Goal: Task Accomplishment & Management: Use online tool/utility

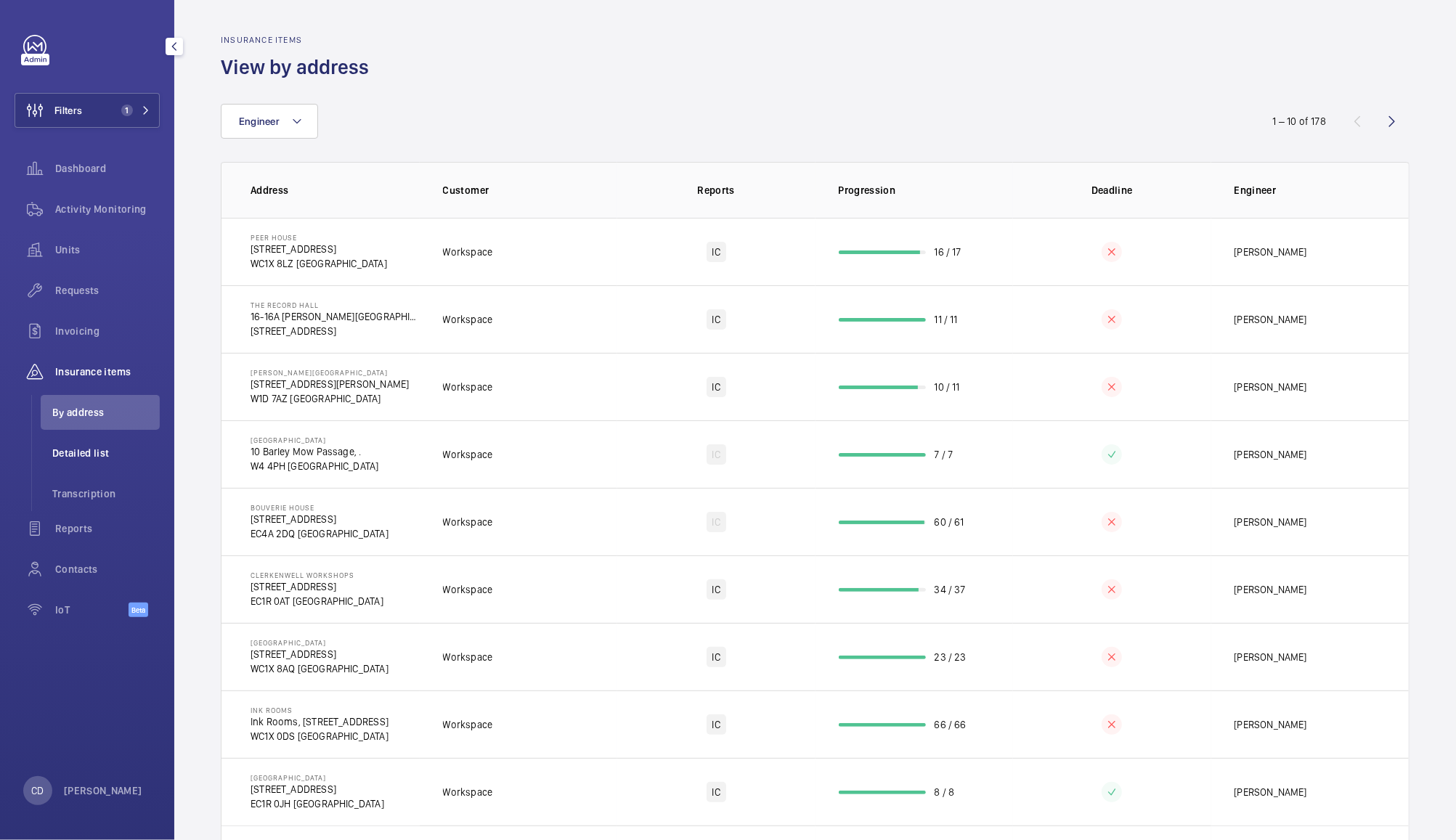
click at [96, 458] on span "Detailed list" at bounding box center [106, 453] width 107 height 14
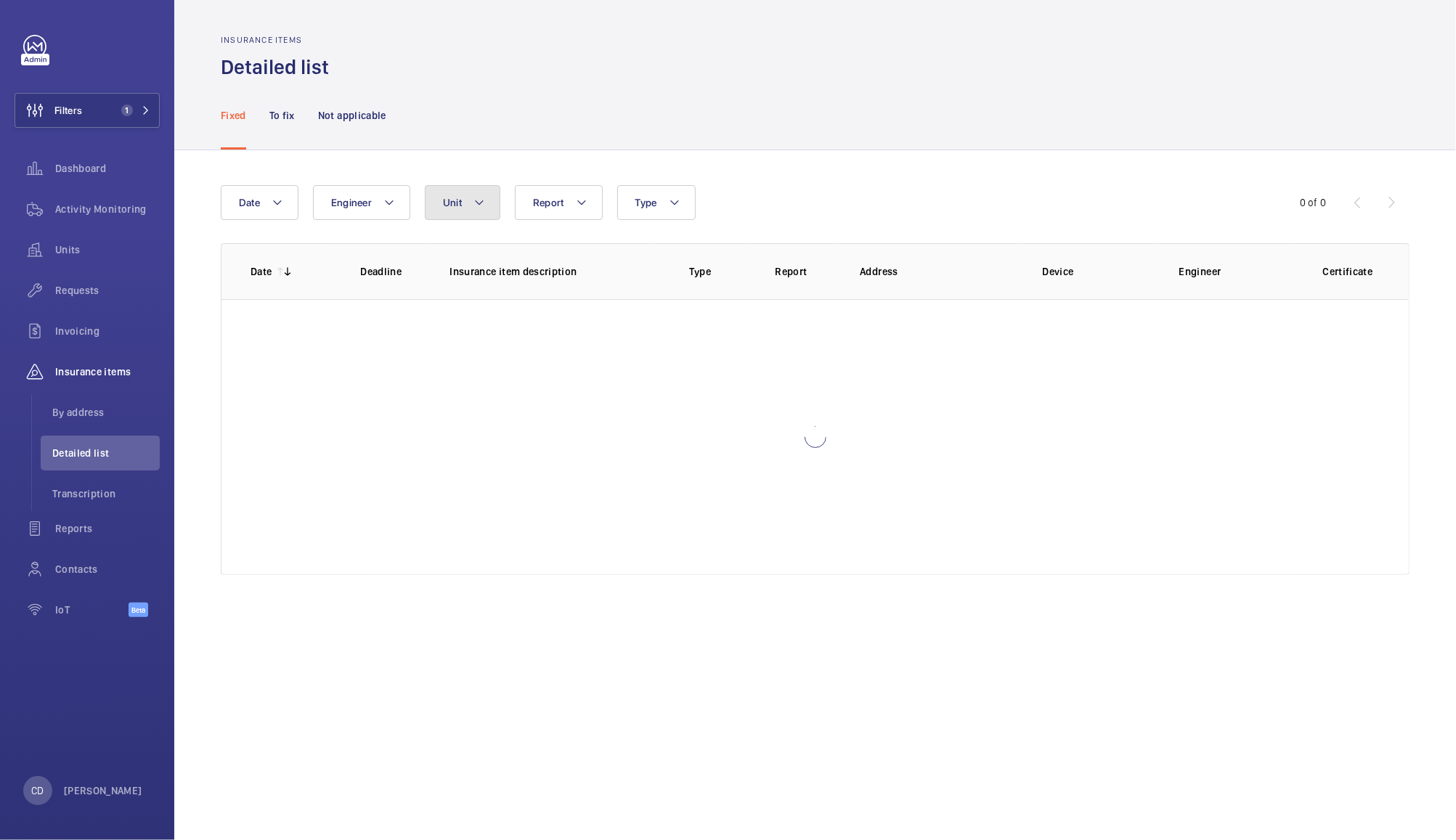
click at [465, 199] on button "Unit" at bounding box center [462, 202] width 75 height 35
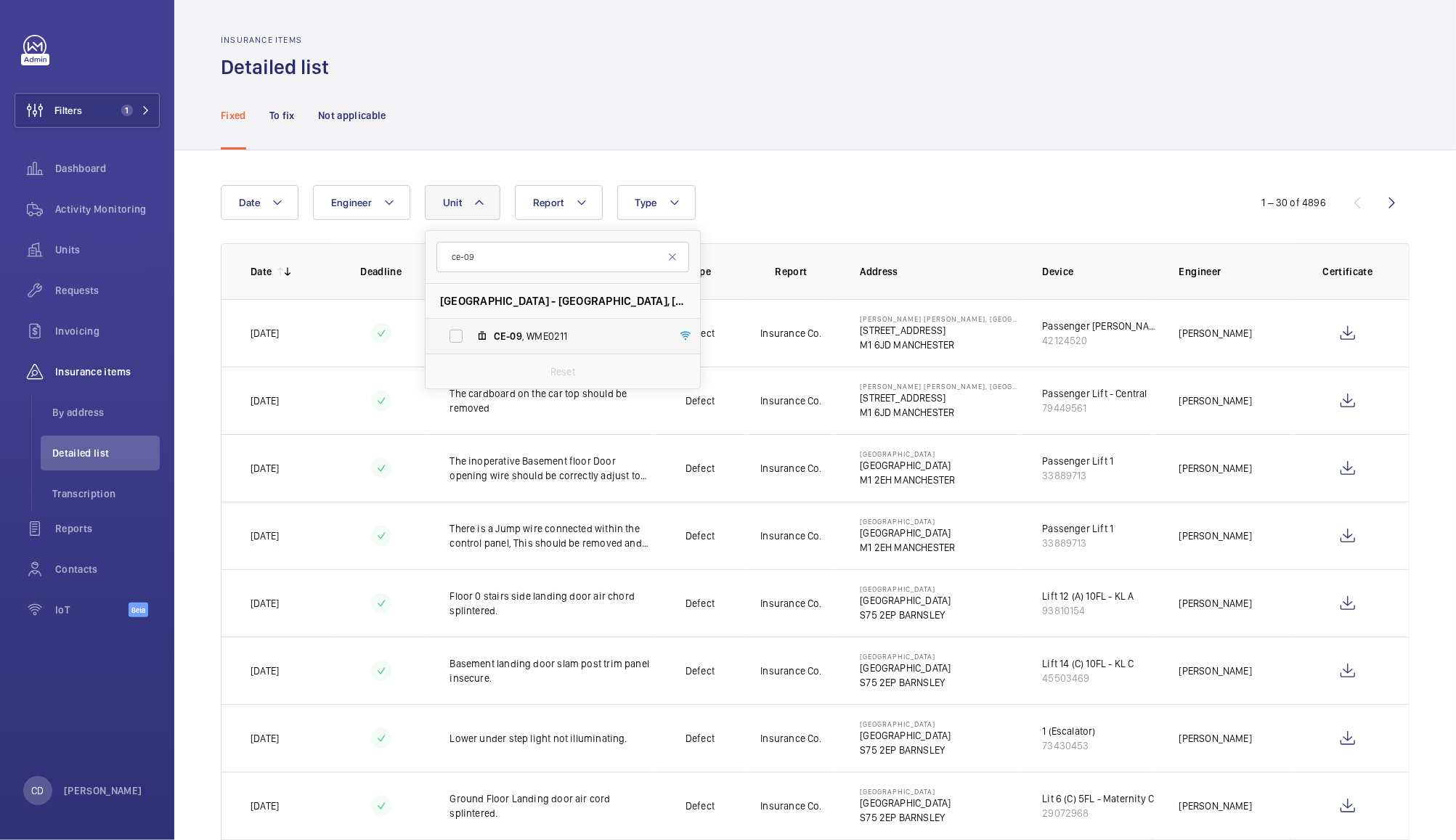
type input "ce-09"
click at [541, 338] on span "CE-09 , WME0211" at bounding box center [578, 335] width 168 height 14
click at [470, 338] on input "CE-09 , WME0211" at bounding box center [456, 336] width 29 height 29
checkbox input "true"
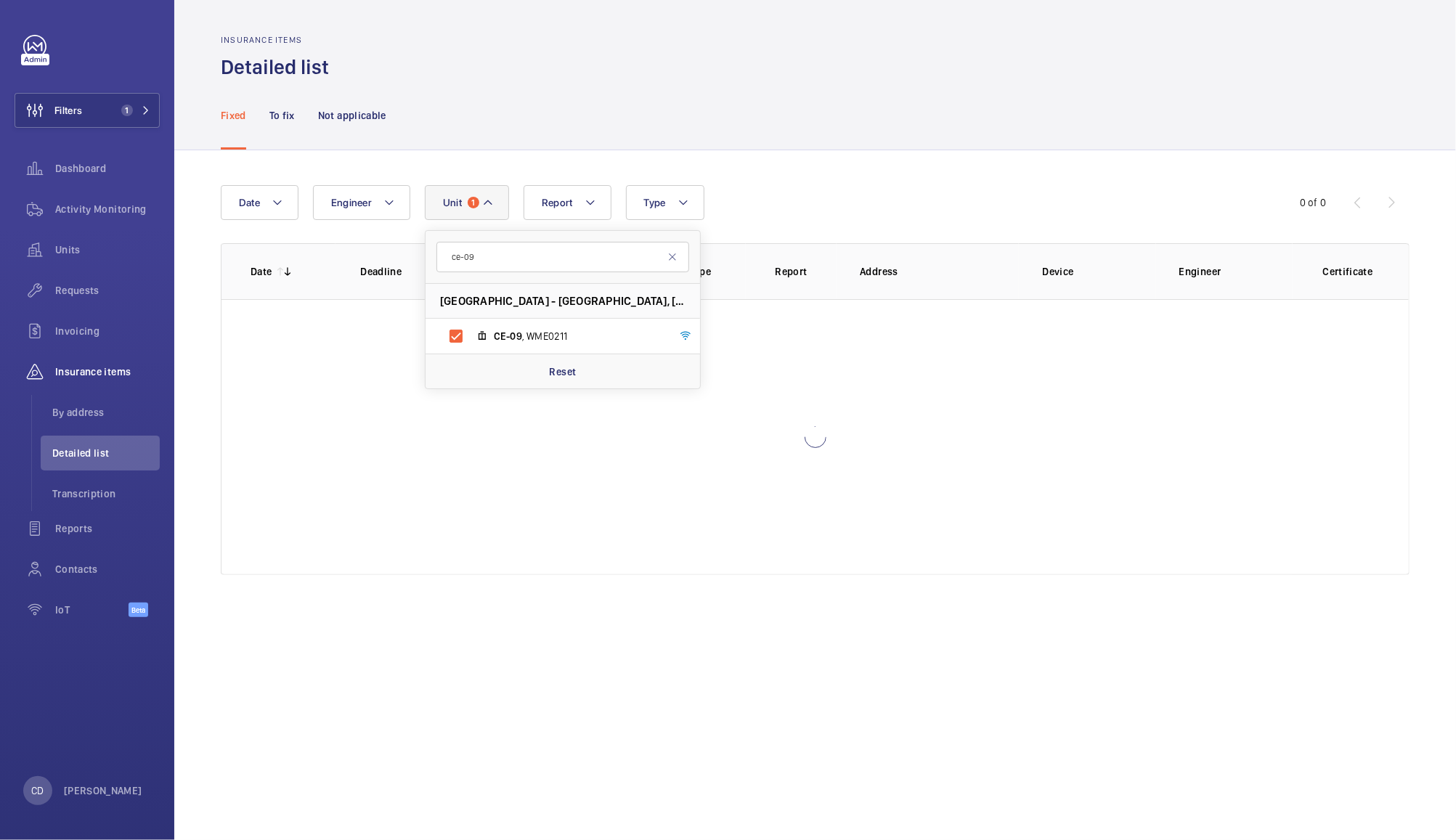
click at [800, 145] on div "Fixed To fix Not applicable" at bounding box center [814, 115] width 1188 height 69
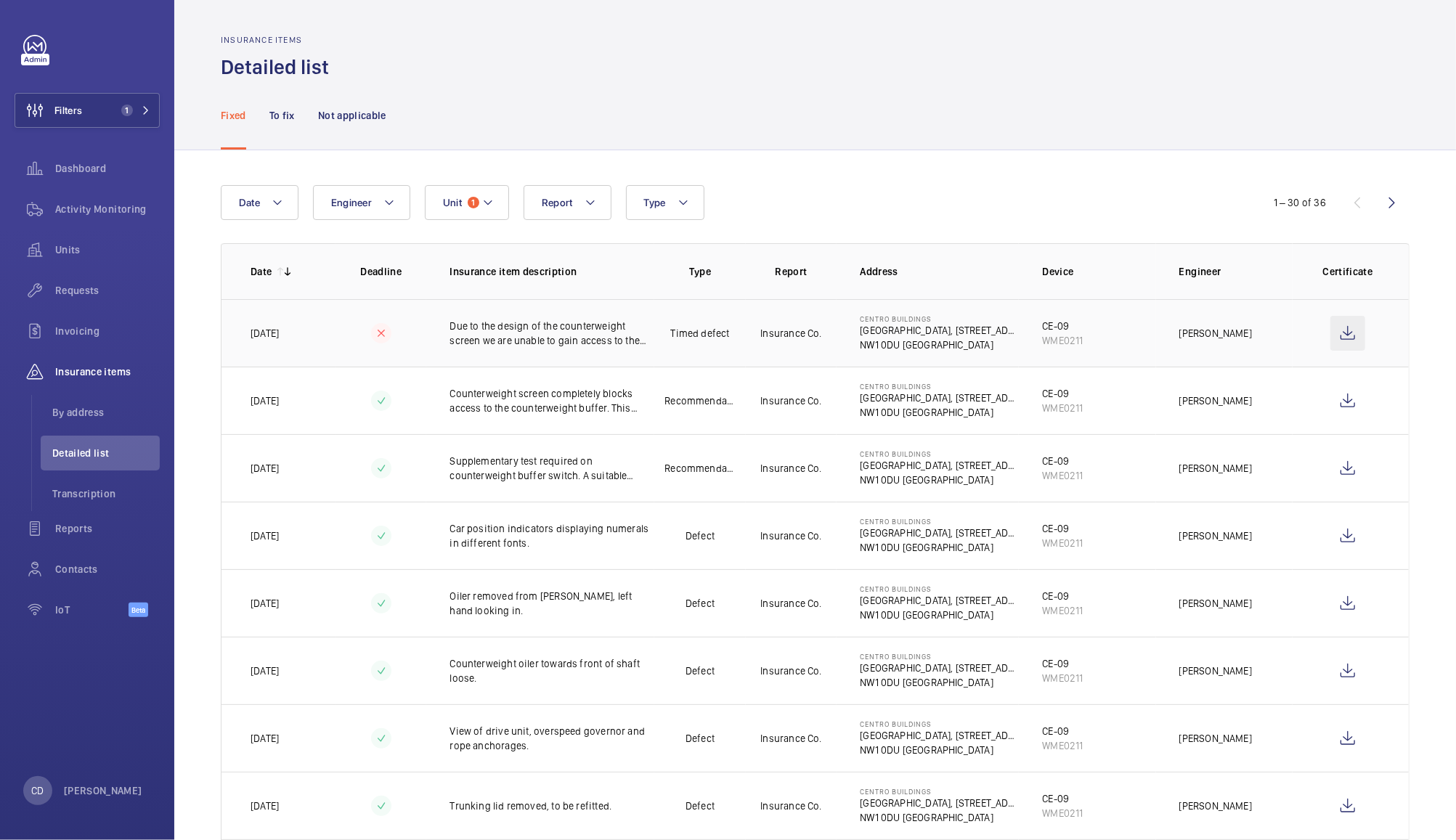
click at [1338, 334] on wm-front-icon-button at bounding box center [1347, 333] width 35 height 35
click at [292, 113] on p "To fix" at bounding box center [282, 115] width 25 height 14
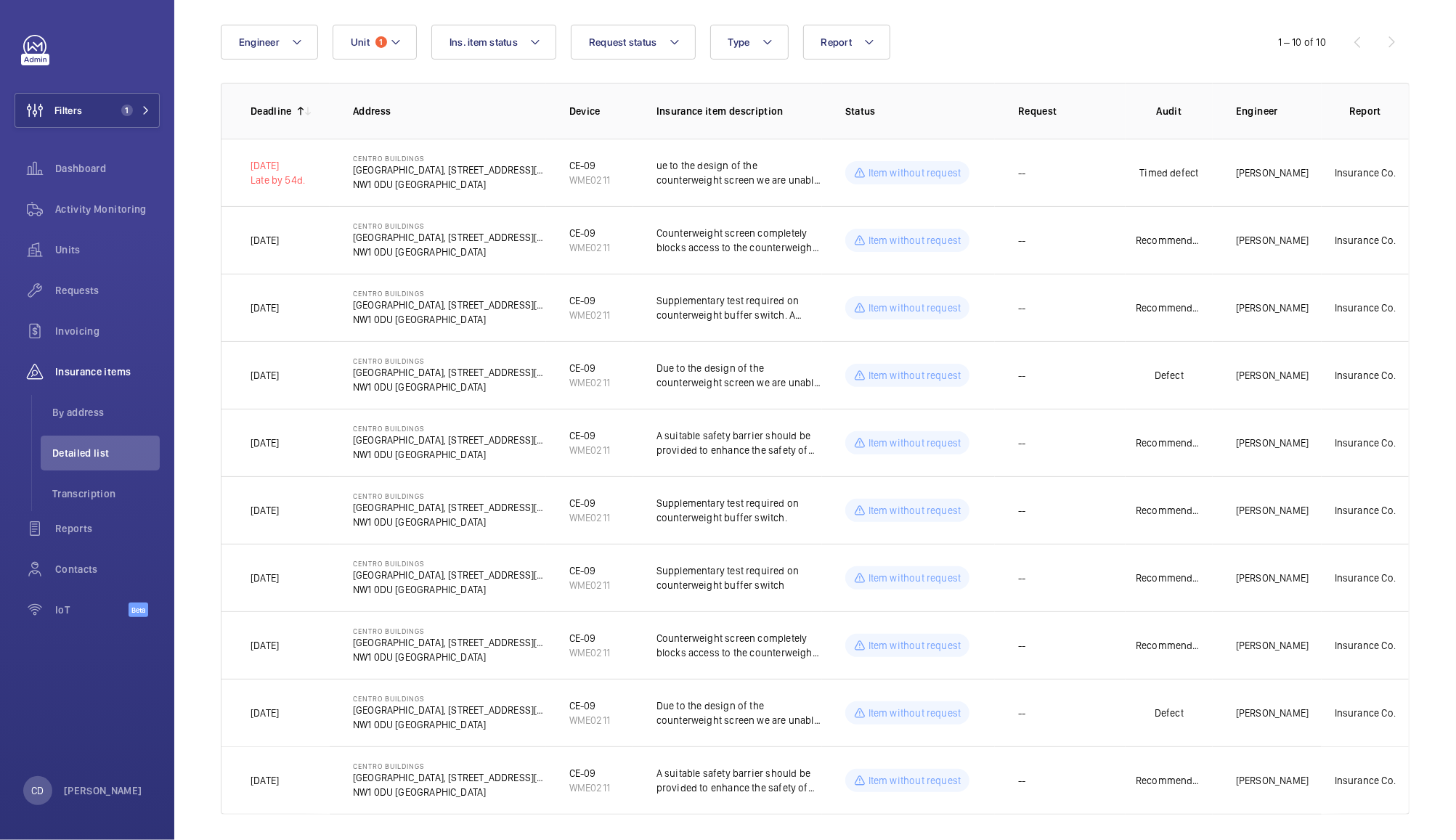
scroll to position [172, 0]
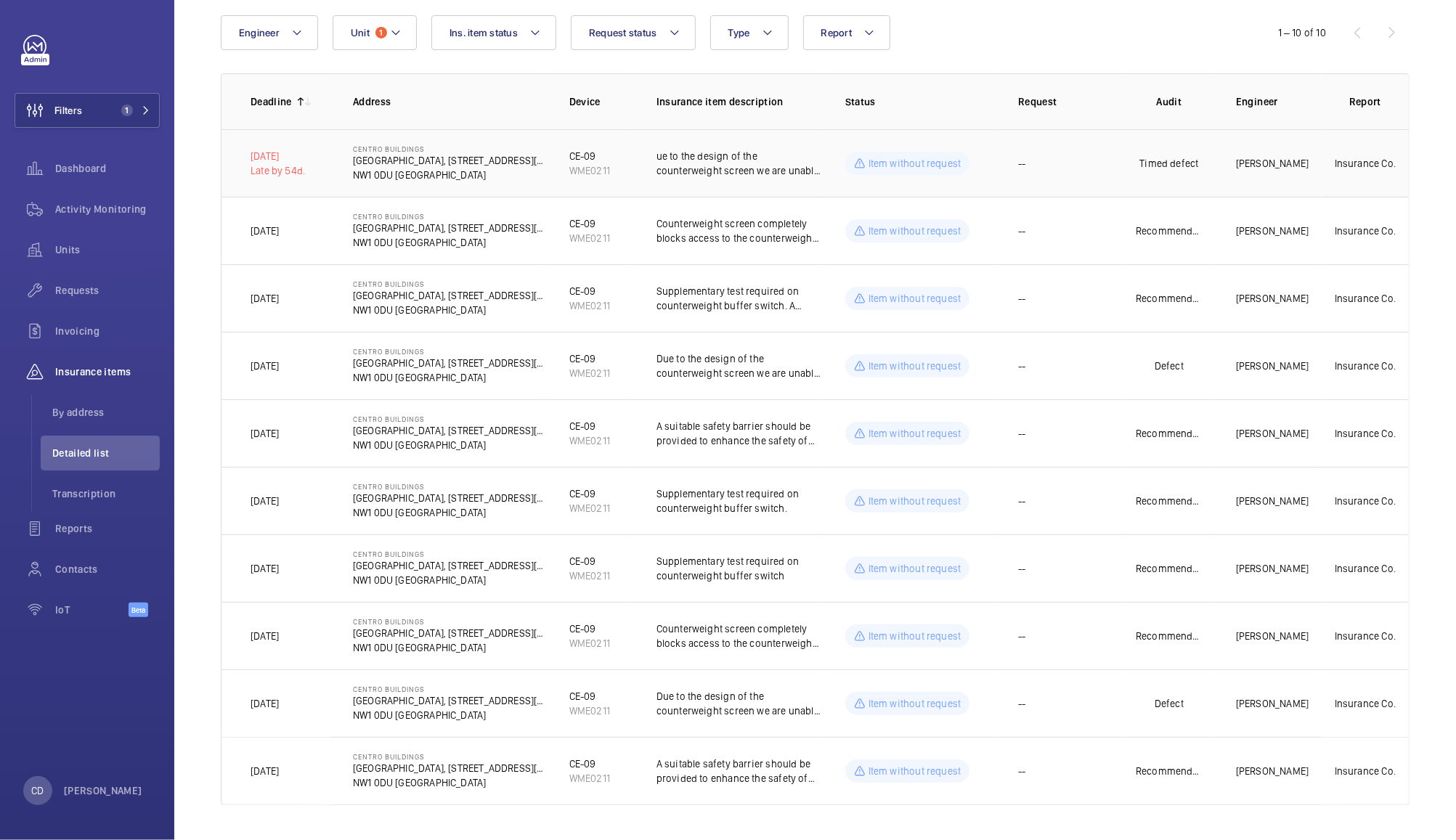
click at [1093, 157] on td "--" at bounding box center [1060, 163] width 131 height 68
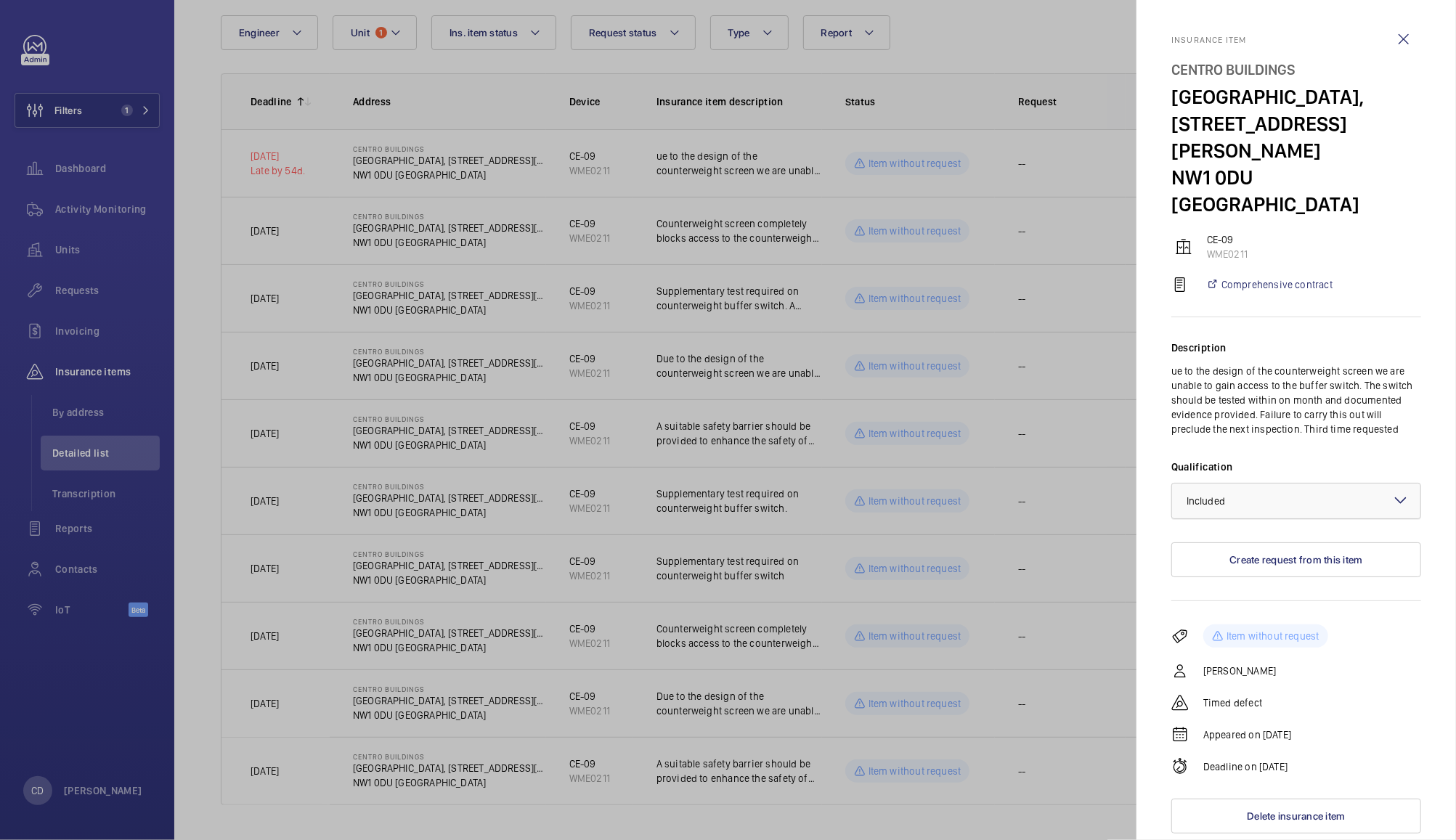
click at [1280, 484] on div at bounding box center [1296, 501] width 248 height 35
click at [1238, 609] on span "Not applicable" at bounding box center [1296, 615] width 220 height 14
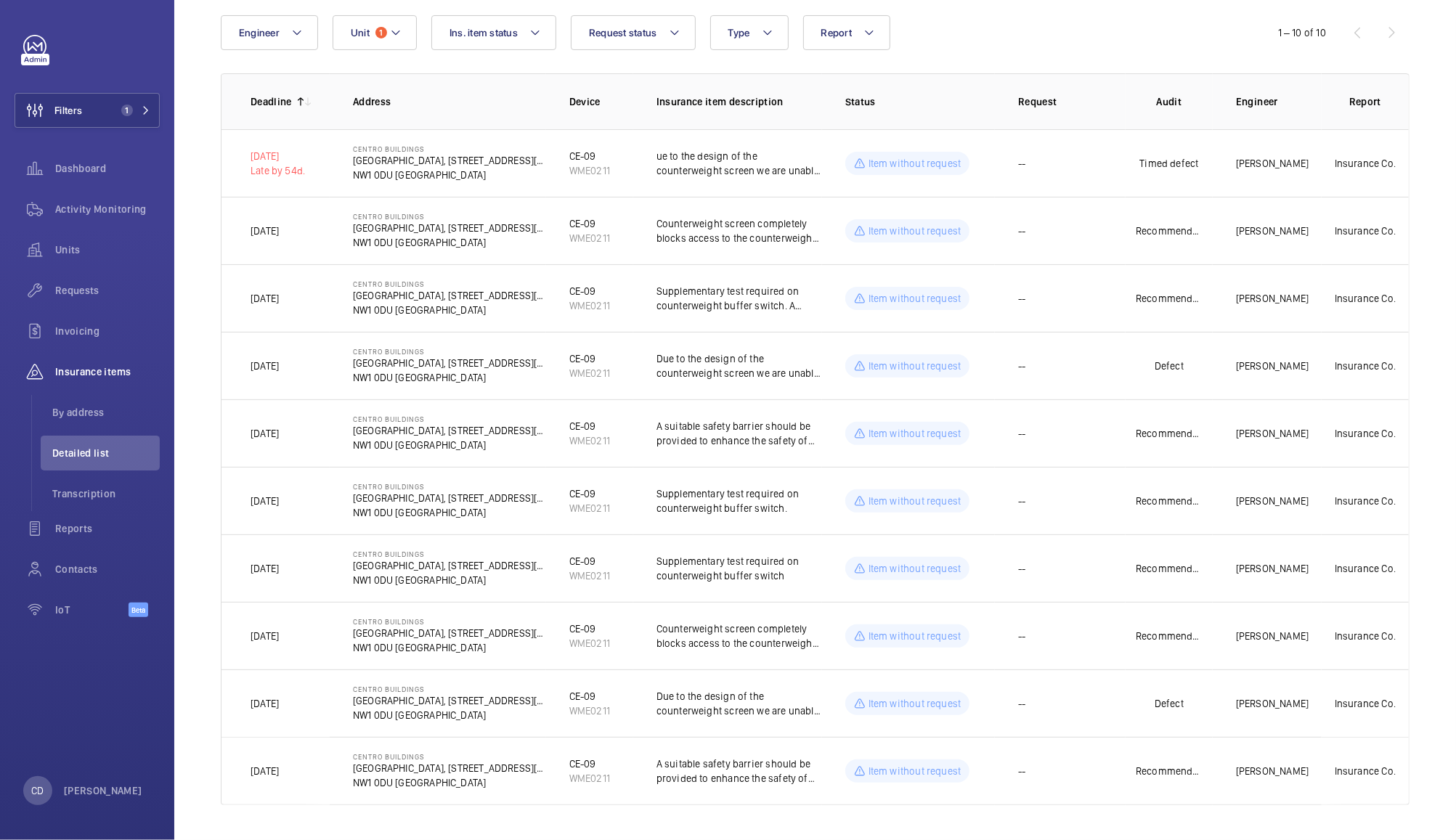
scroll to position [105, 0]
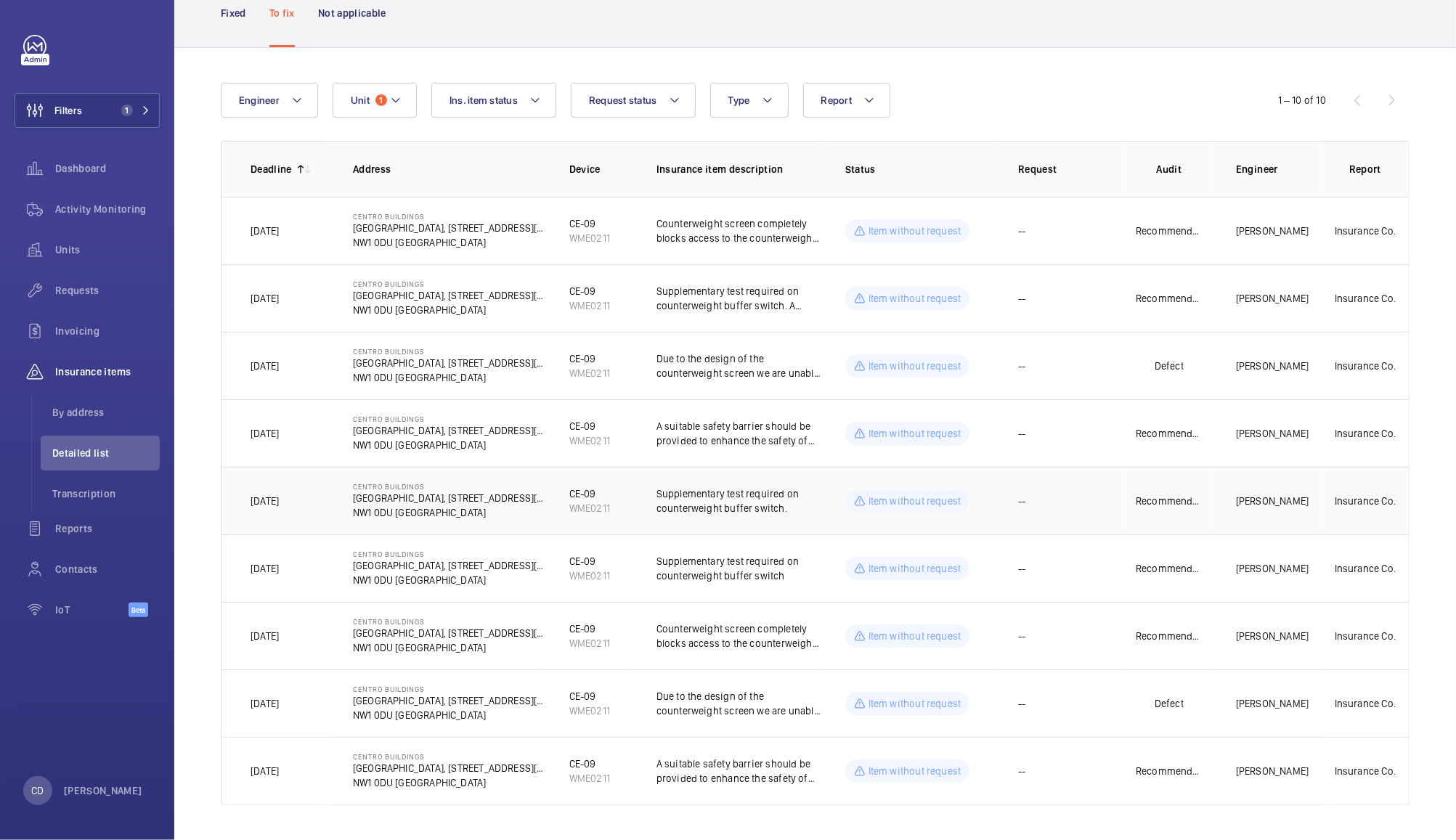
click at [1063, 511] on td "--" at bounding box center [1060, 501] width 131 height 68
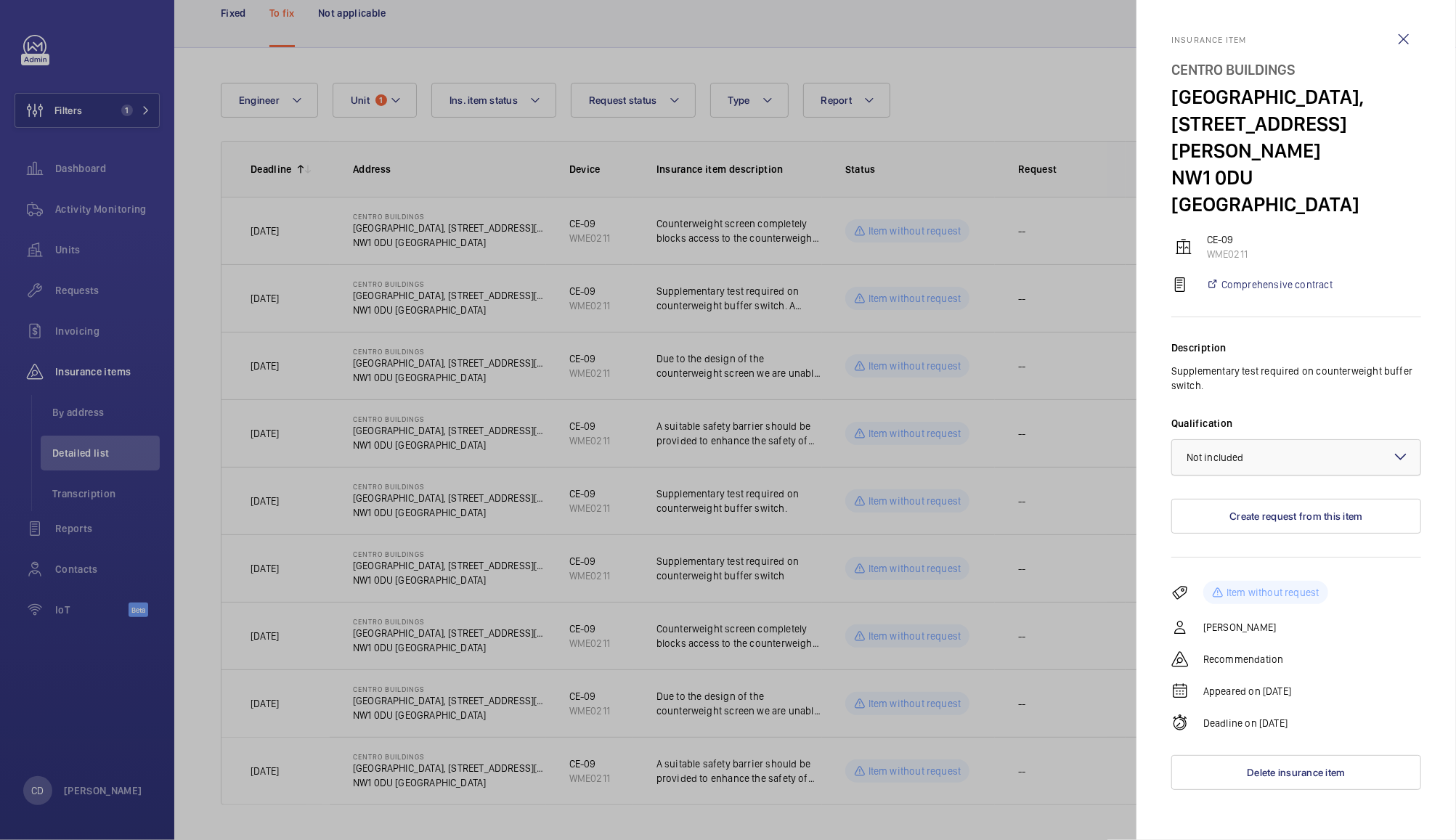
click at [1275, 450] on div "× Not included" at bounding box center [1233, 457] width 94 height 14
click at [1241, 558] on div "Not applicable" at bounding box center [1296, 572] width 248 height 35
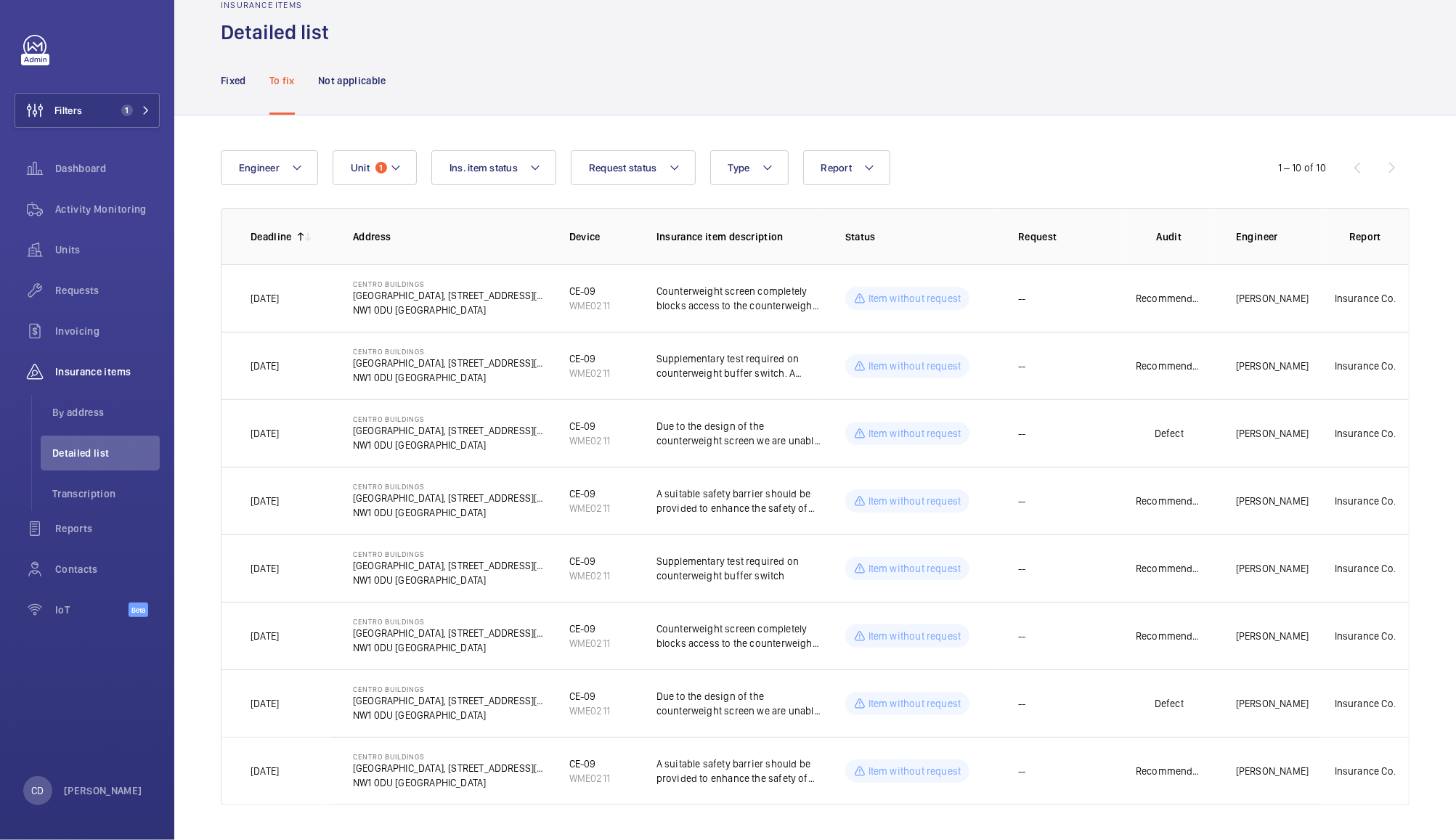
scroll to position [36, 0]
click at [1030, 584] on td "--" at bounding box center [1060, 568] width 131 height 68
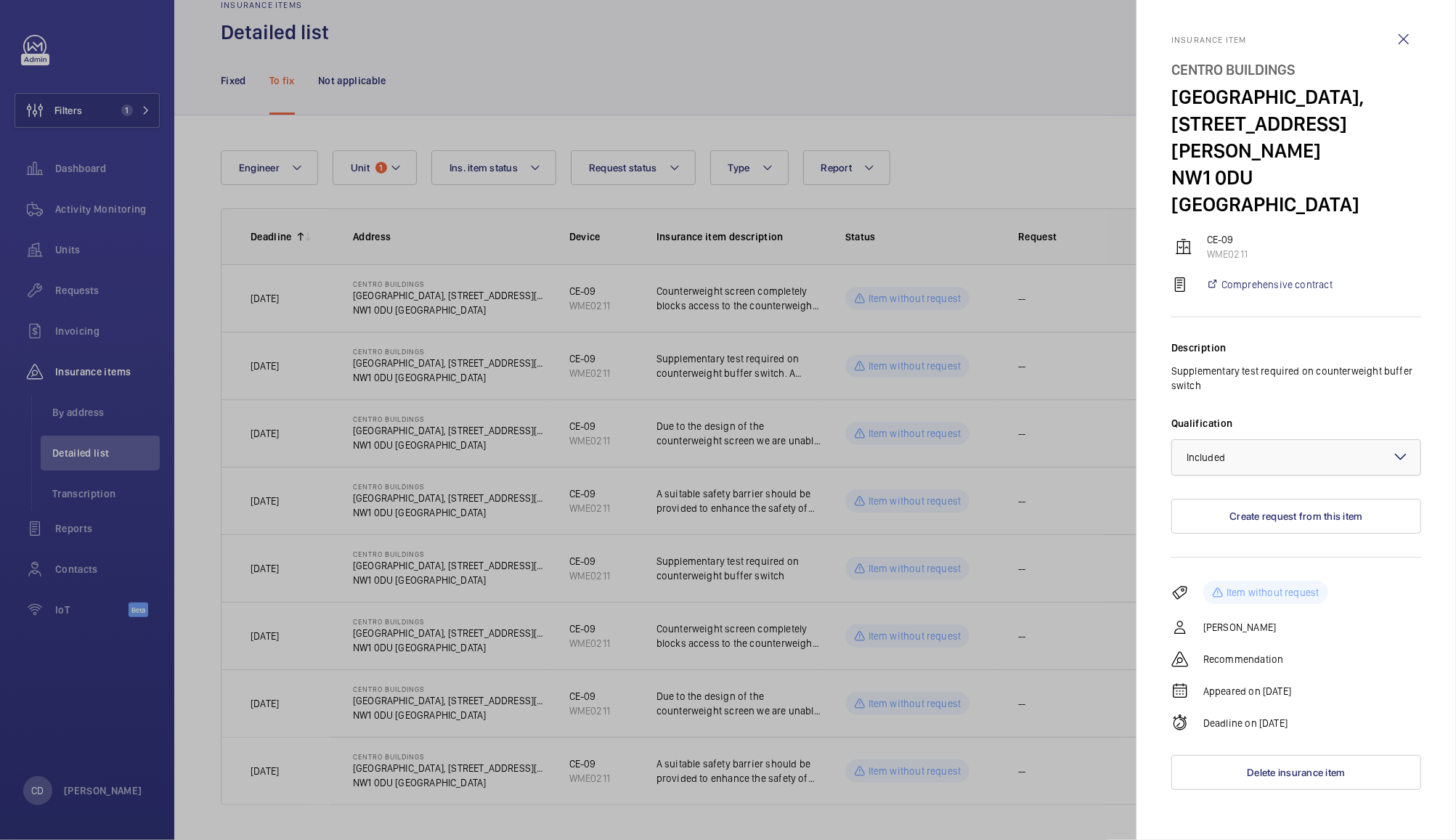
click at [1261, 450] on div "× Included" at bounding box center [1224, 457] width 75 height 14
click at [1236, 566] on span "Not applicable" at bounding box center [1296, 572] width 220 height 14
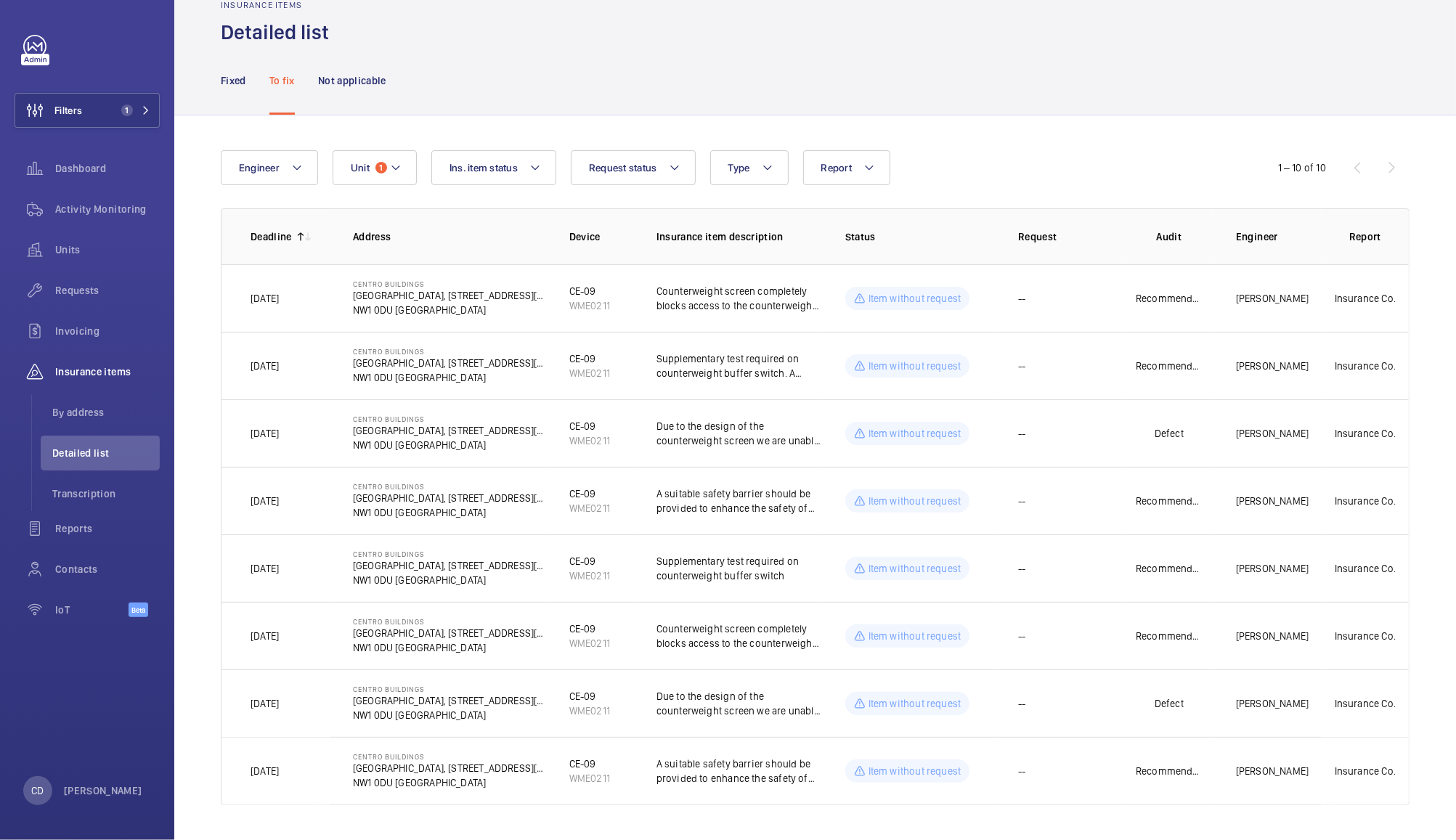
scroll to position [0, 0]
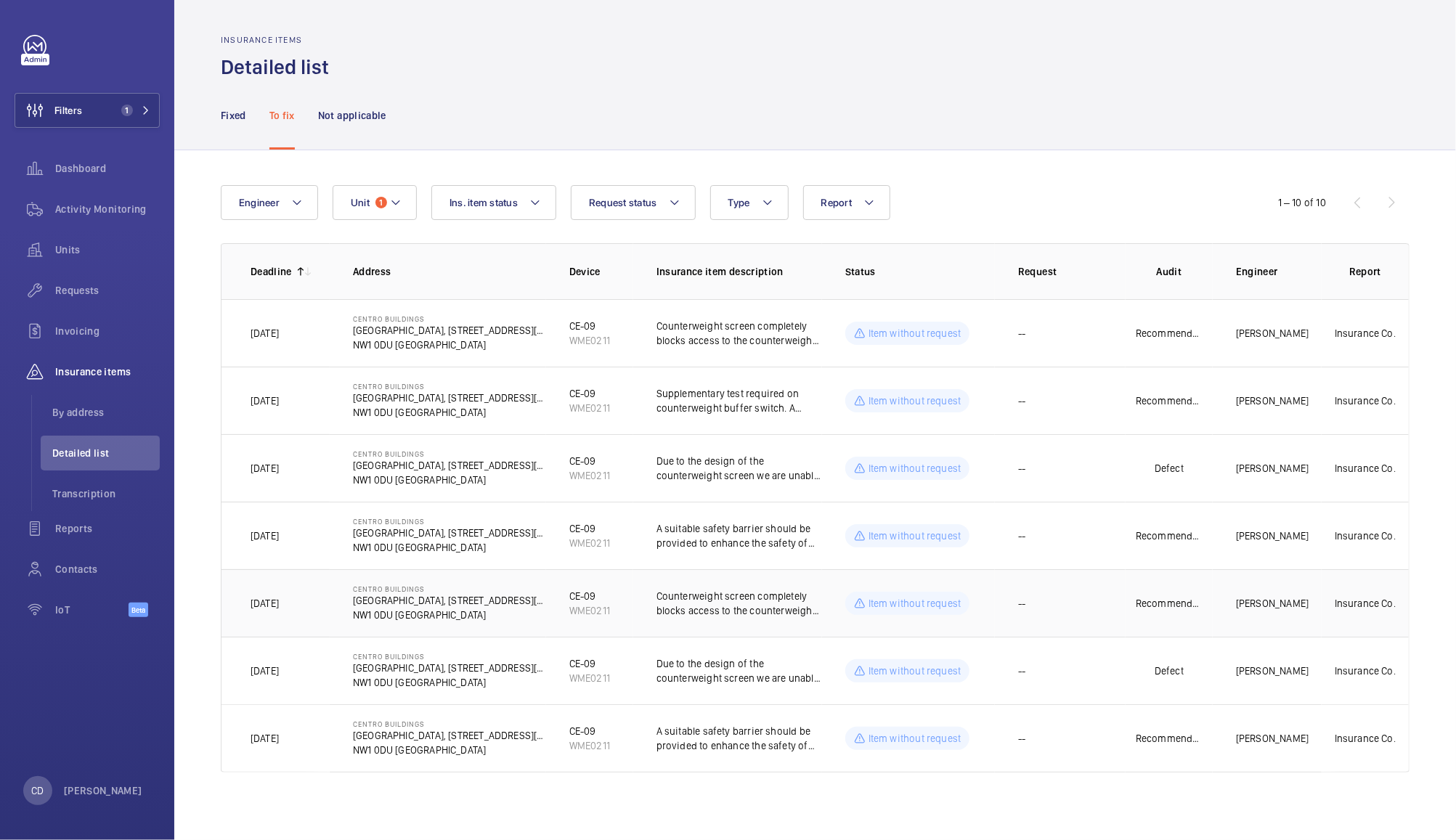
click at [1044, 611] on td "--" at bounding box center [1060, 603] width 131 height 68
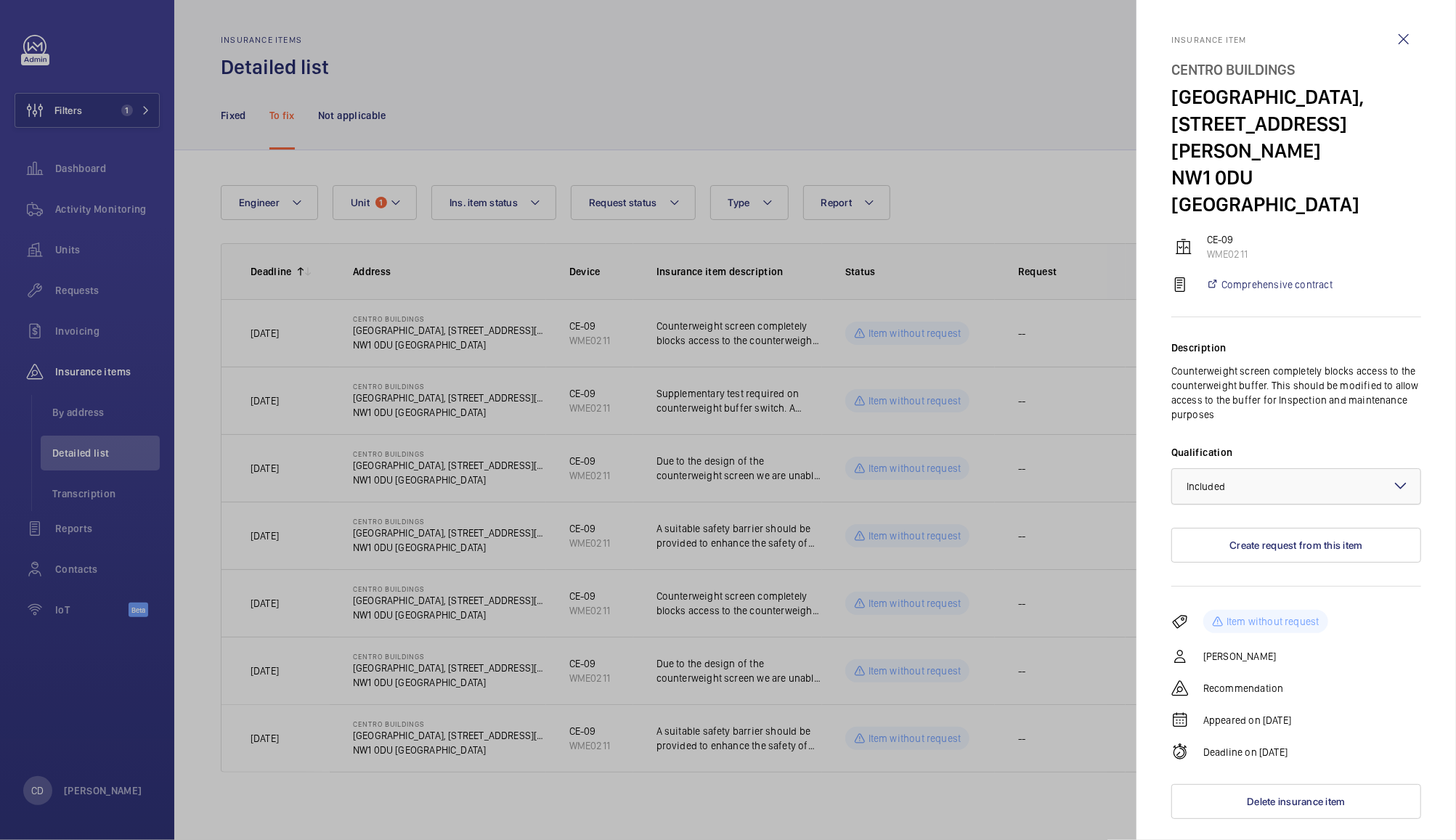
click at [1276, 469] on div at bounding box center [1296, 485] width 248 height 35
click at [1245, 594] on span "Not applicable" at bounding box center [1296, 601] width 220 height 14
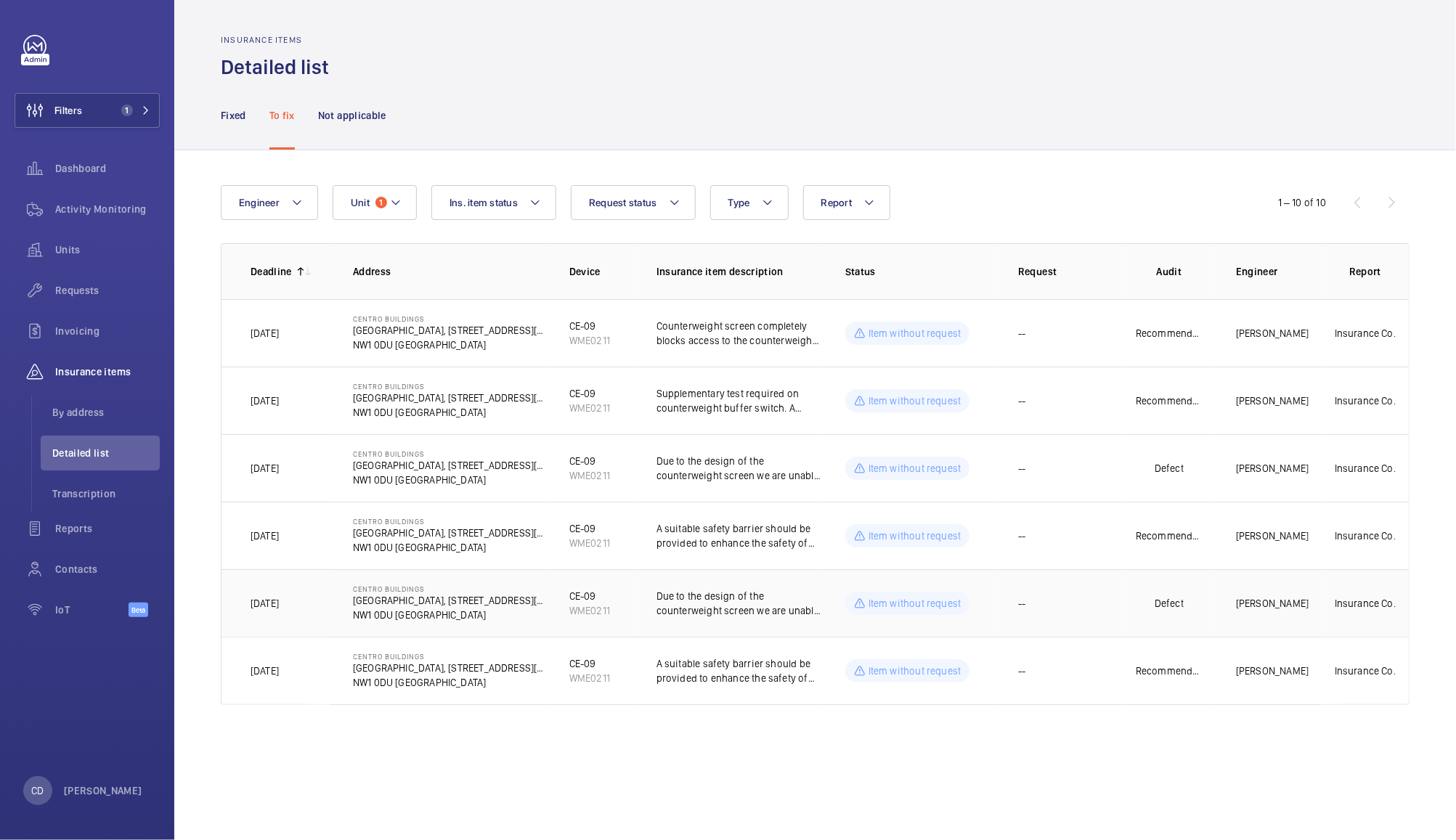
click at [1043, 615] on td "--" at bounding box center [1060, 603] width 131 height 68
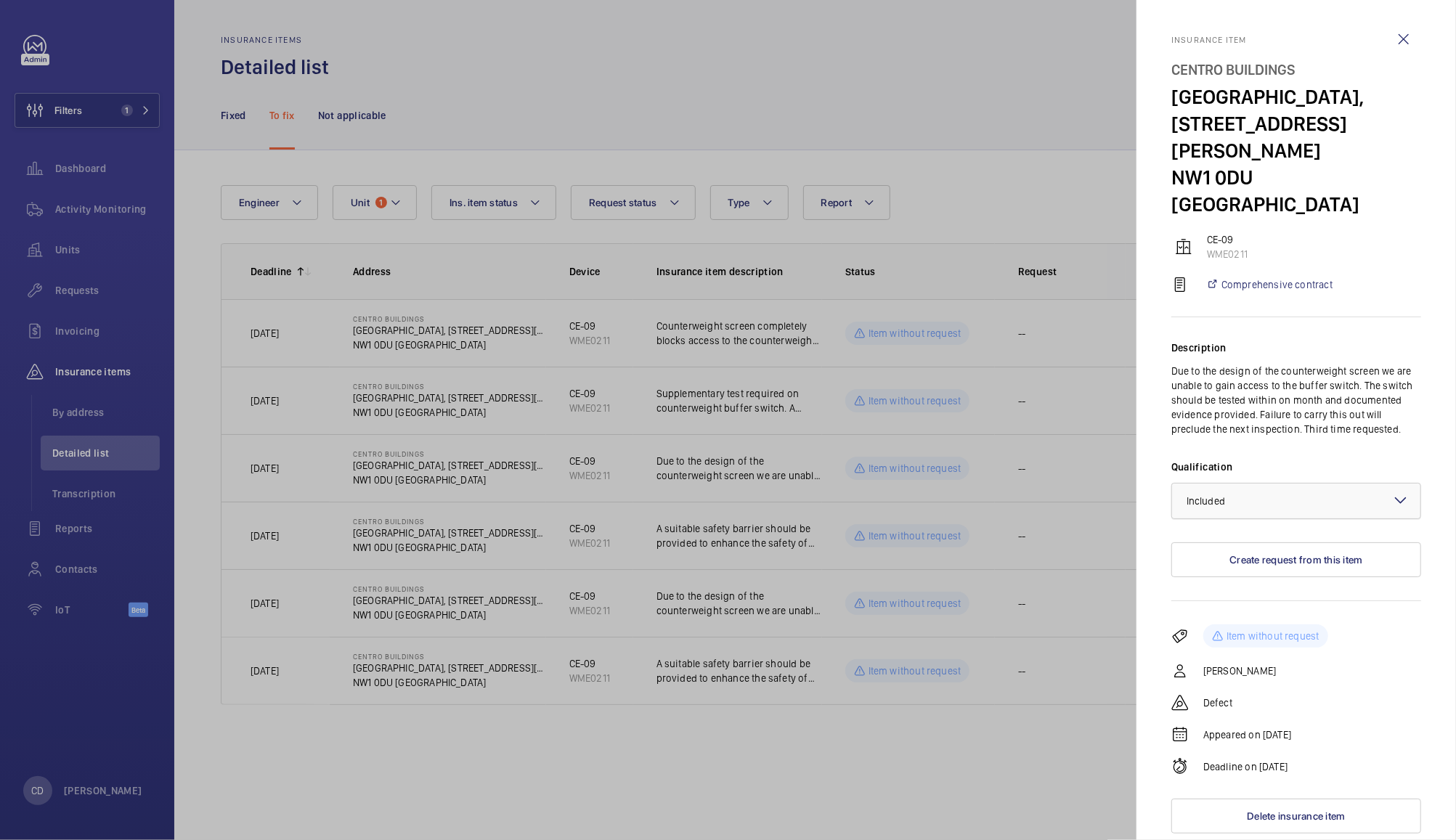
click at [1256, 494] on div "× Included" at bounding box center [1224, 501] width 75 height 14
click at [1247, 609] on span "Not applicable" at bounding box center [1296, 615] width 220 height 14
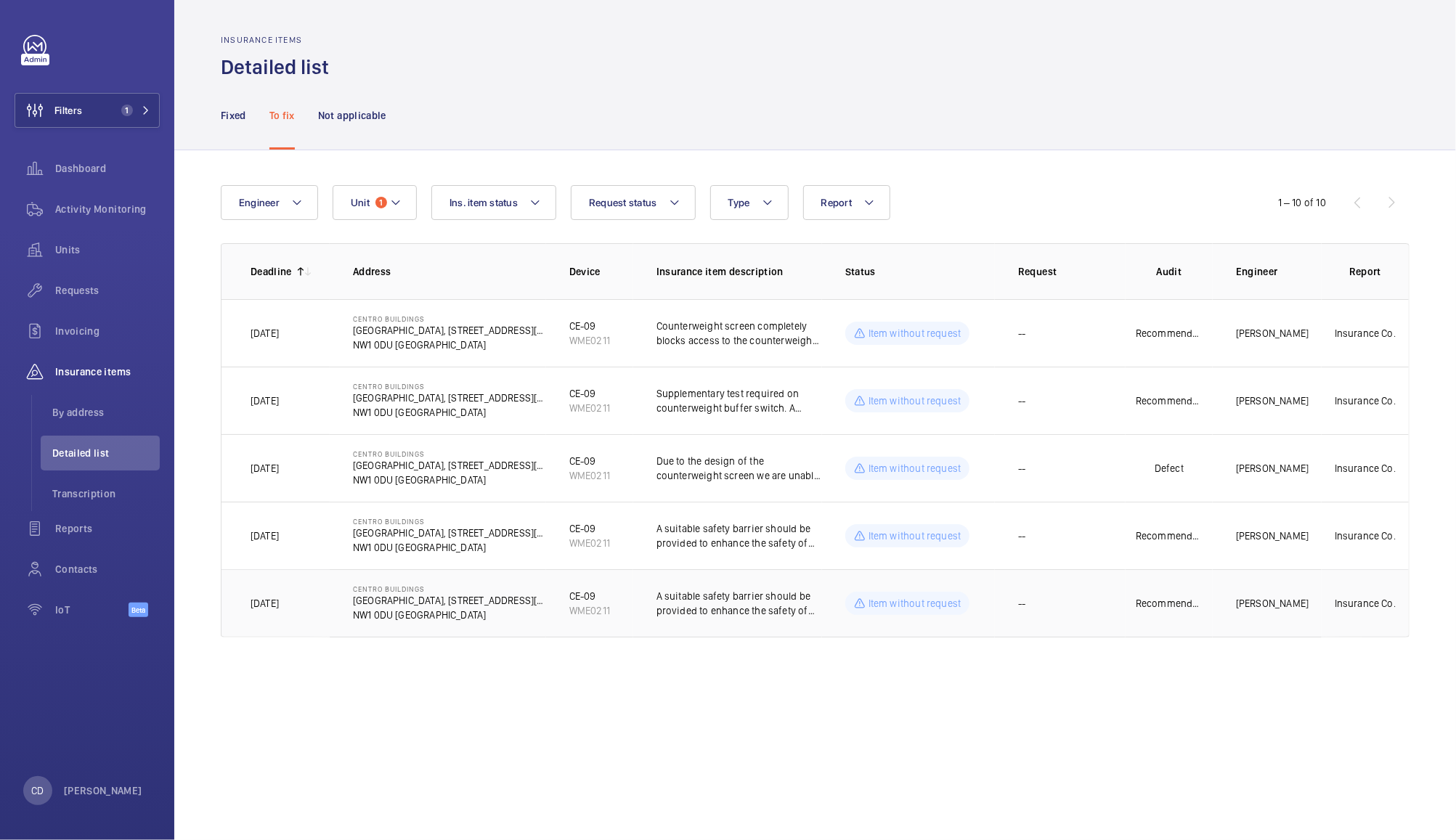
click at [1074, 624] on td "--" at bounding box center [1060, 603] width 131 height 68
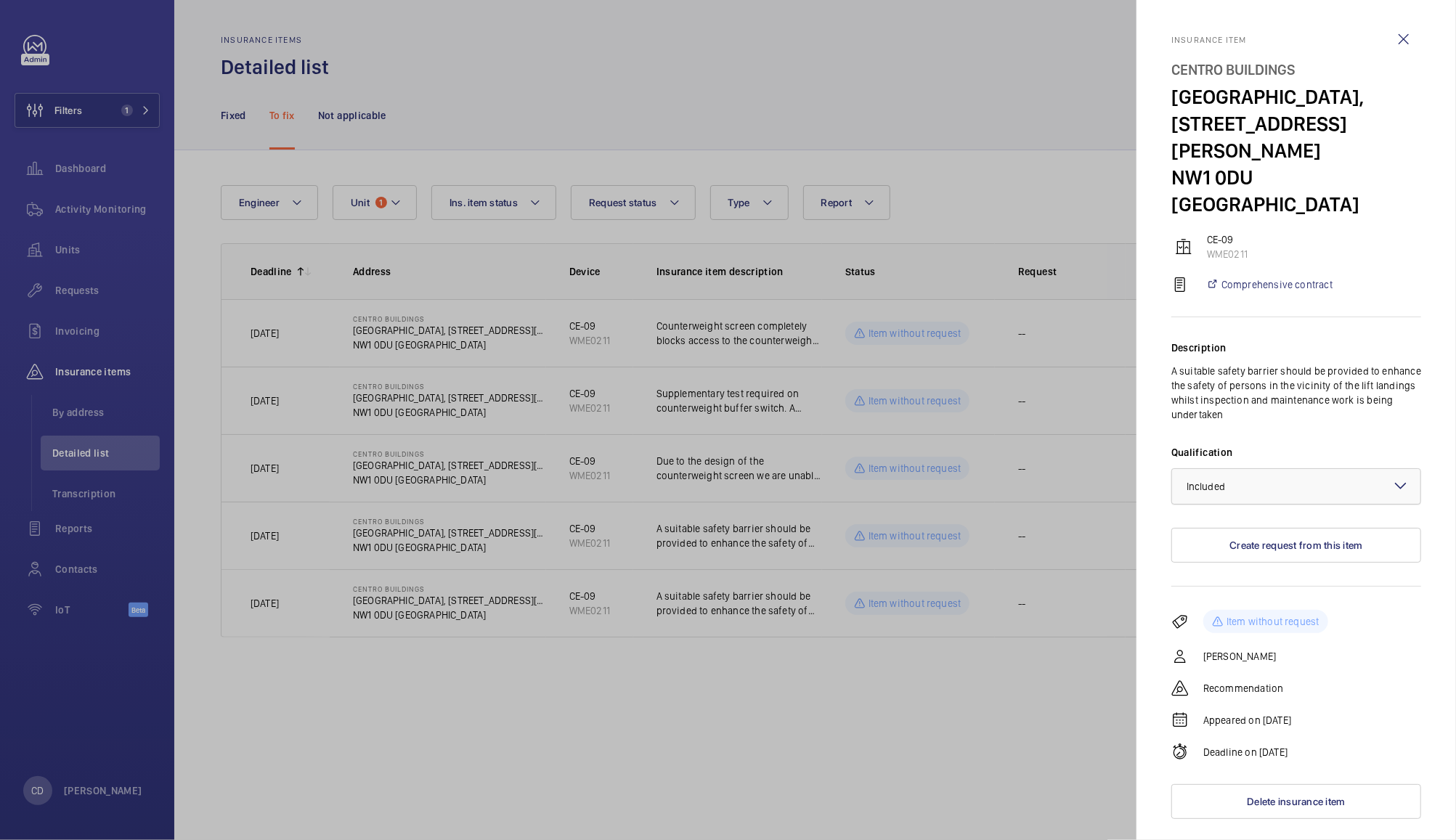
click at [1274, 469] on div at bounding box center [1296, 485] width 248 height 35
click at [1241, 594] on span "Not applicable" at bounding box center [1296, 601] width 220 height 14
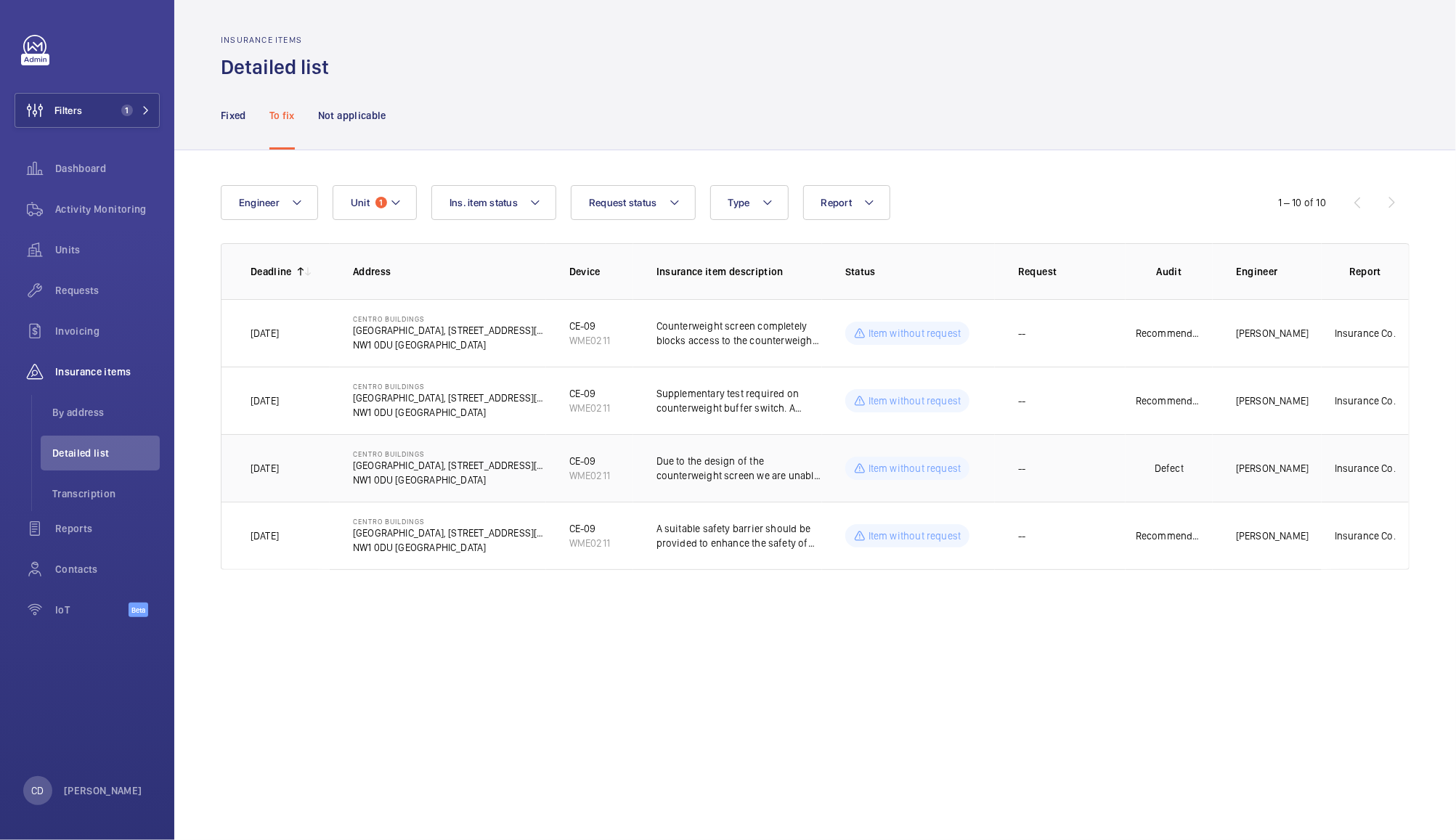
click at [1085, 477] on td "--" at bounding box center [1060, 468] width 131 height 68
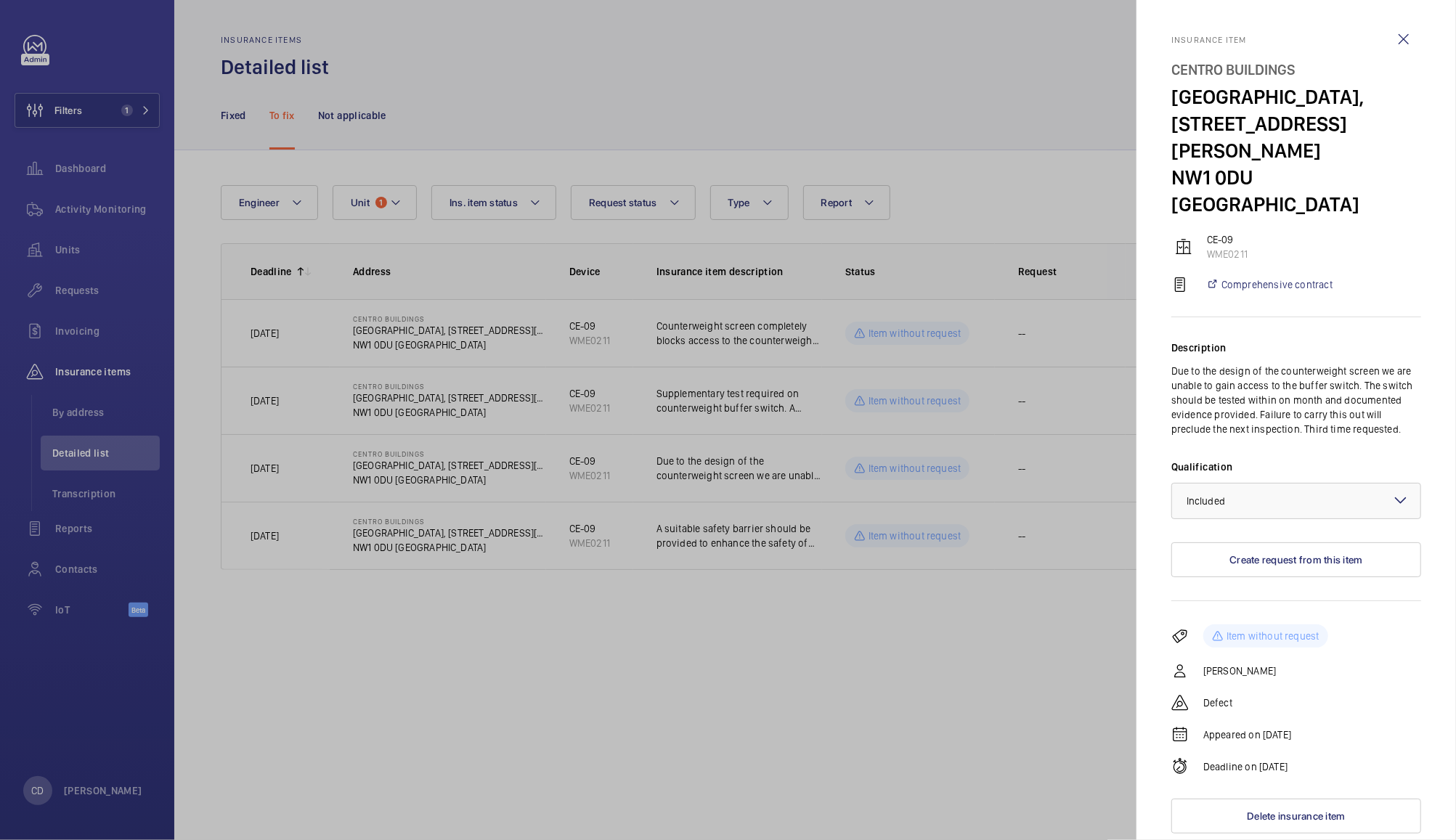
click at [789, 687] on div at bounding box center [728, 420] width 1456 height 840
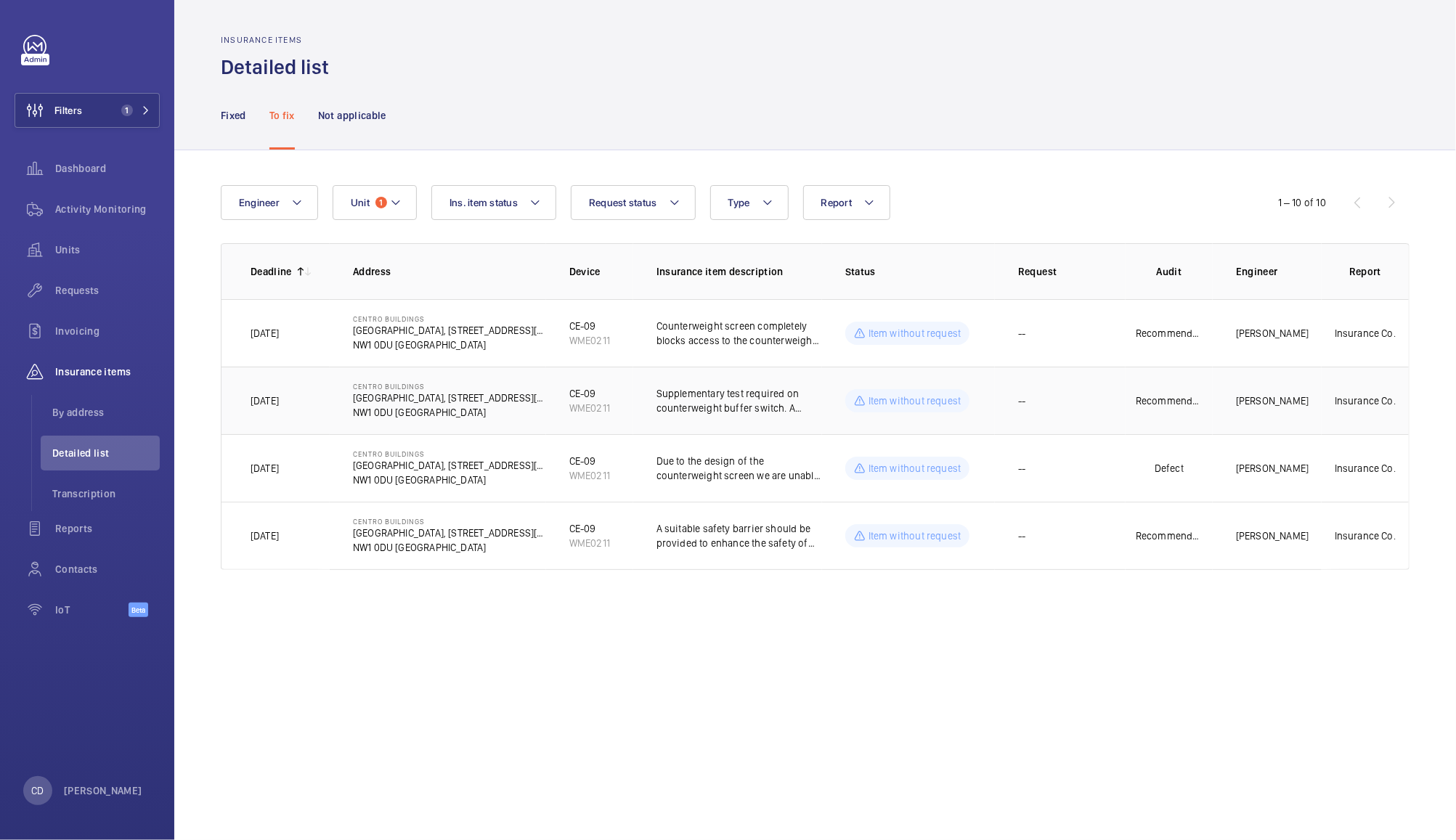
click at [755, 397] on p "Supplementary test required on counterweight buffer switch. A suitable safety b…" at bounding box center [739, 400] width 166 height 29
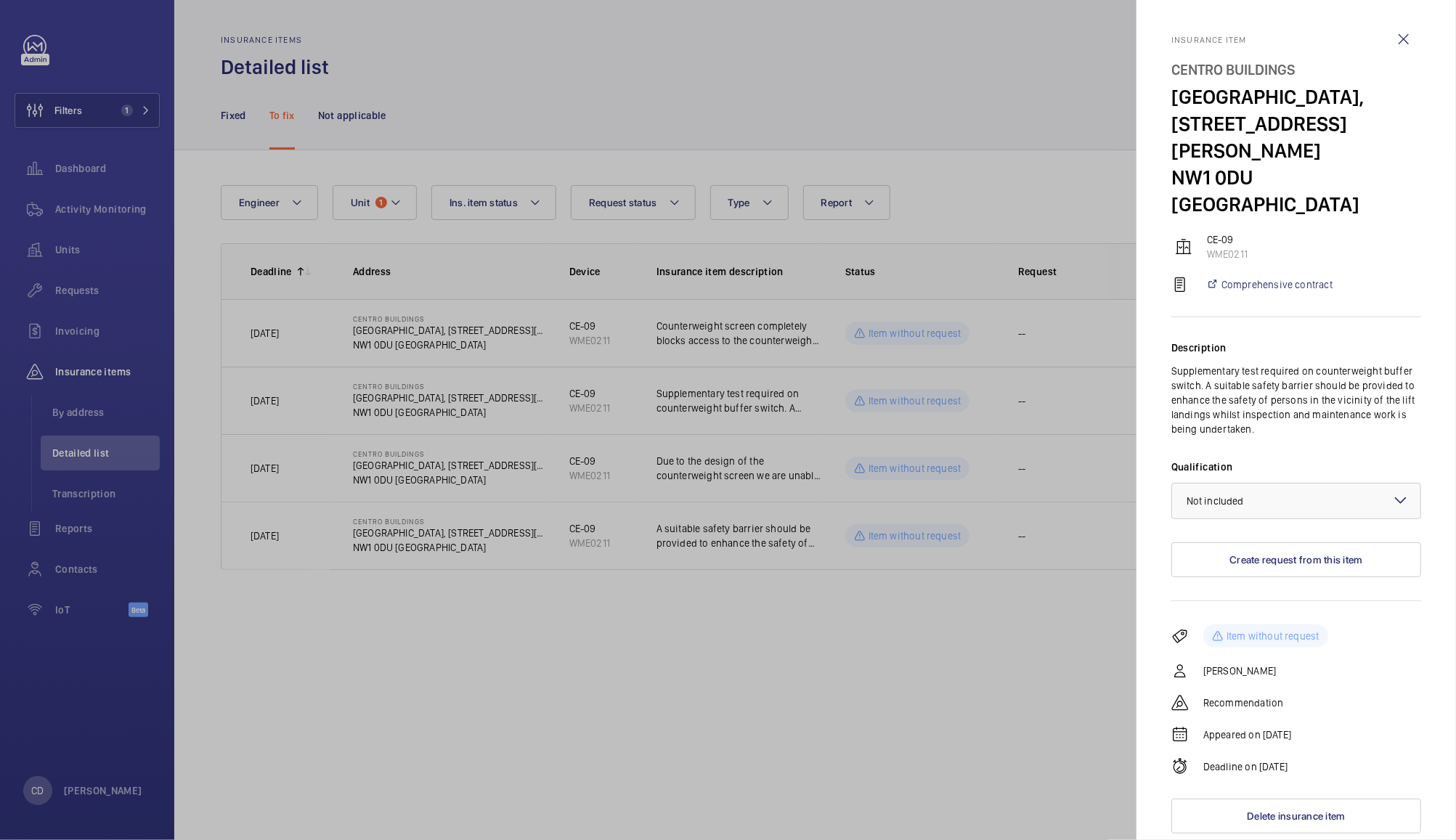
click at [753, 332] on div at bounding box center [728, 420] width 1456 height 840
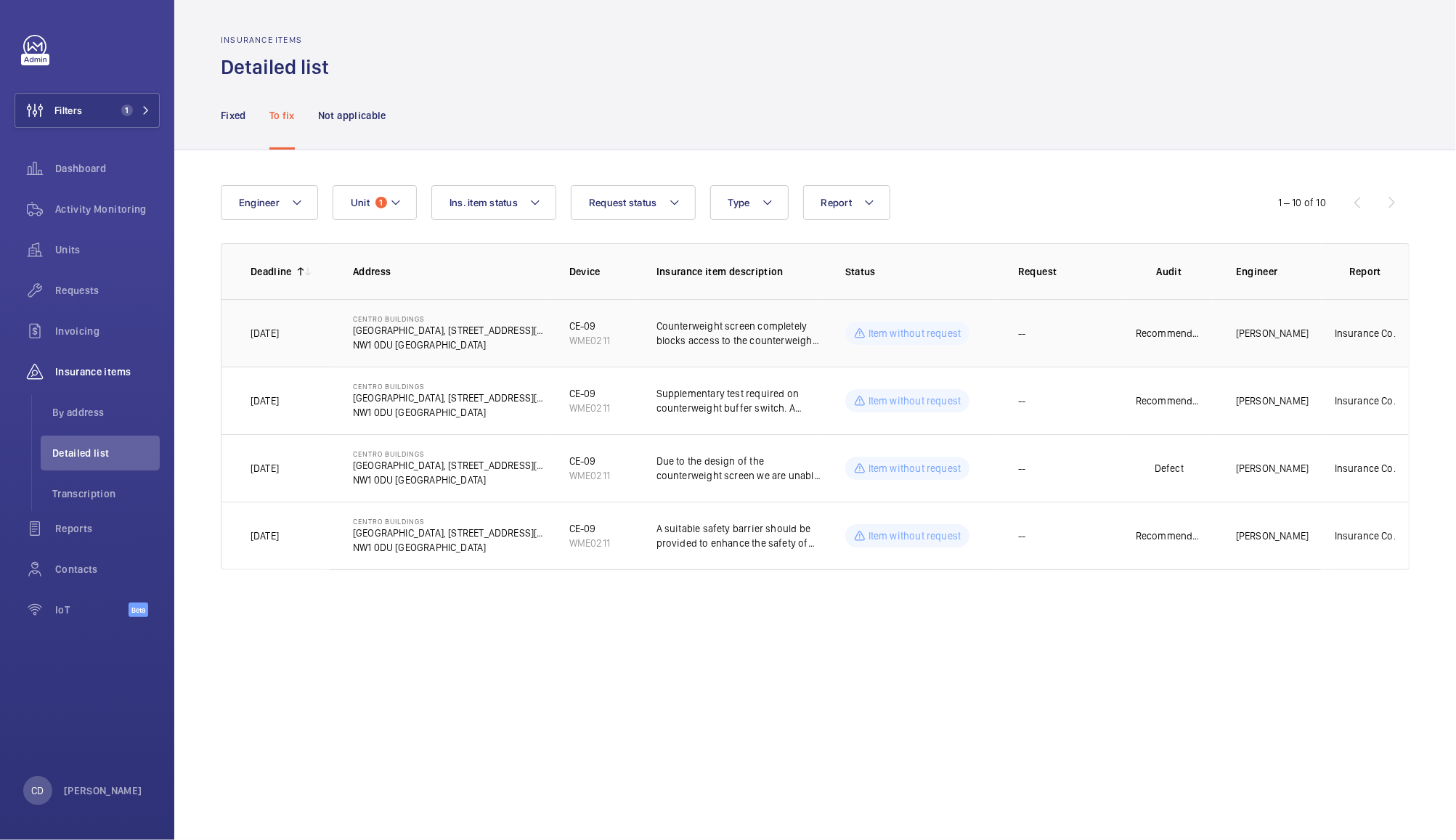
click at [763, 323] on p "Counterweight screen completely blocks access to the counterweight buffer. This…" at bounding box center [739, 333] width 166 height 29
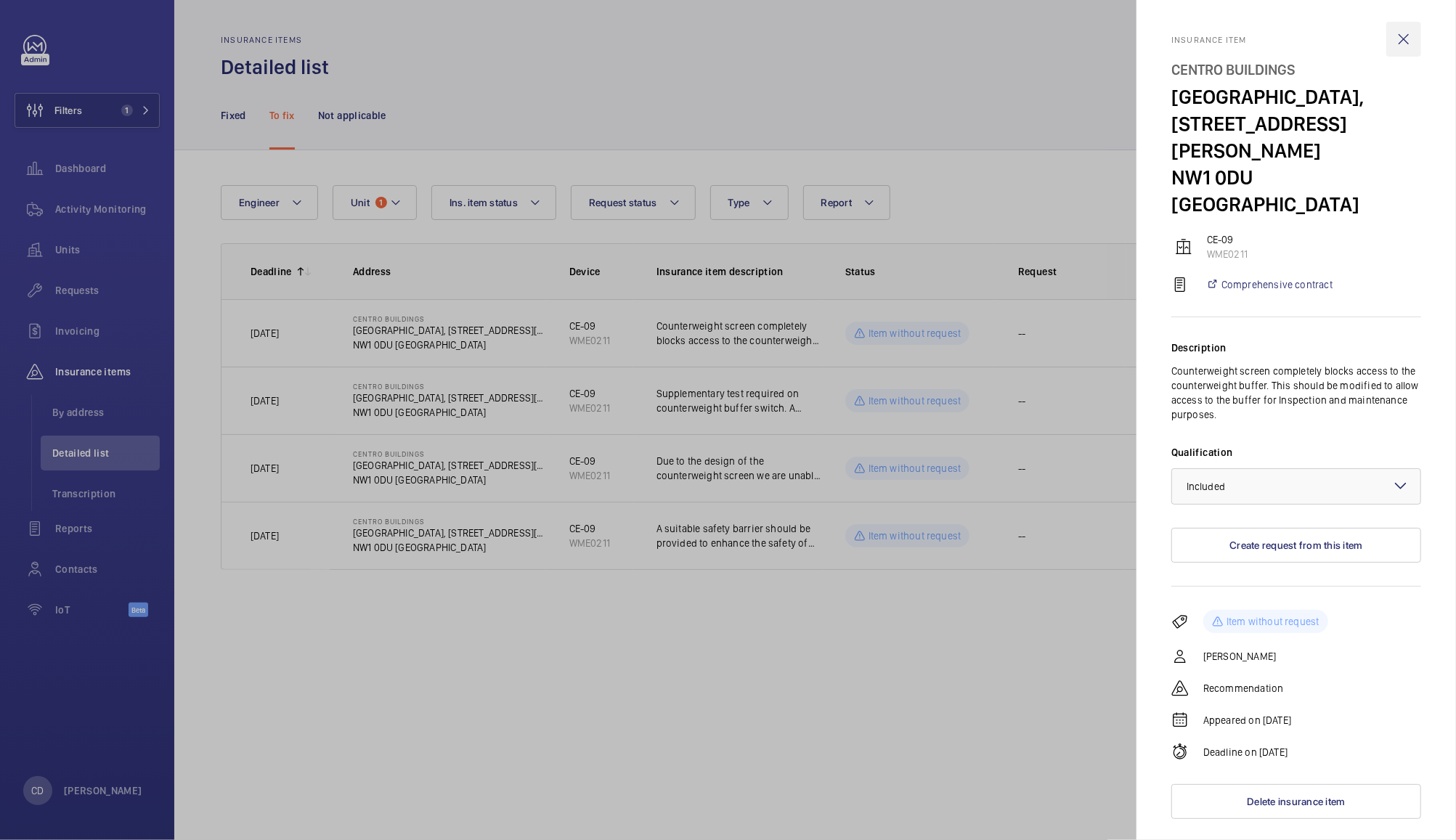
click at [1403, 38] on wm-front-icon-button at bounding box center [1403, 39] width 35 height 35
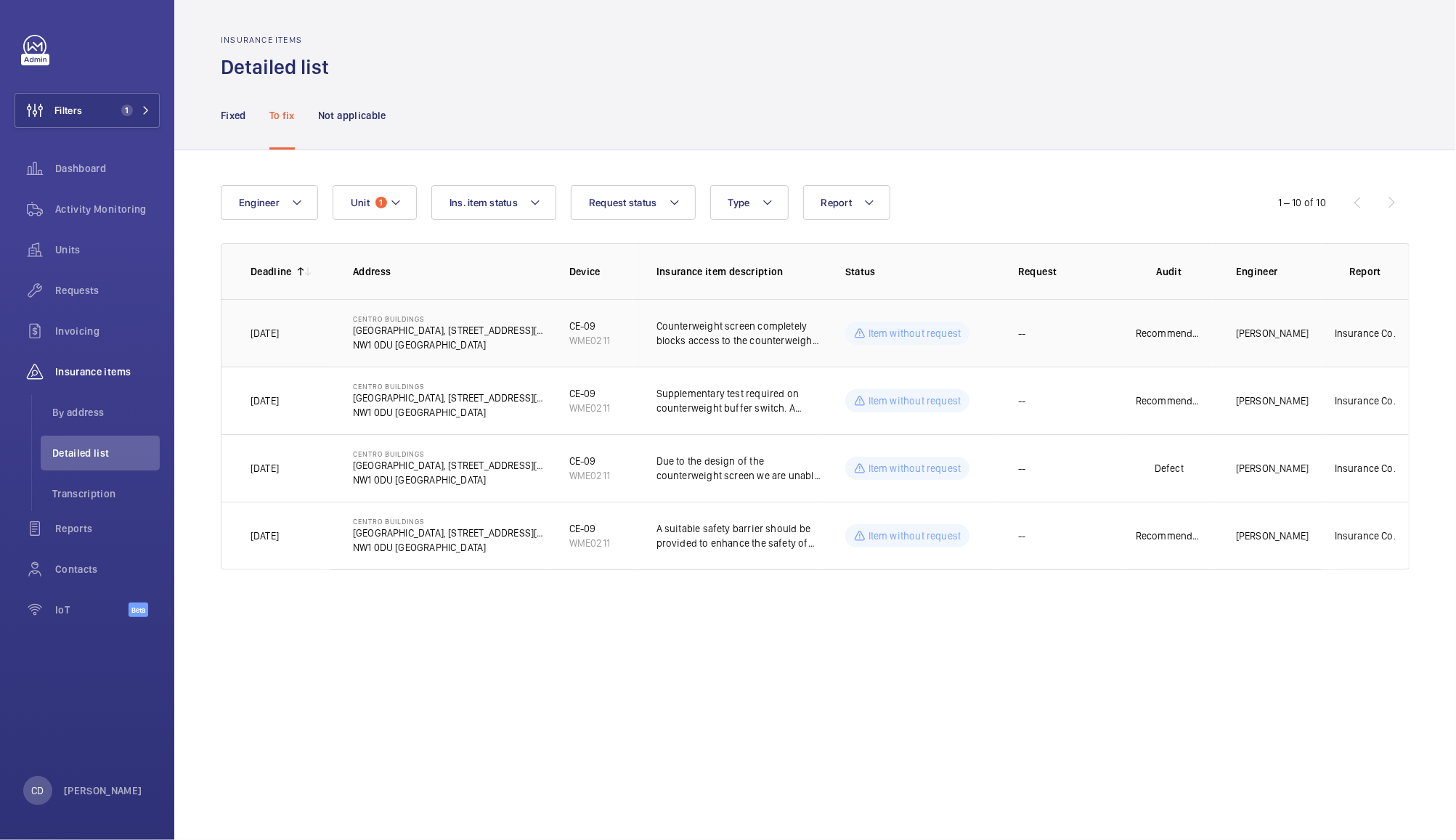
click at [765, 336] on p "Counterweight screen completely blocks access to the counterweight buffer. This…" at bounding box center [739, 333] width 166 height 29
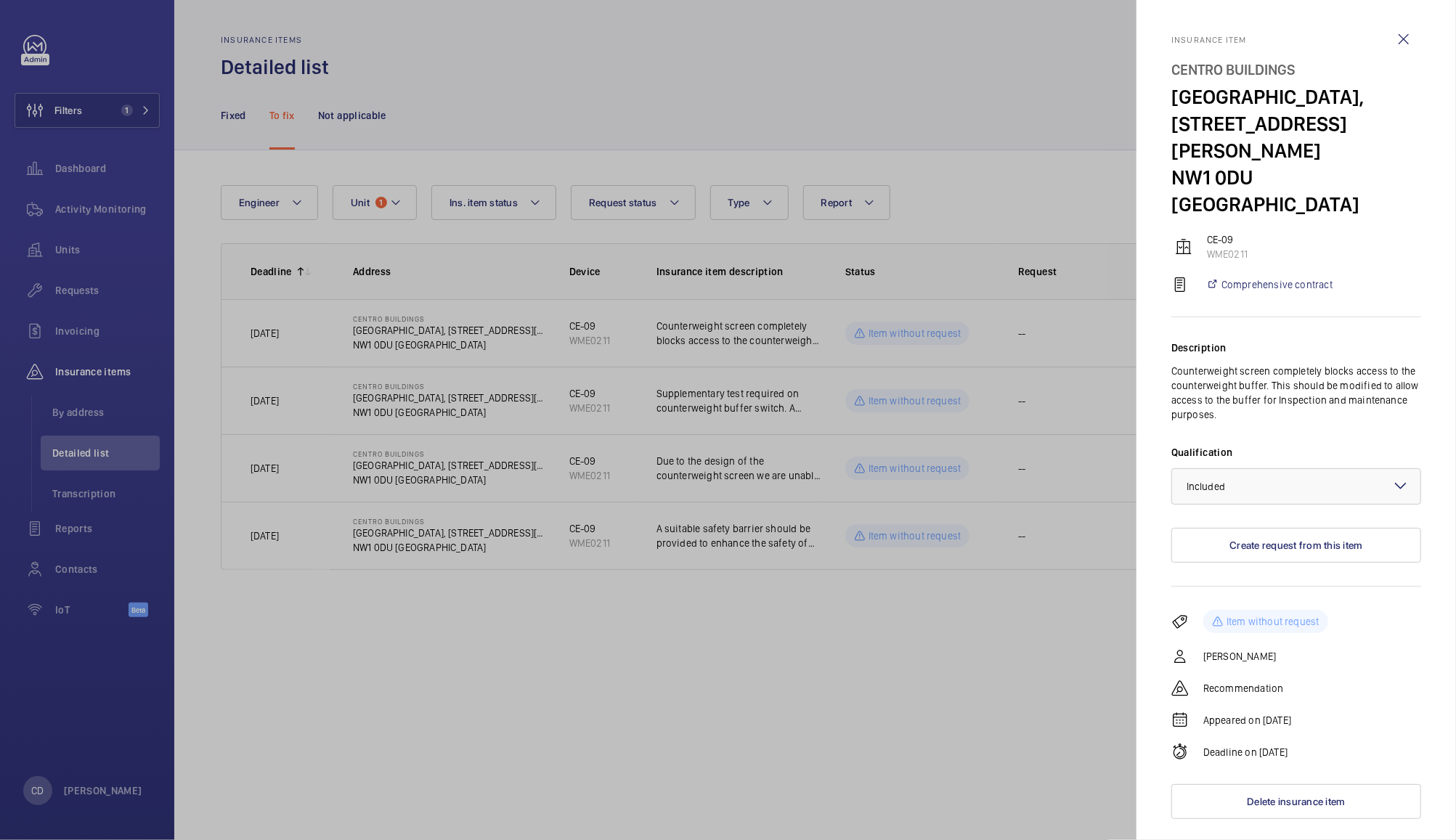
click at [1036, 665] on div at bounding box center [728, 420] width 1456 height 840
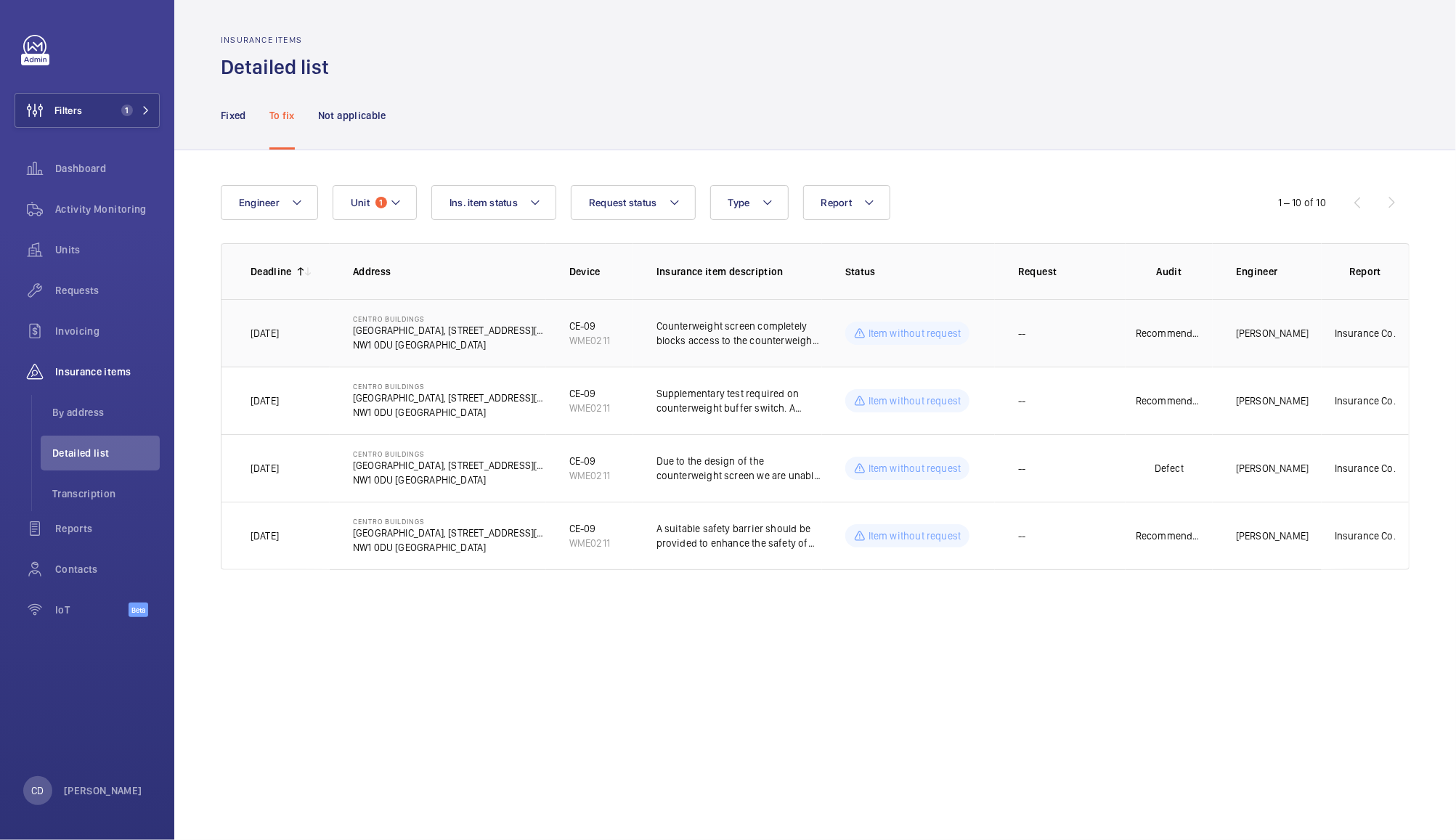
click at [816, 333] on p "Counterweight screen completely blocks access to the counterweight buffer. This…" at bounding box center [739, 333] width 166 height 29
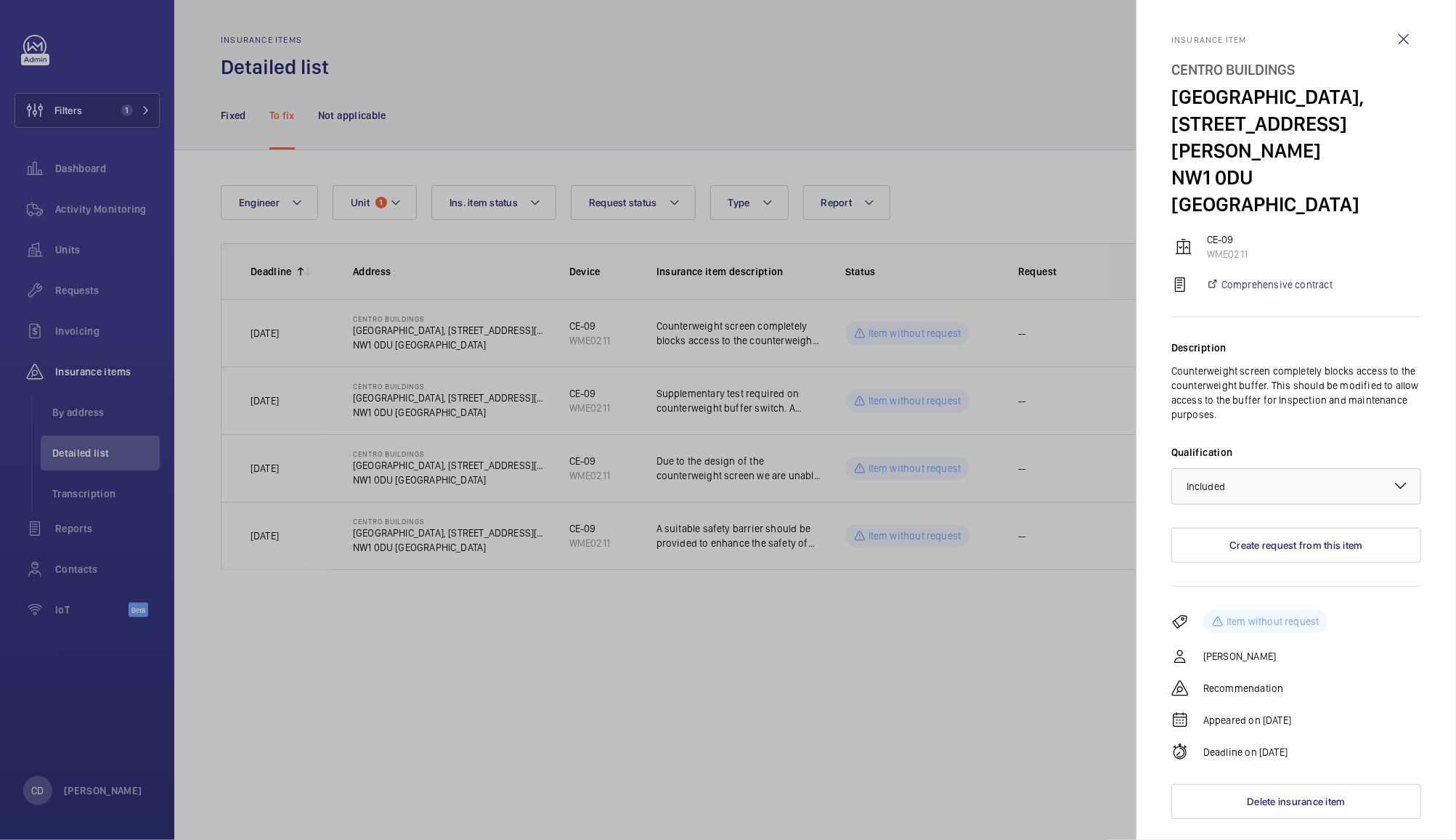
click at [986, 650] on div at bounding box center [728, 420] width 1456 height 840
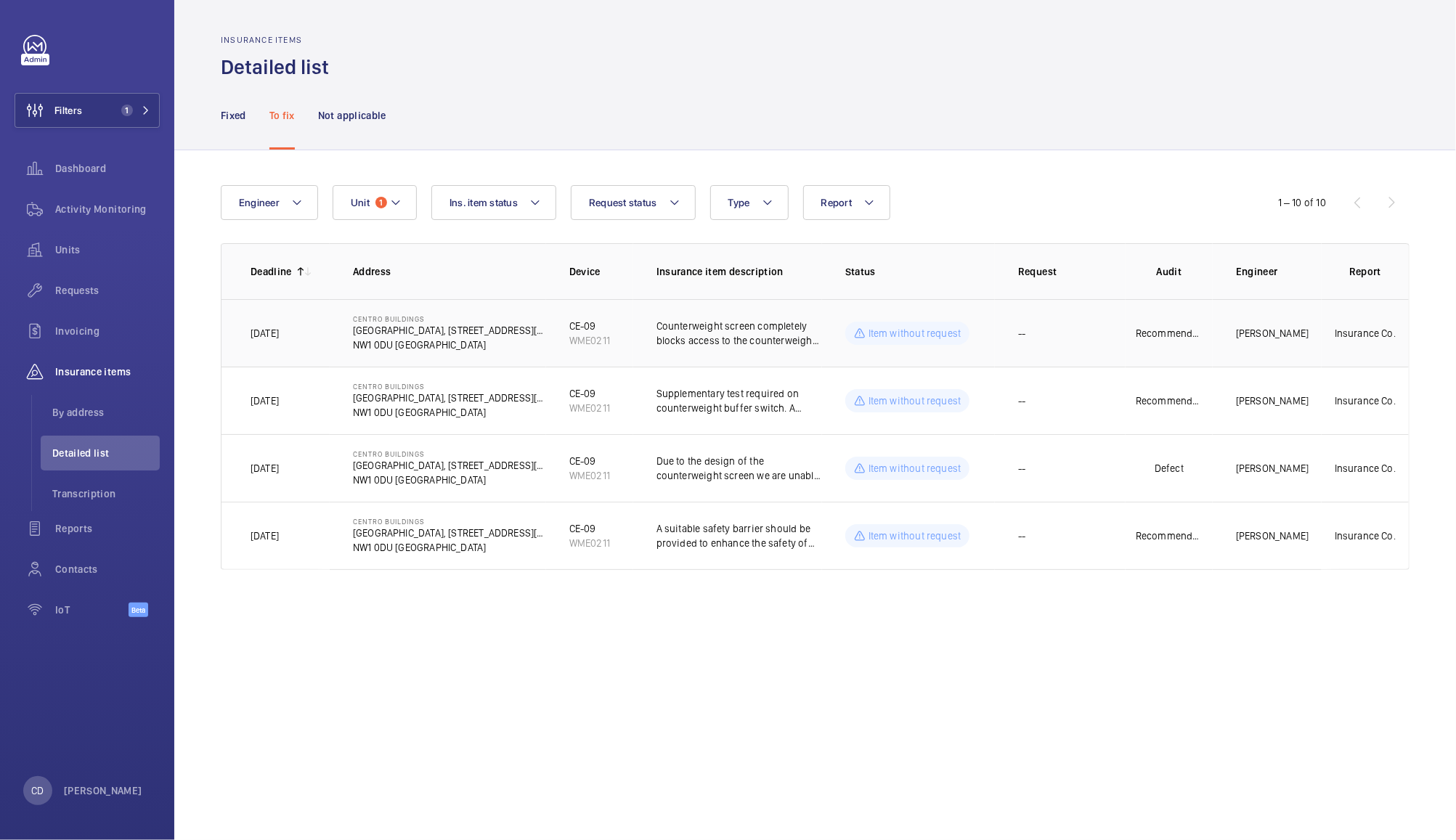
click at [1260, 333] on p "[PERSON_NAME]" at bounding box center [1272, 333] width 73 height 14
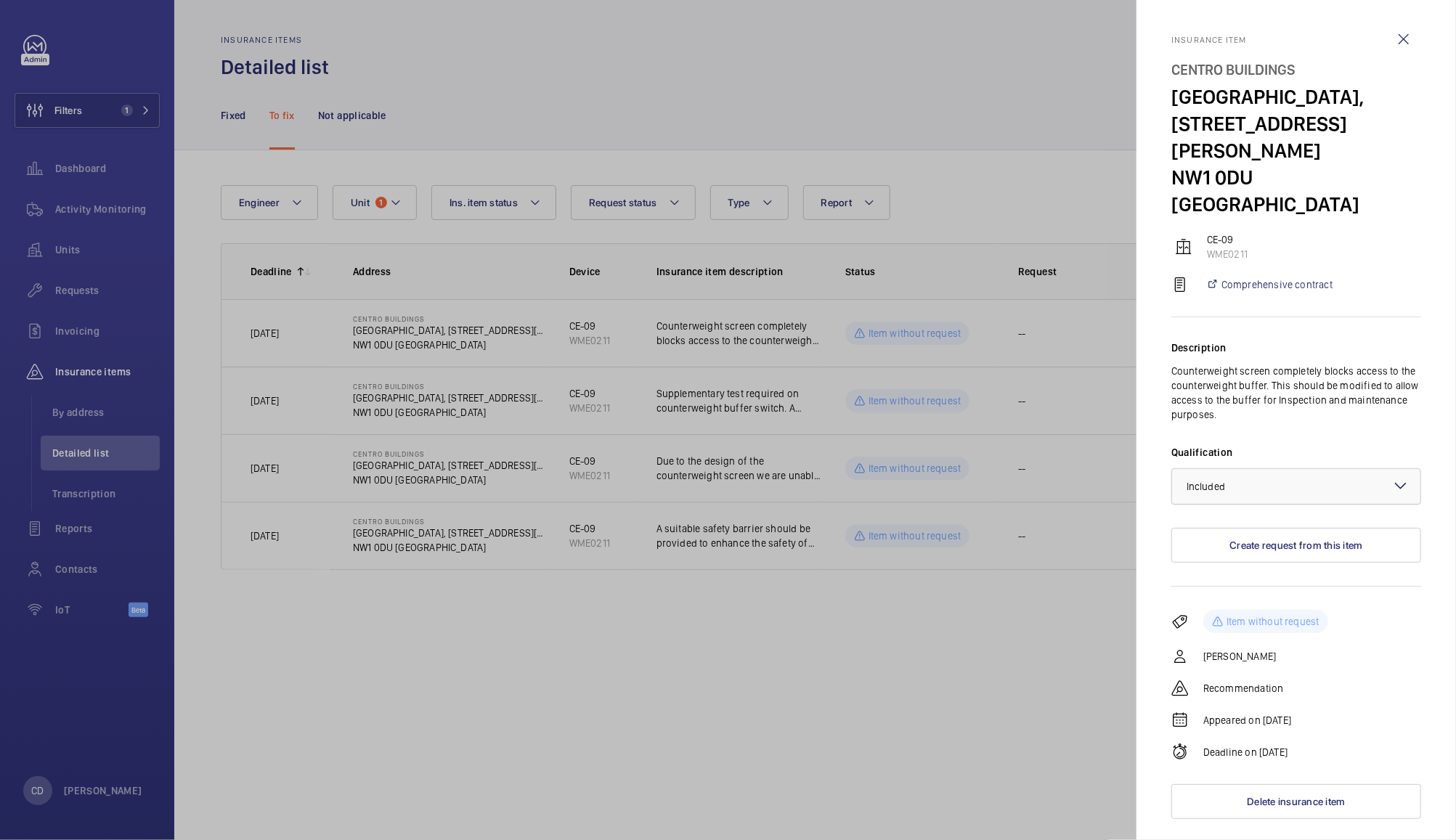
click at [1307, 469] on div at bounding box center [1296, 485] width 248 height 35
click at [1239, 559] on span "Not included" at bounding box center [1296, 566] width 220 height 14
click at [1018, 657] on div at bounding box center [728, 420] width 1456 height 840
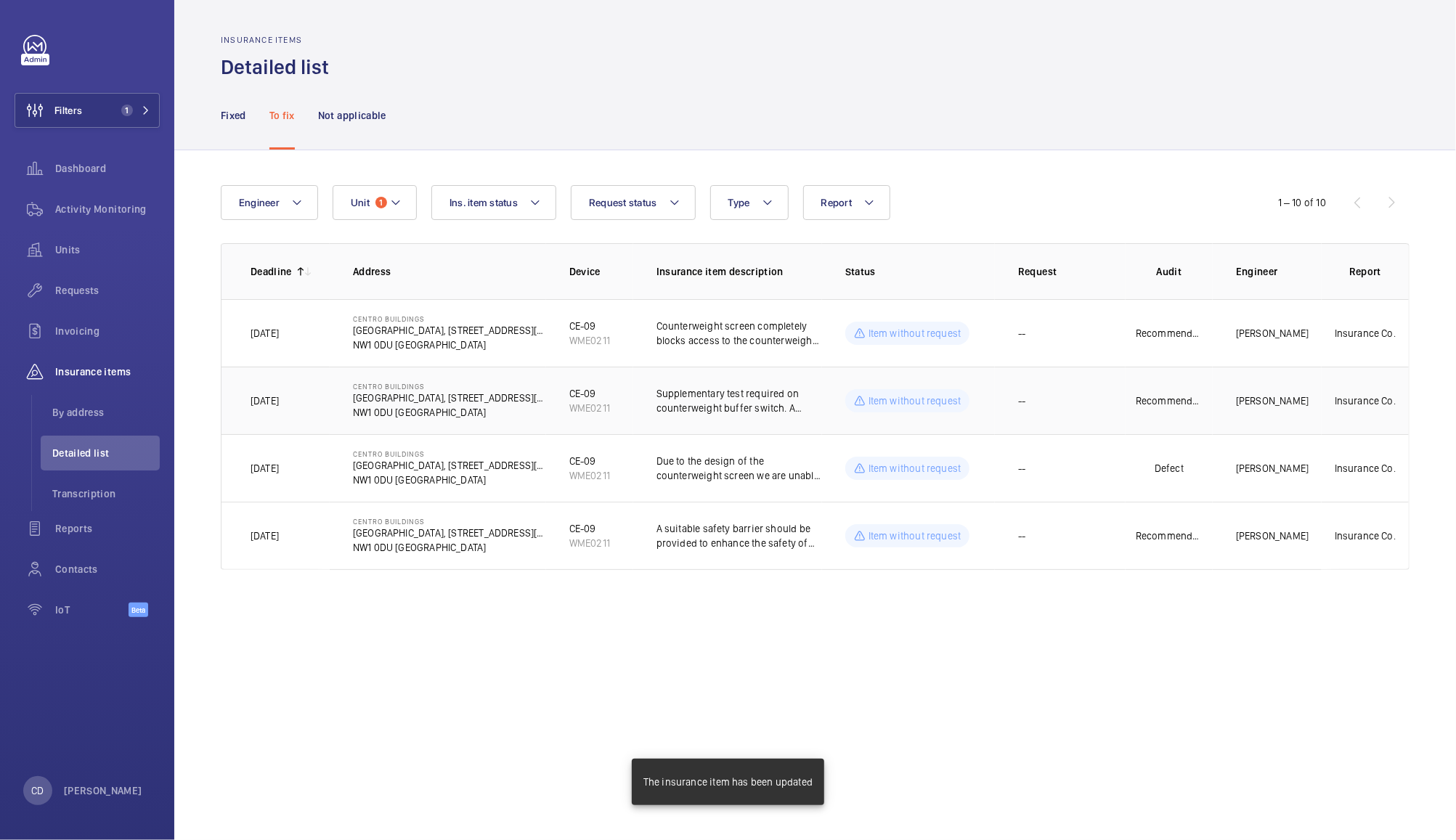
click at [1275, 393] on td "[PERSON_NAME]" at bounding box center [1267, 400] width 109 height 68
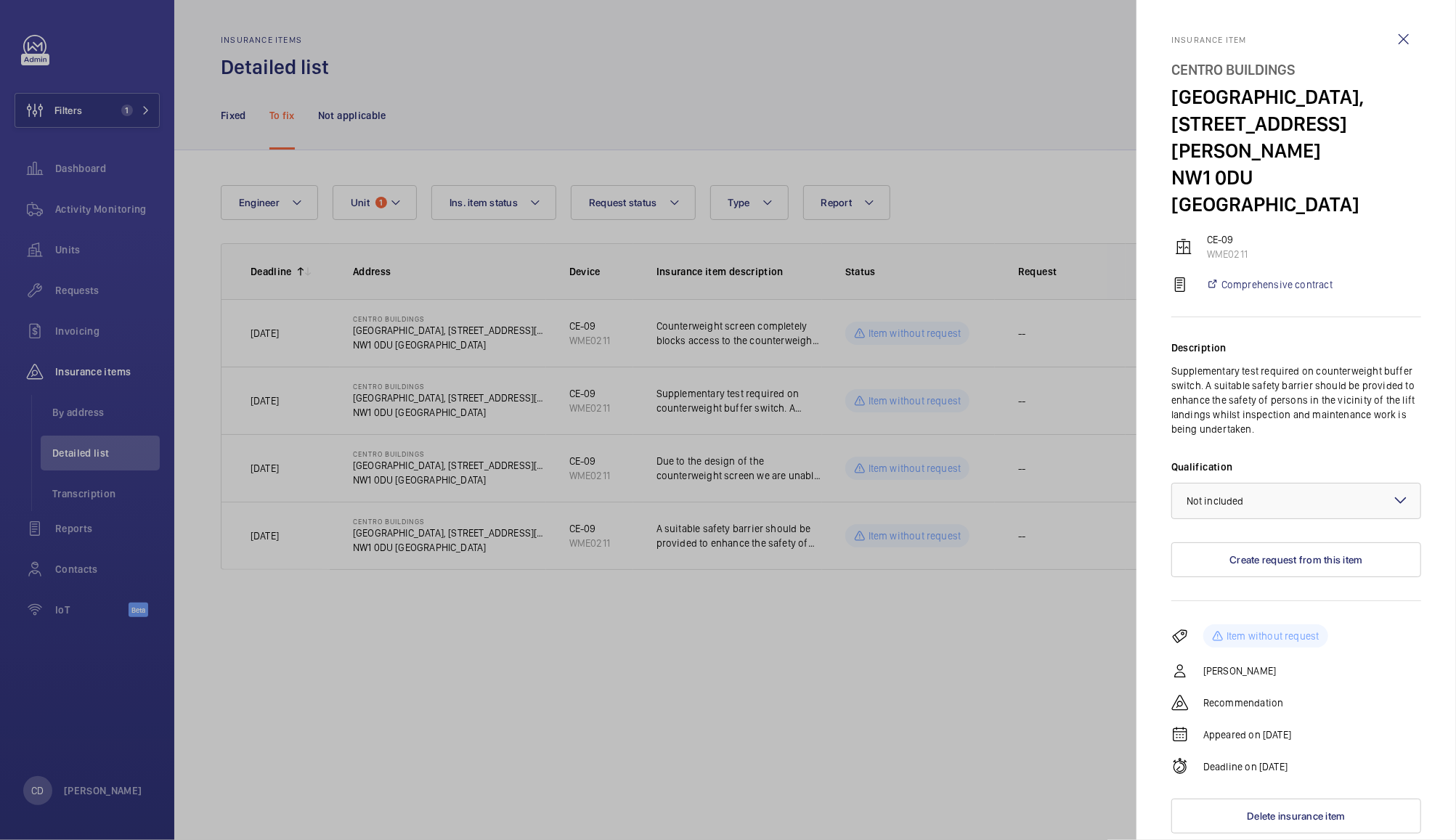
click at [977, 659] on div at bounding box center [728, 420] width 1456 height 840
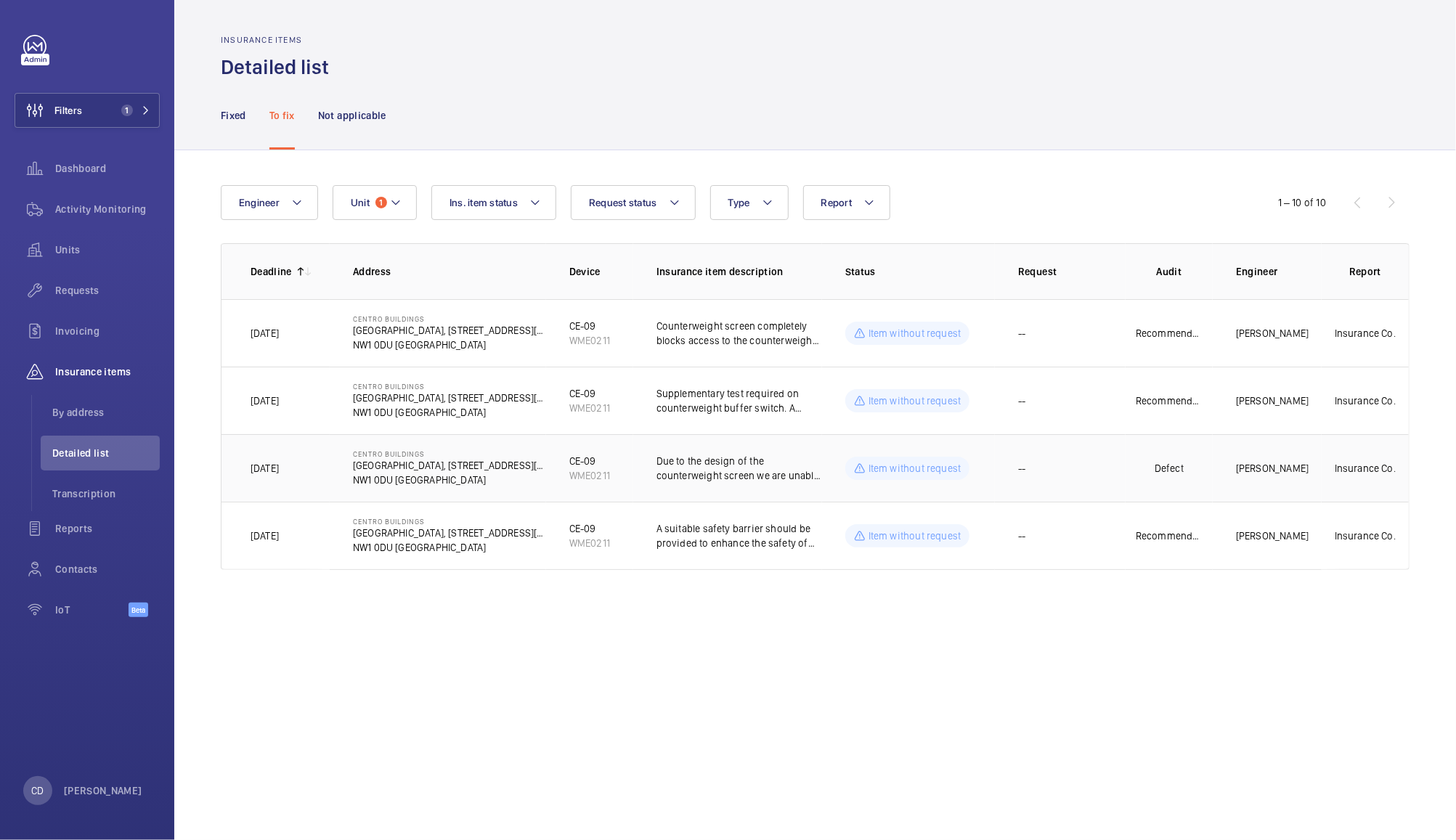
click at [1237, 466] on p "[PERSON_NAME]" at bounding box center [1272, 468] width 73 height 14
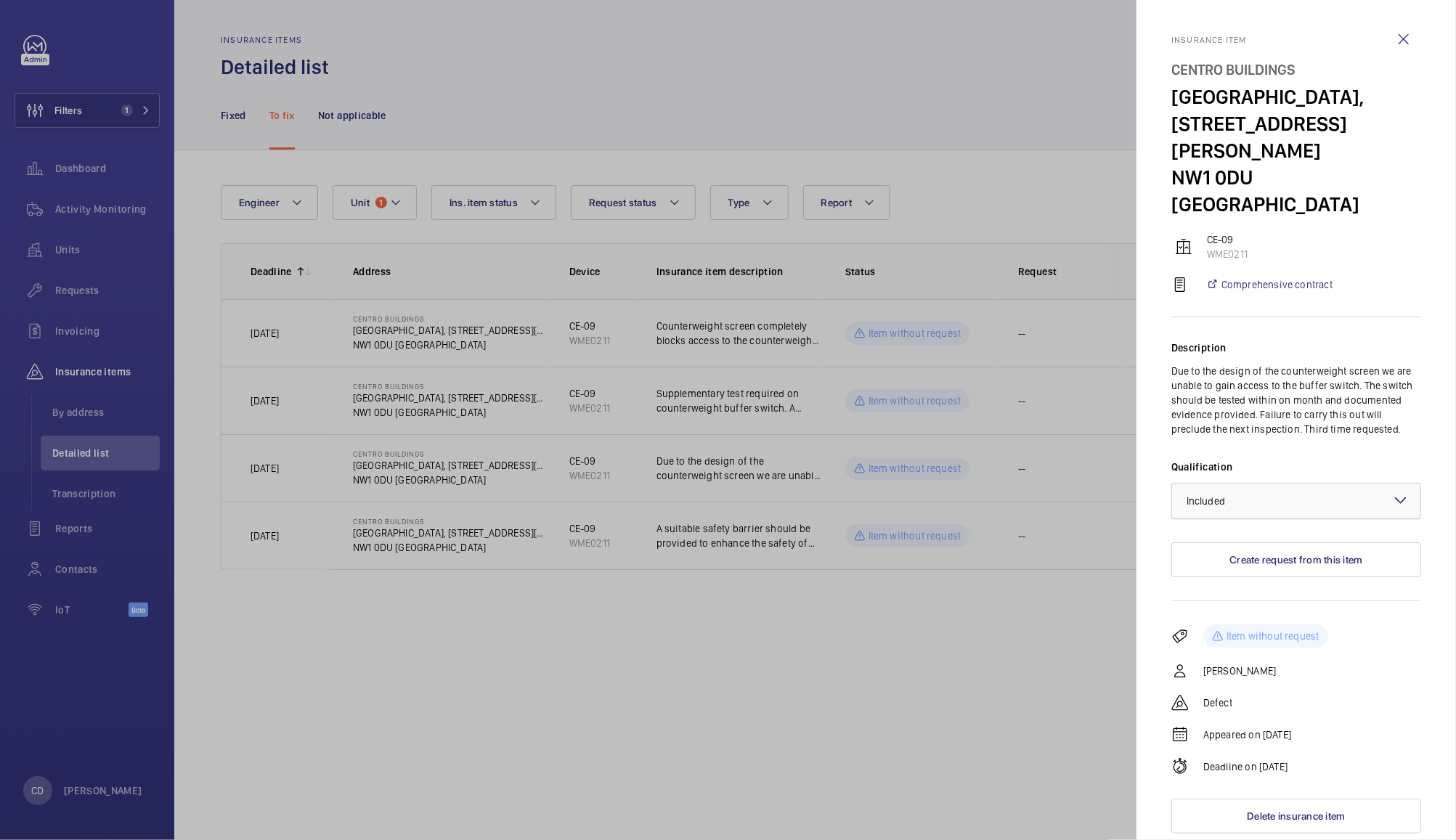
click at [1312, 484] on div at bounding box center [1296, 501] width 248 height 35
click at [1248, 573] on span "Not included" at bounding box center [1296, 580] width 220 height 14
click at [1057, 629] on div at bounding box center [728, 420] width 1456 height 840
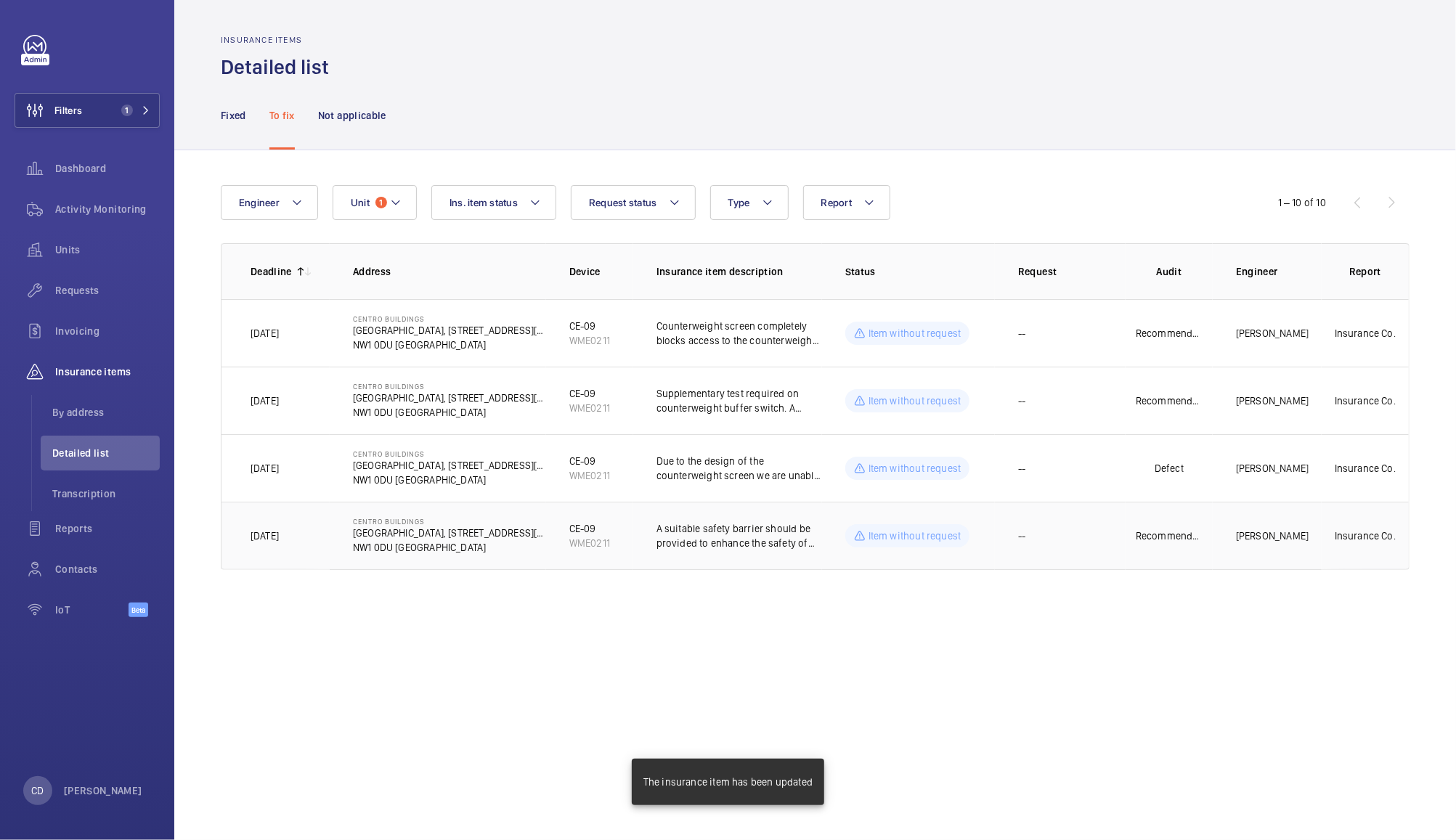
click at [1191, 528] on p "Recommendation" at bounding box center [1169, 535] width 67 height 14
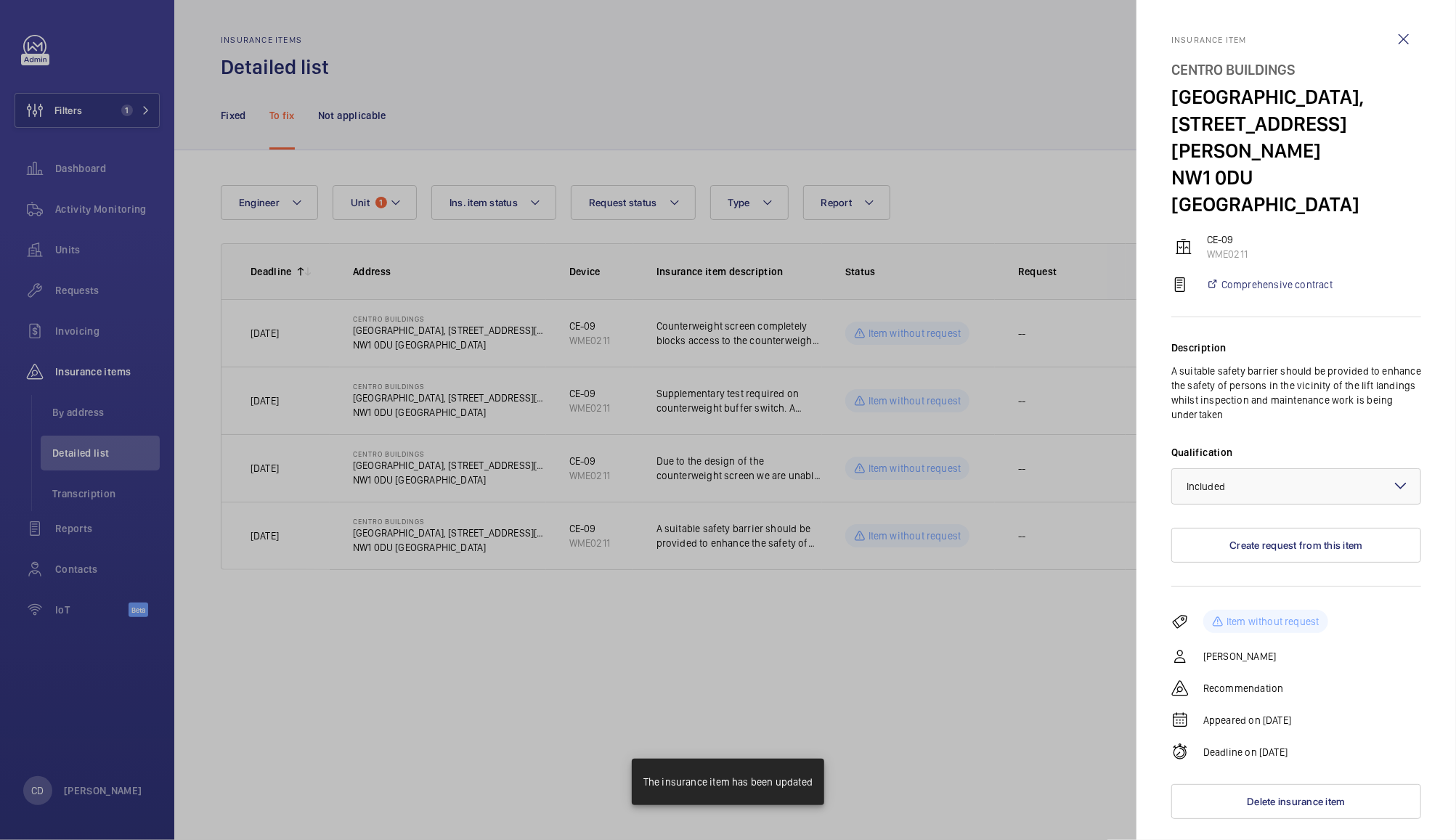
click at [1018, 671] on div at bounding box center [728, 420] width 1456 height 840
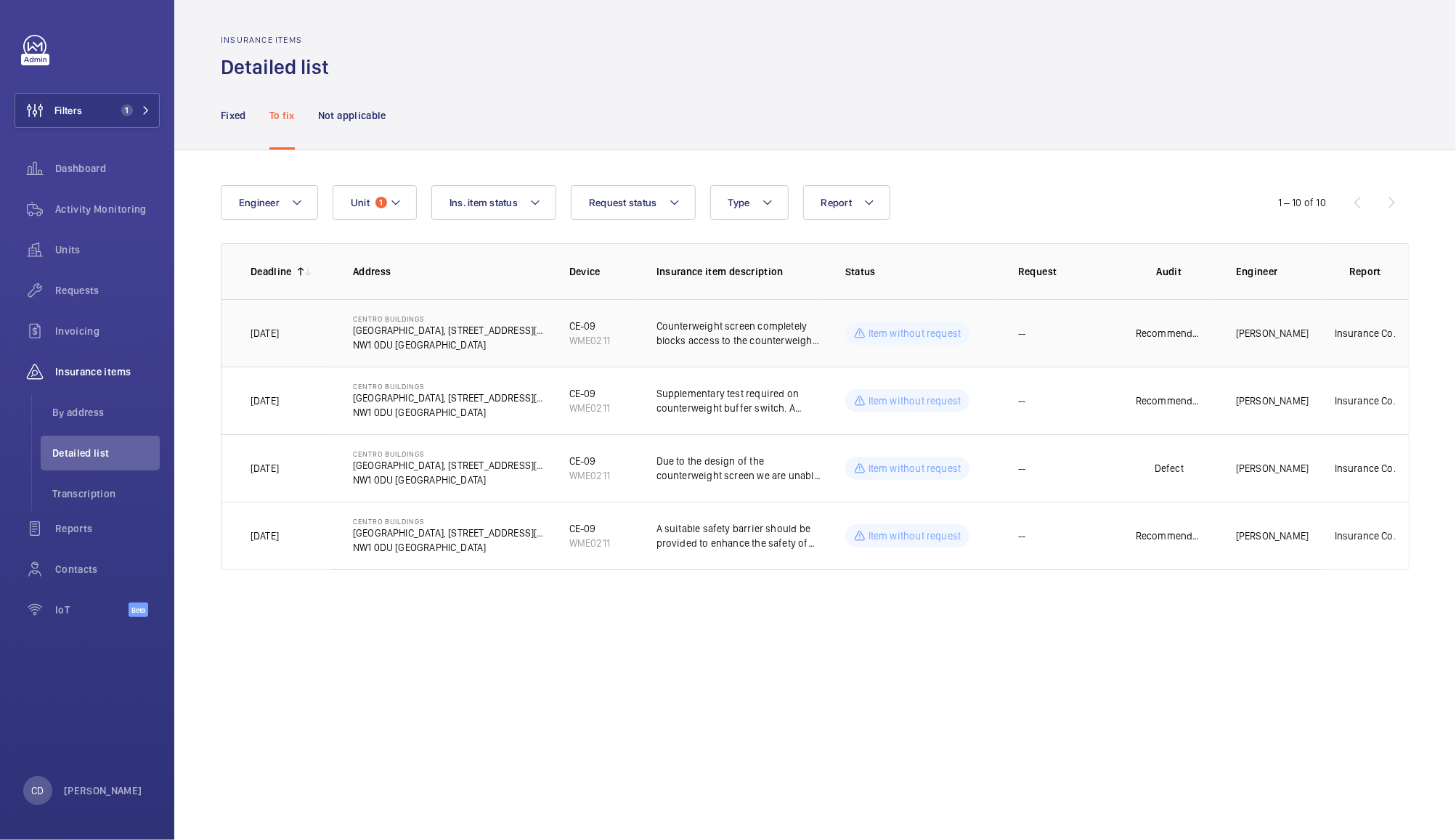
click at [1056, 332] on td "--" at bounding box center [1060, 333] width 131 height 68
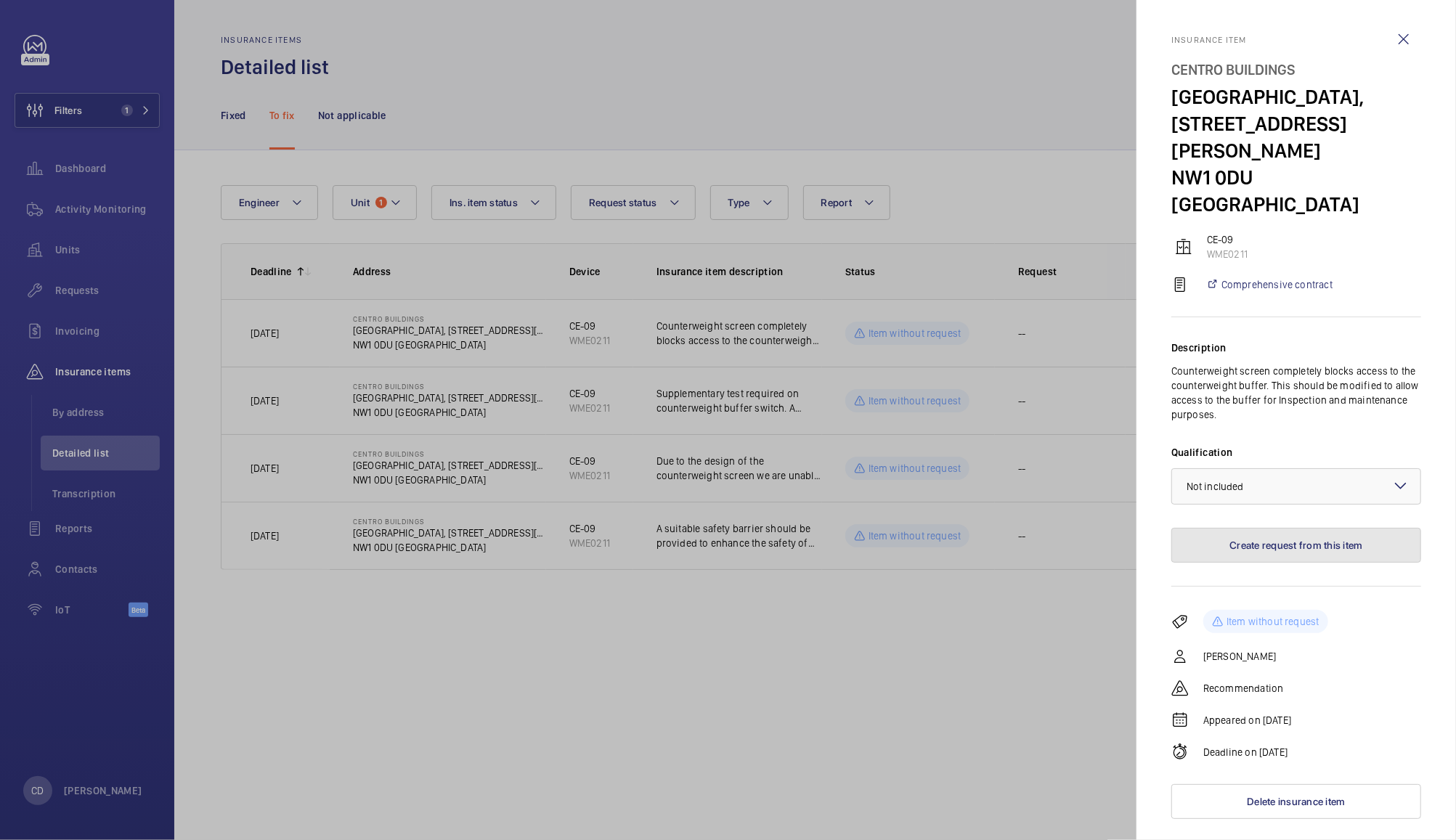
click at [1320, 528] on button "Create request from this item" at bounding box center [1296, 545] width 250 height 35
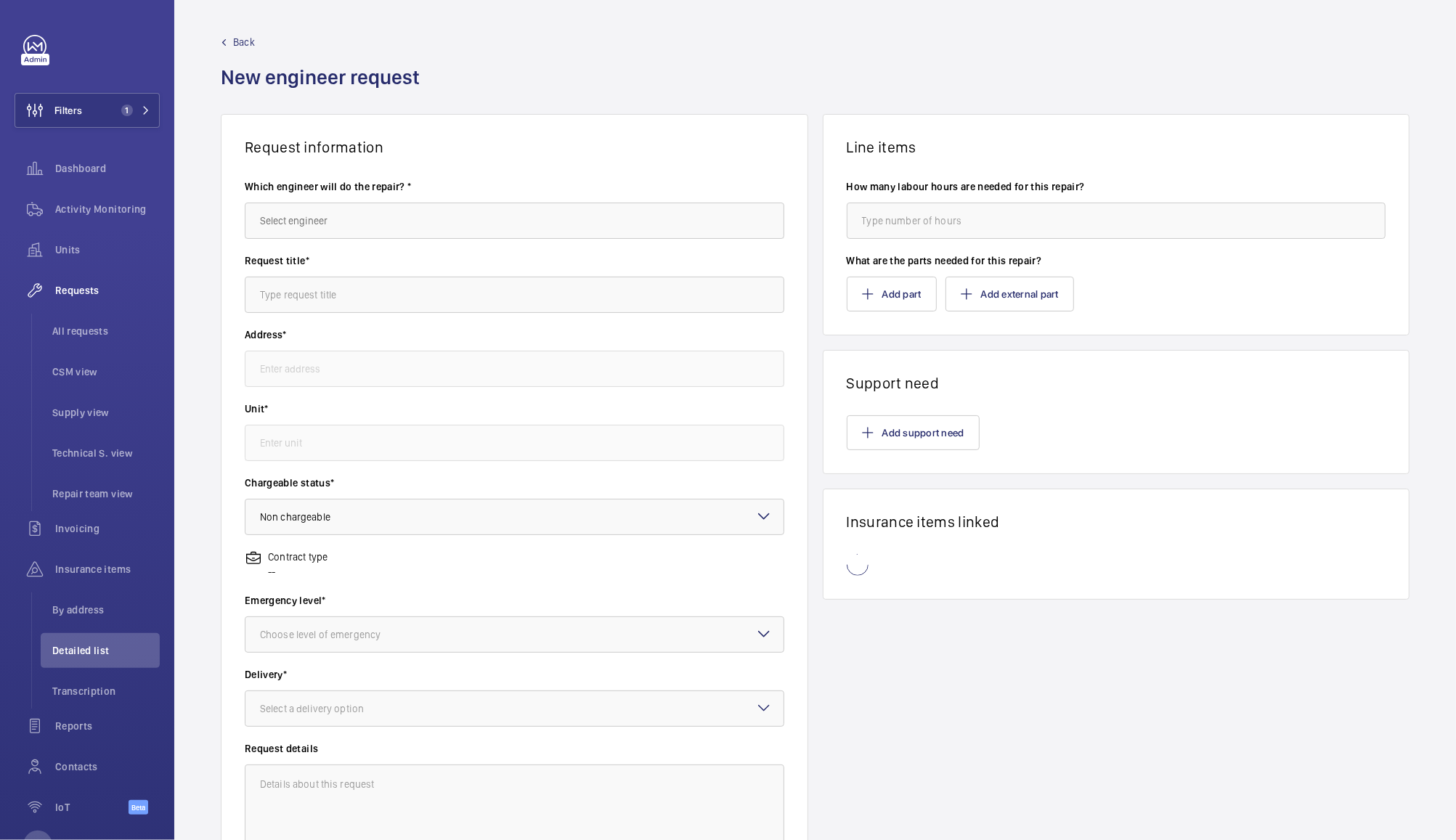
type input "[GEOGRAPHIC_DATA], [STREET_ADDRESS][PERSON_NAME]"
type input "WME0211 - CE-09"
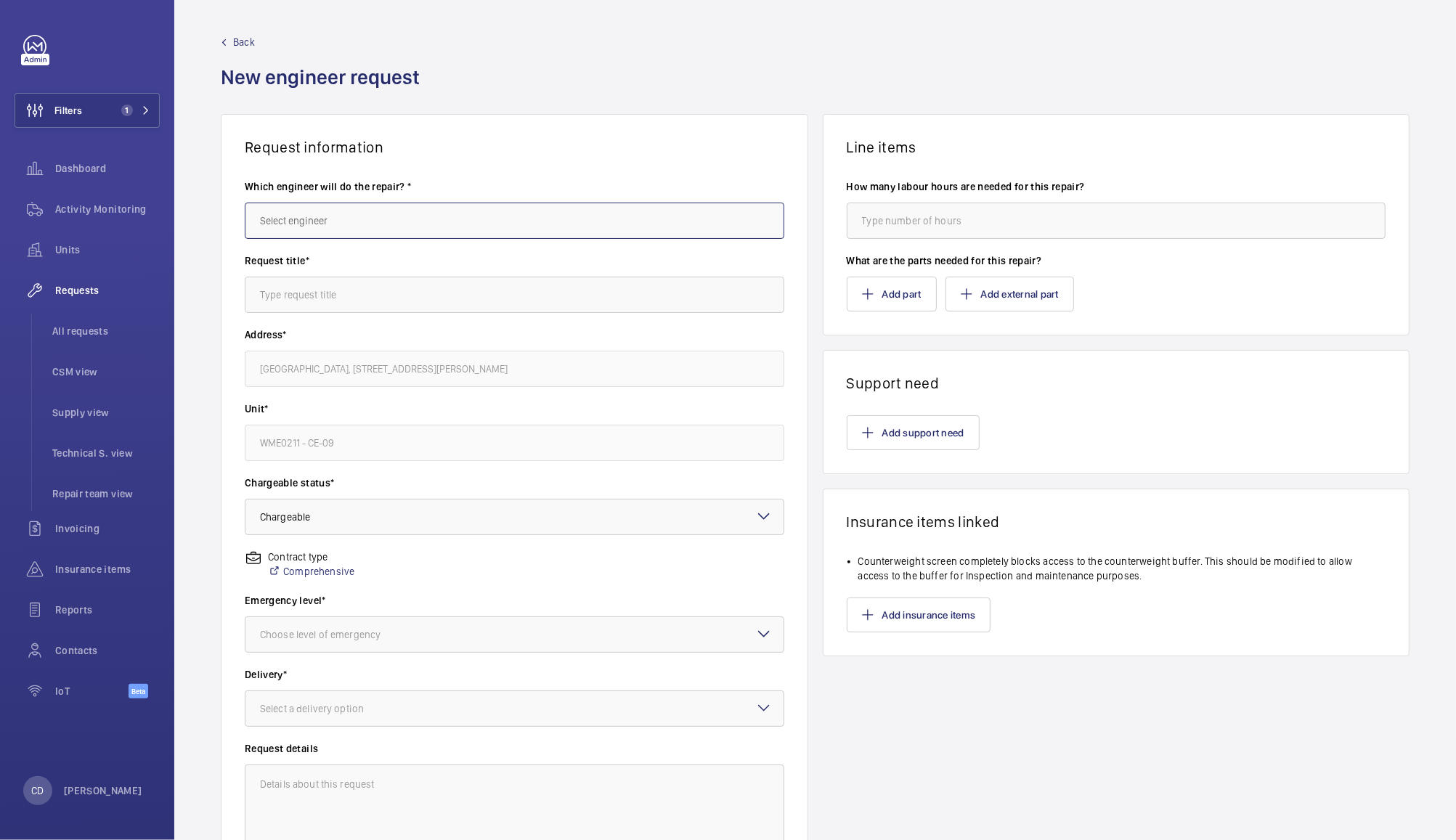
click at [663, 206] on input "text" at bounding box center [514, 220] width 540 height 36
type input "j"
click at [398, 262] on mat-option "[PERSON_NAME]" at bounding box center [511, 263] width 530 height 35
type input "[PERSON_NAME]"
click at [528, 298] on input "text" at bounding box center [514, 295] width 540 height 36
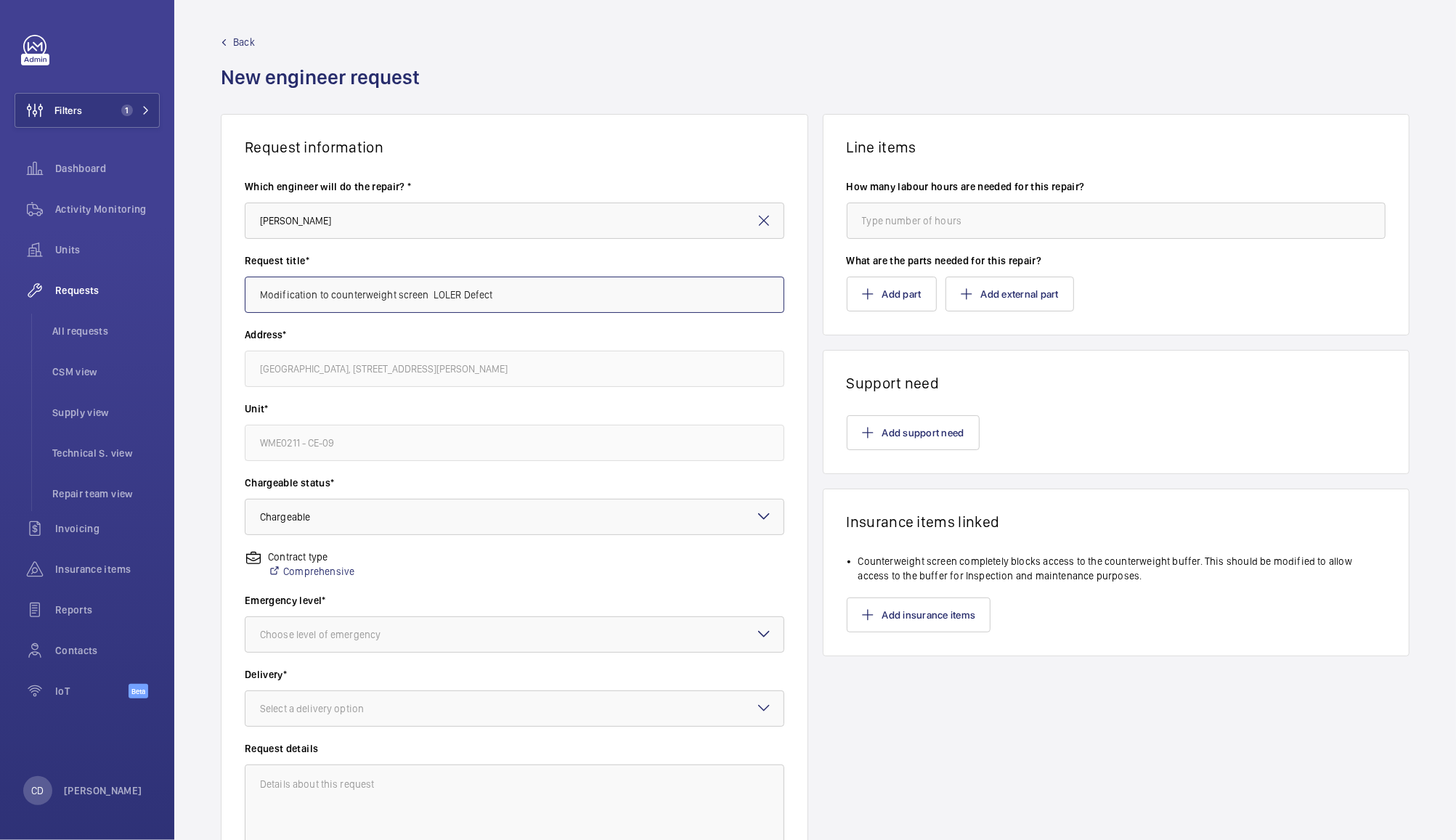
type input "Modification to counterweight screen LOLER Defect"
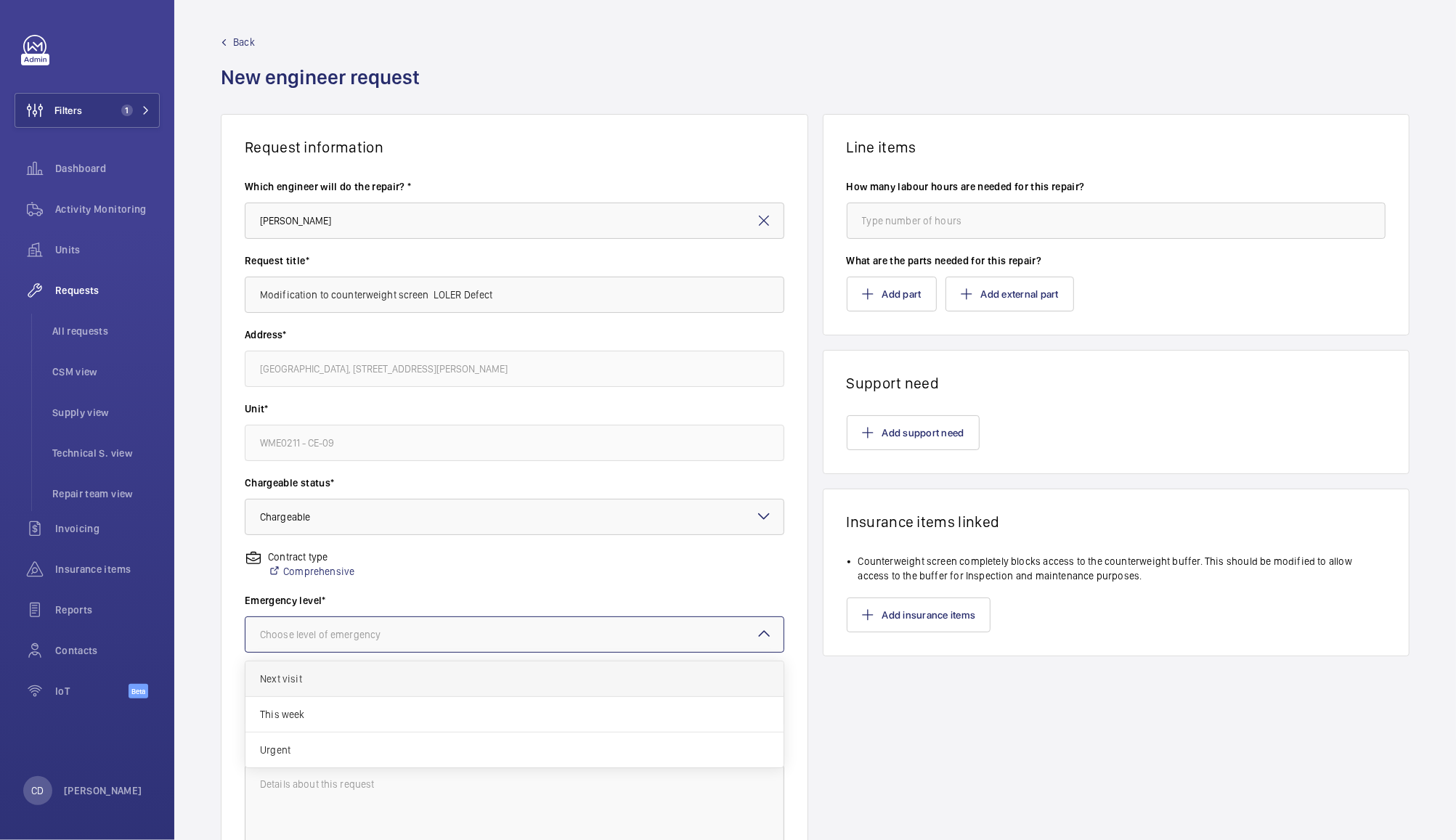
click at [470, 686] on div "Next visit" at bounding box center [514, 679] width 538 height 35
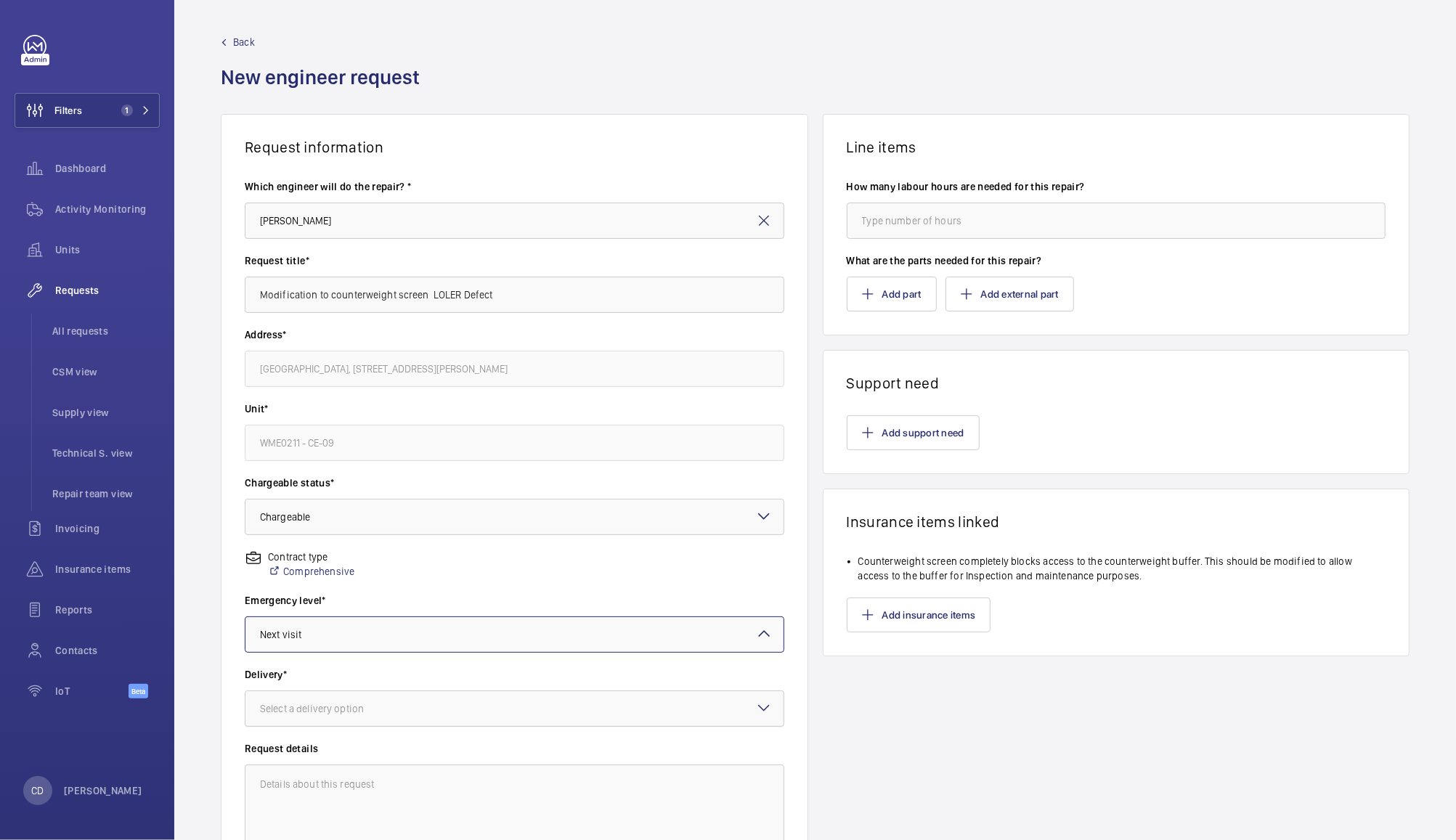
click at [375, 712] on div "Select a delivery option" at bounding box center [330, 708] width 140 height 14
click at [287, 794] on span "On site" at bounding box center [514, 789] width 509 height 14
click at [370, 798] on textarea at bounding box center [514, 812] width 540 height 97
type textarea "LOLER Defect - Quotation required to present to client to modify."
click at [927, 428] on button "Add support need" at bounding box center [913, 432] width 133 height 35
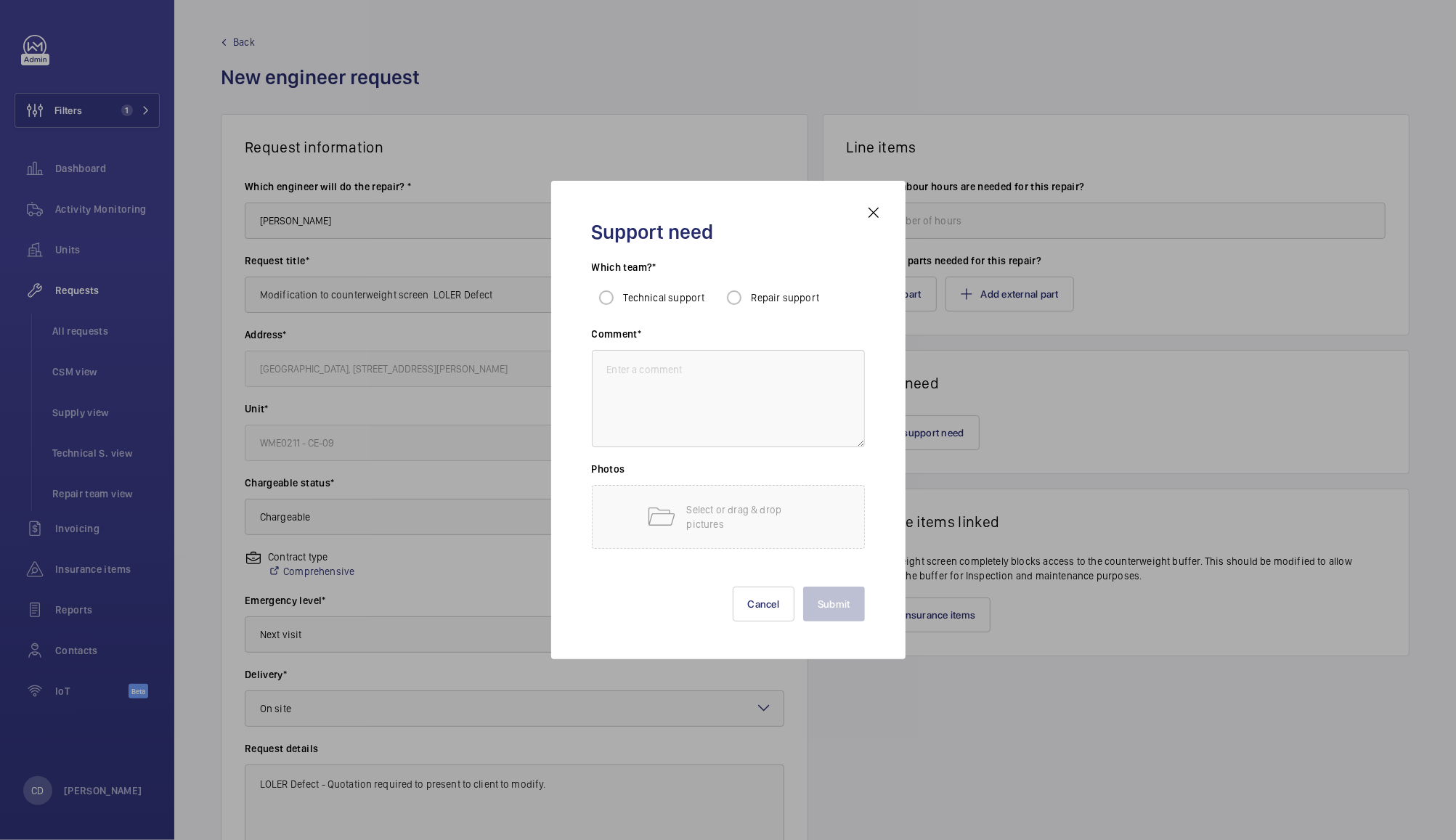
click at [782, 302] on span "Repair support" at bounding box center [785, 298] width 68 height 12
click at [748, 302] on input "Repair support" at bounding box center [734, 297] width 29 height 29
radio input "true"
click at [759, 375] on textarea at bounding box center [728, 398] width 273 height 97
click at [652, 408] on textarea at bounding box center [728, 398] width 273 height 97
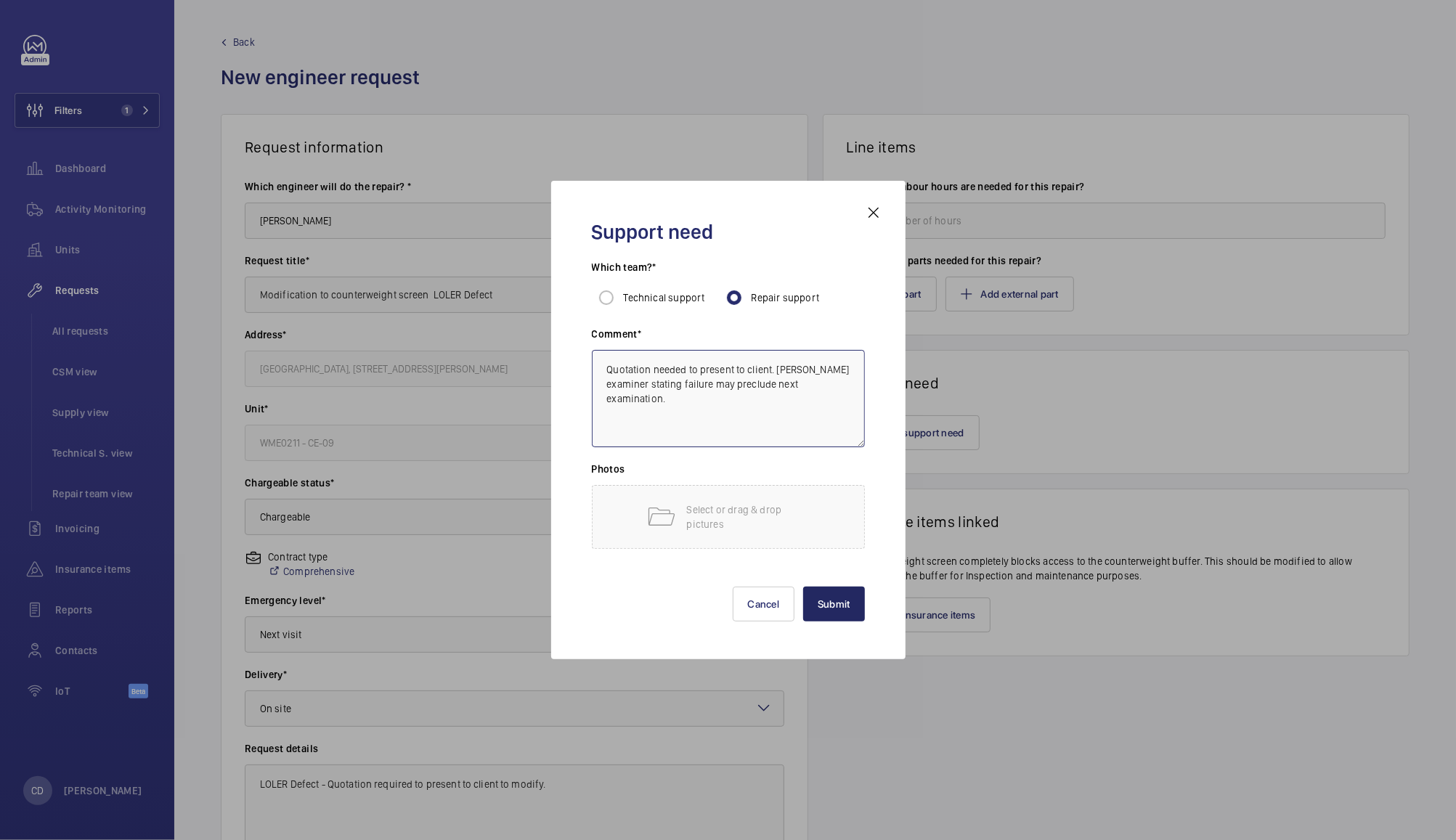
type textarea "Quotation needed to present to client. [PERSON_NAME] examiner stating failure m…"
click at [825, 609] on button "Submit" at bounding box center [834, 604] width 62 height 35
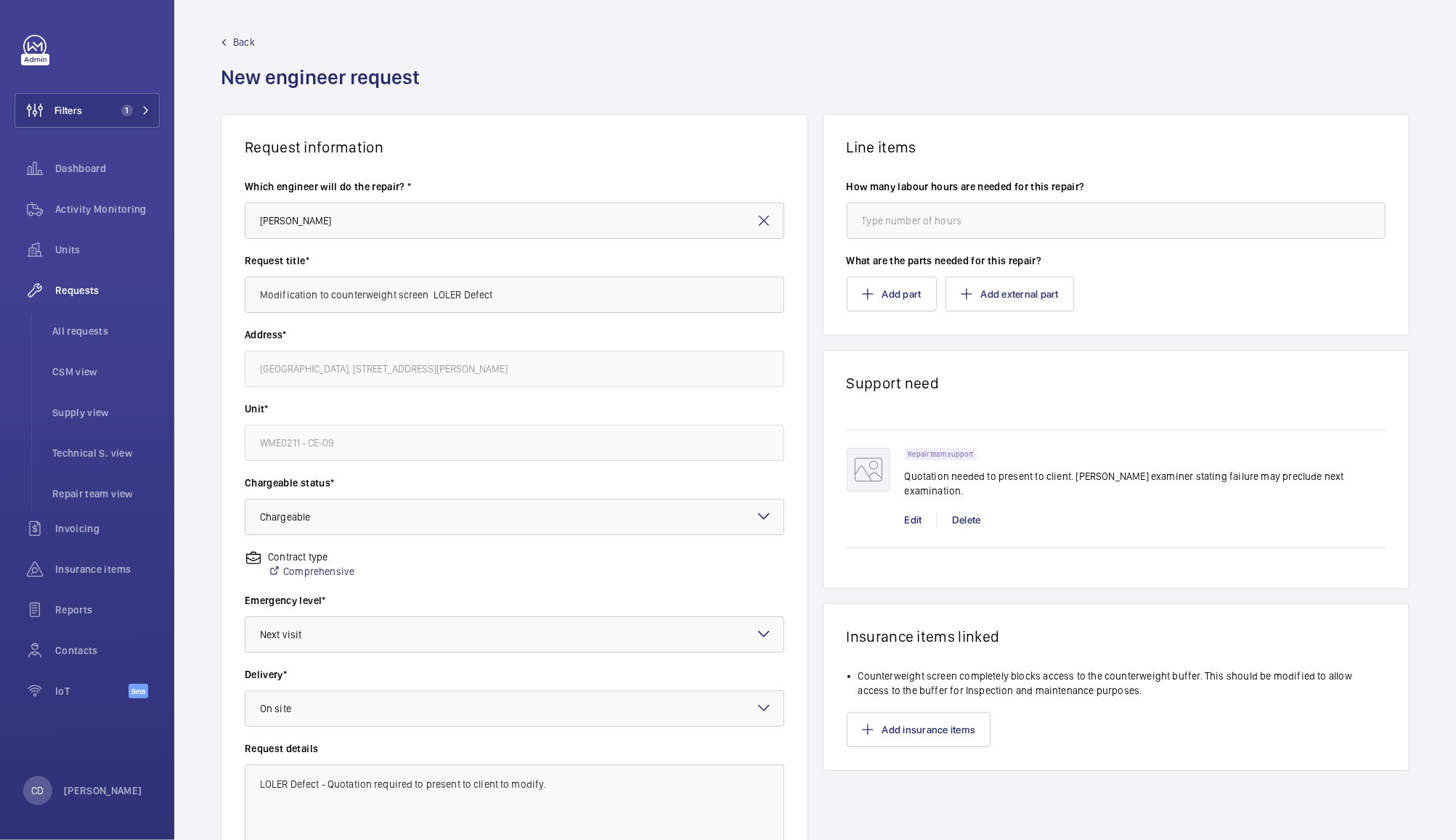
scroll to position [149, 0]
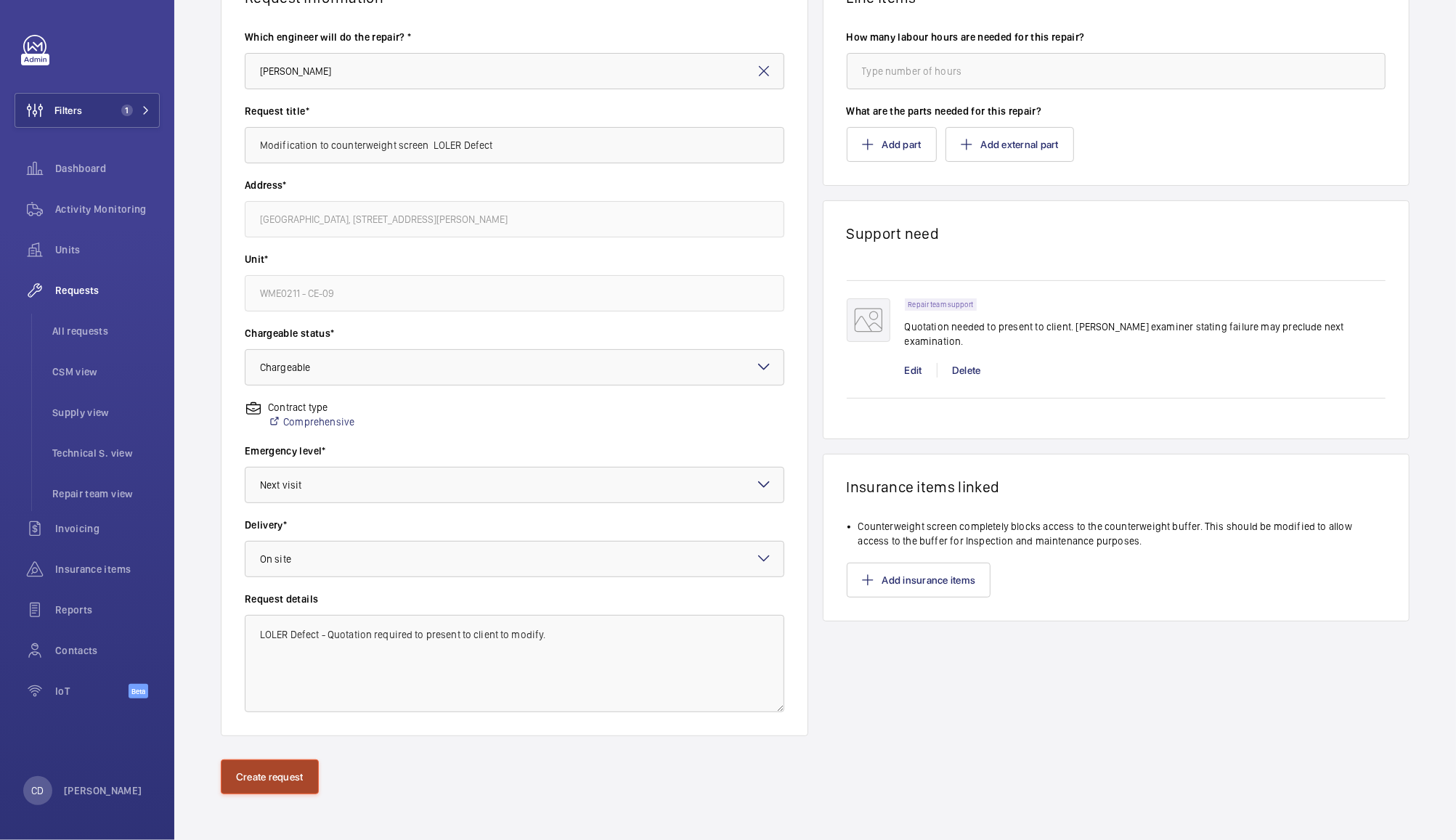
click at [293, 769] on button "Create request" at bounding box center [269, 776] width 98 height 35
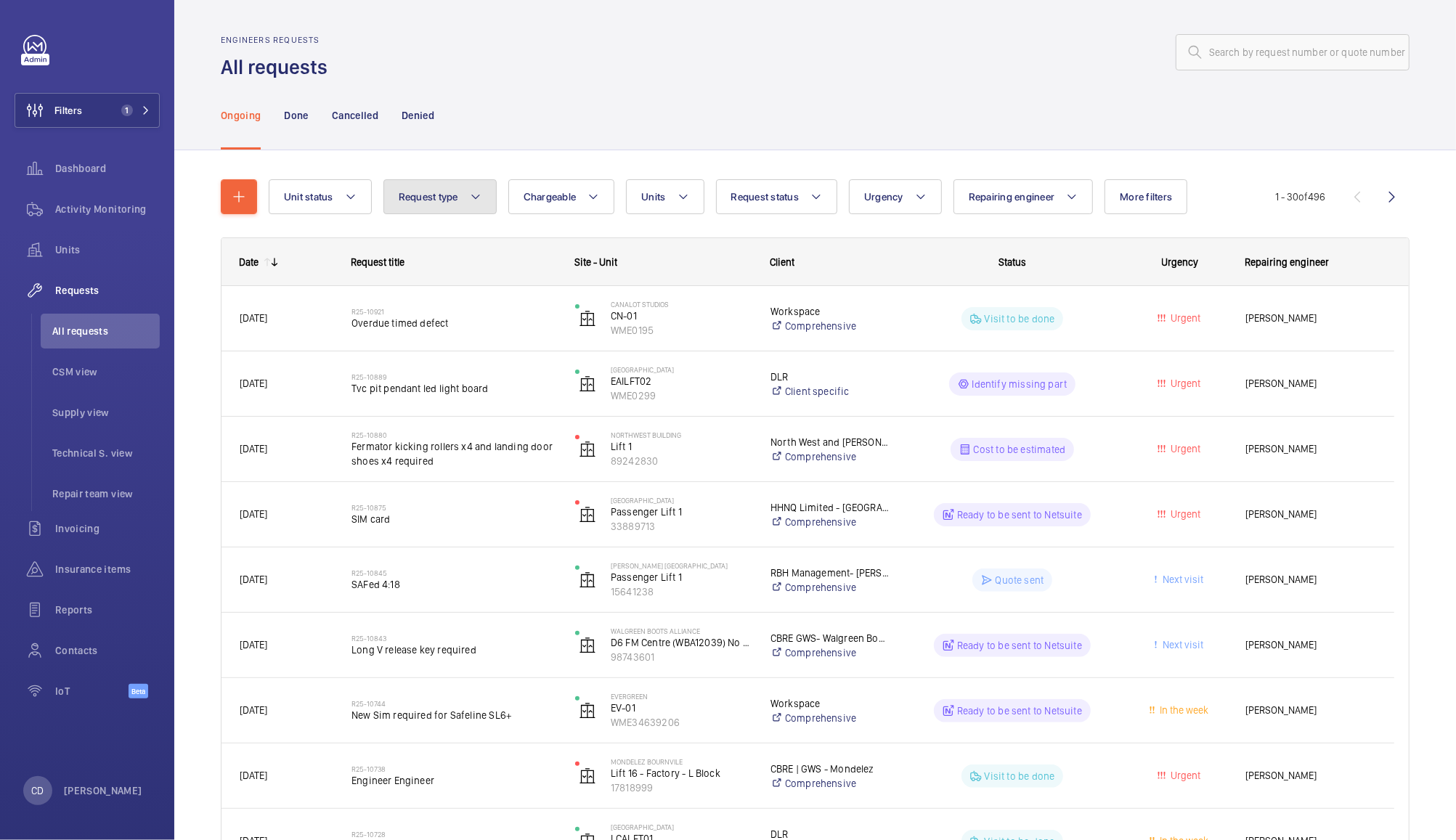
click at [437, 197] on span "Request type" at bounding box center [428, 197] width 60 height 12
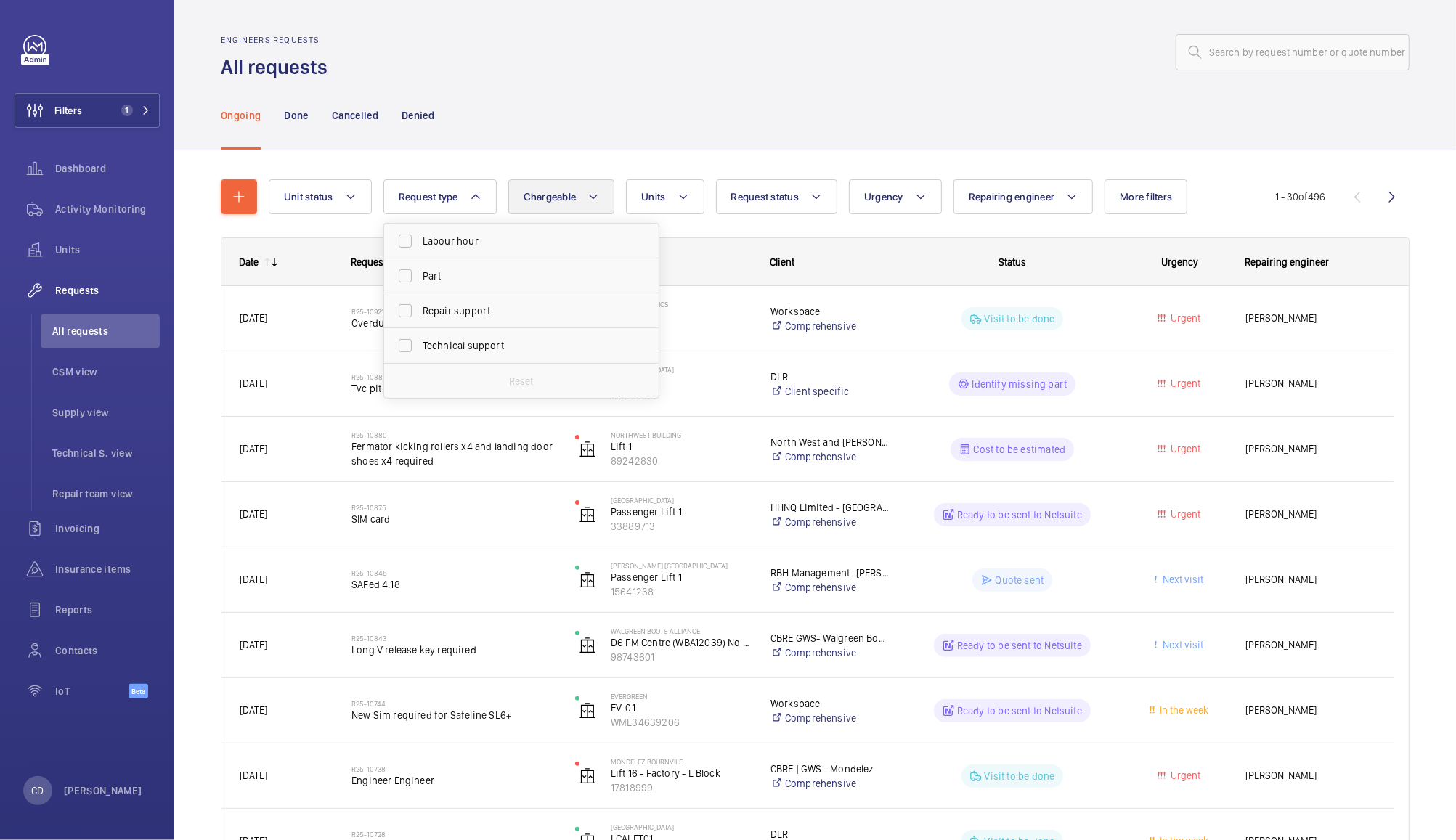
click at [551, 192] on span "Chargeable" at bounding box center [550, 197] width 53 height 12
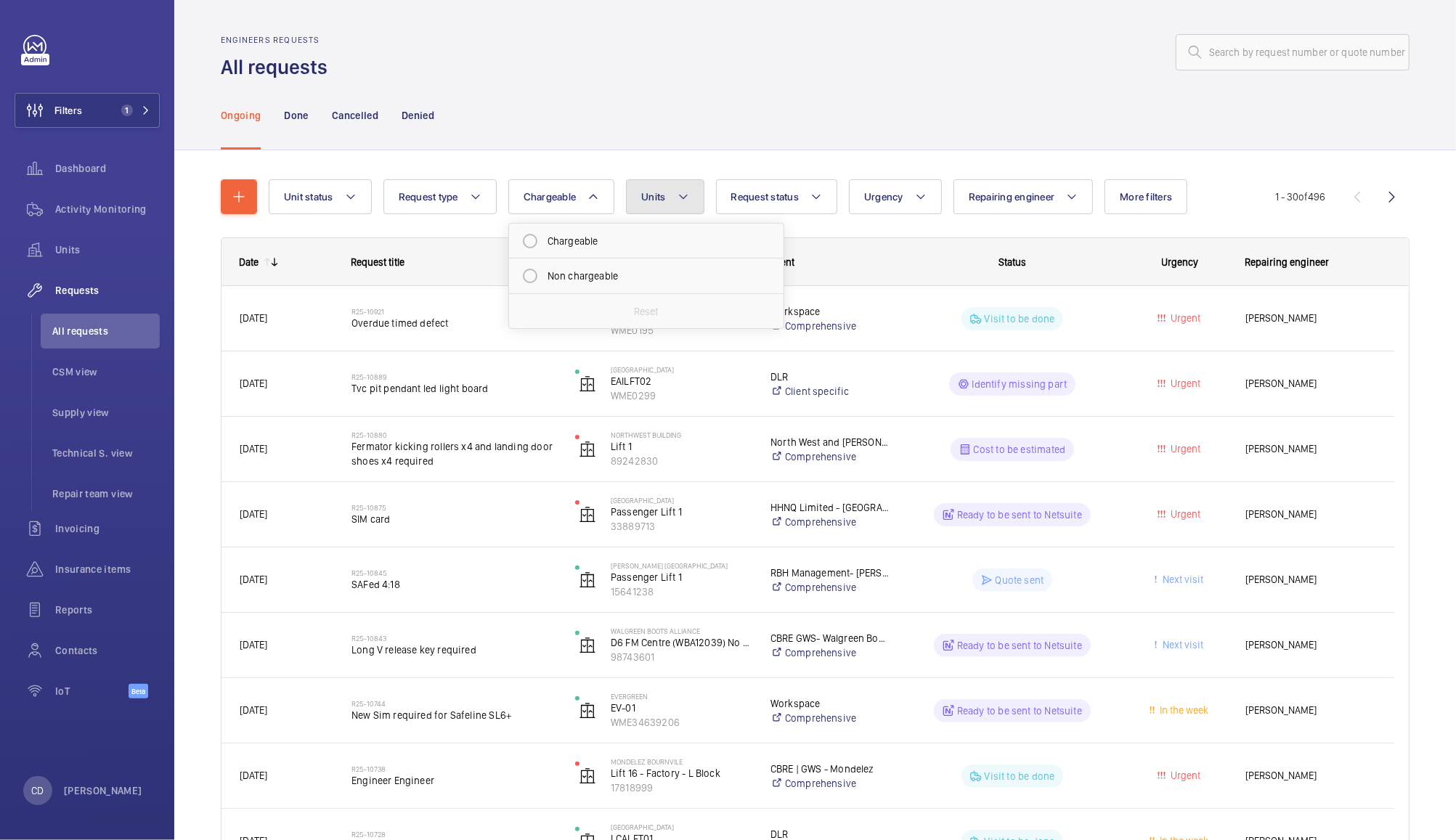
click at [654, 197] on span "Units" at bounding box center [653, 197] width 24 height 12
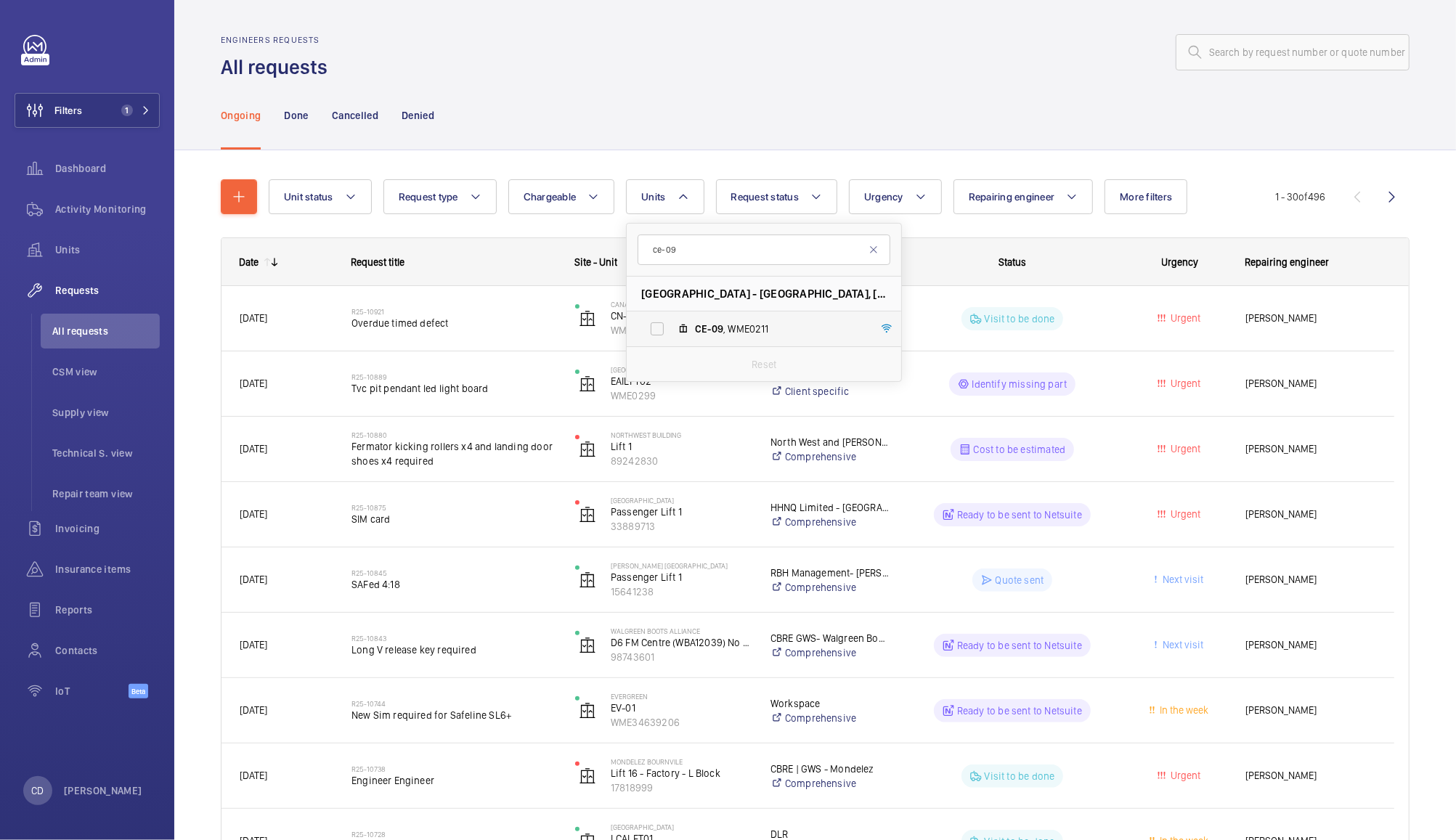
type input "ce-09"
click at [742, 328] on span "CE-09 , WME0211" at bounding box center [779, 328] width 168 height 14
click at [671, 328] on input "CE-09 , WME0211" at bounding box center [657, 328] width 29 height 29
checkbox input "true"
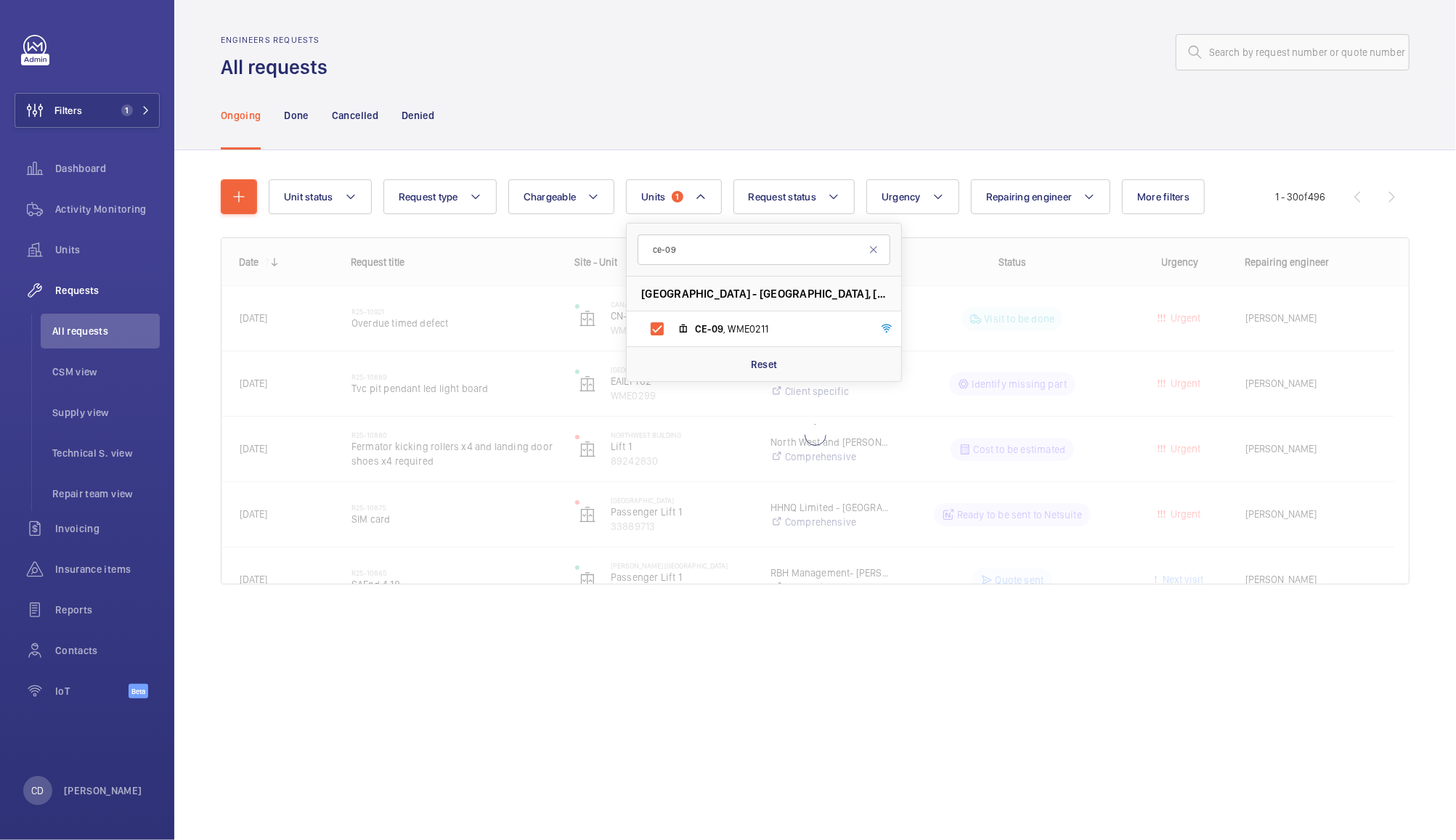
click at [941, 77] on div "Engineers requests All requests" at bounding box center [814, 57] width 1188 height 46
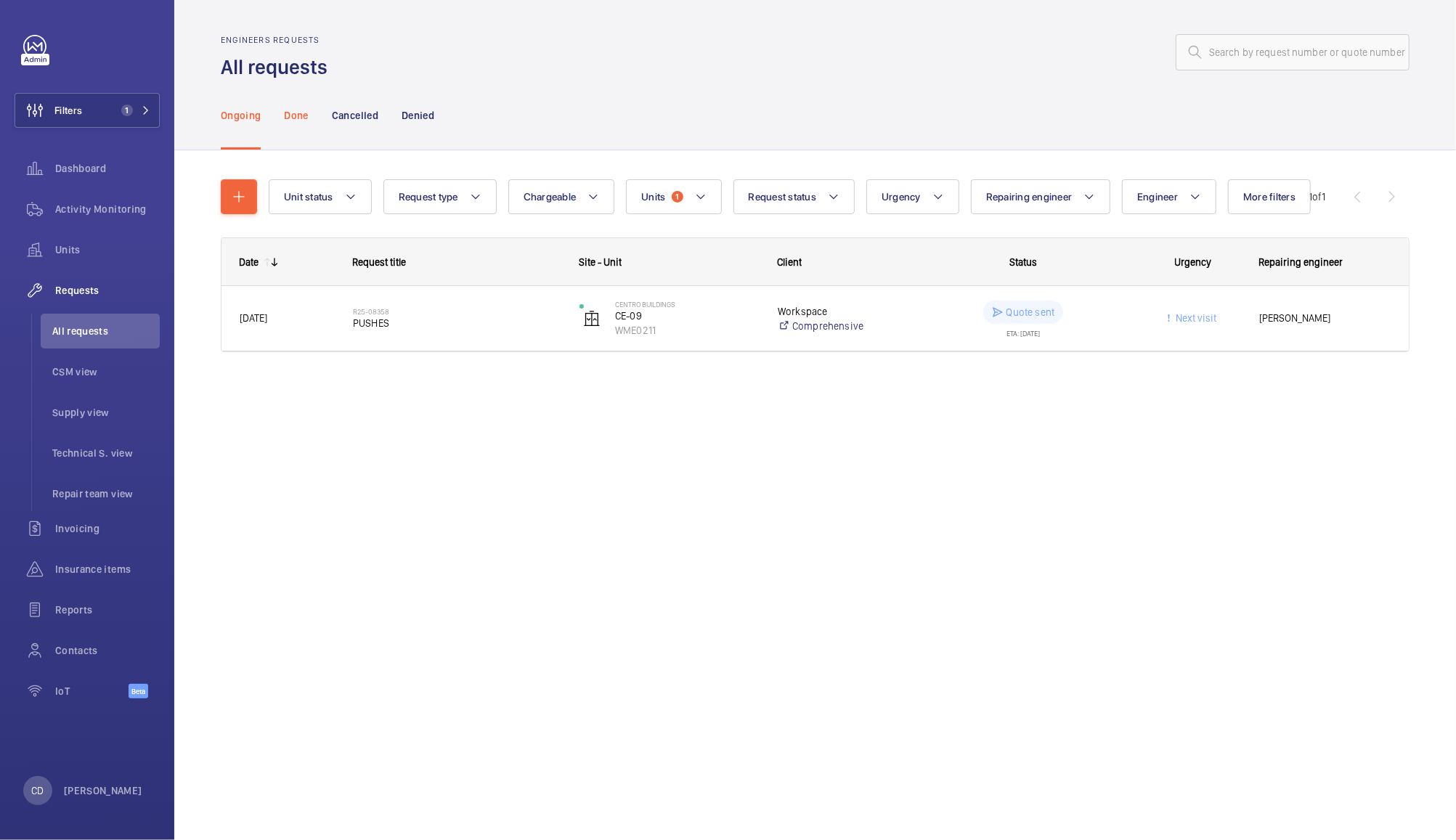
click at [292, 120] on p "Done" at bounding box center [296, 115] width 24 height 14
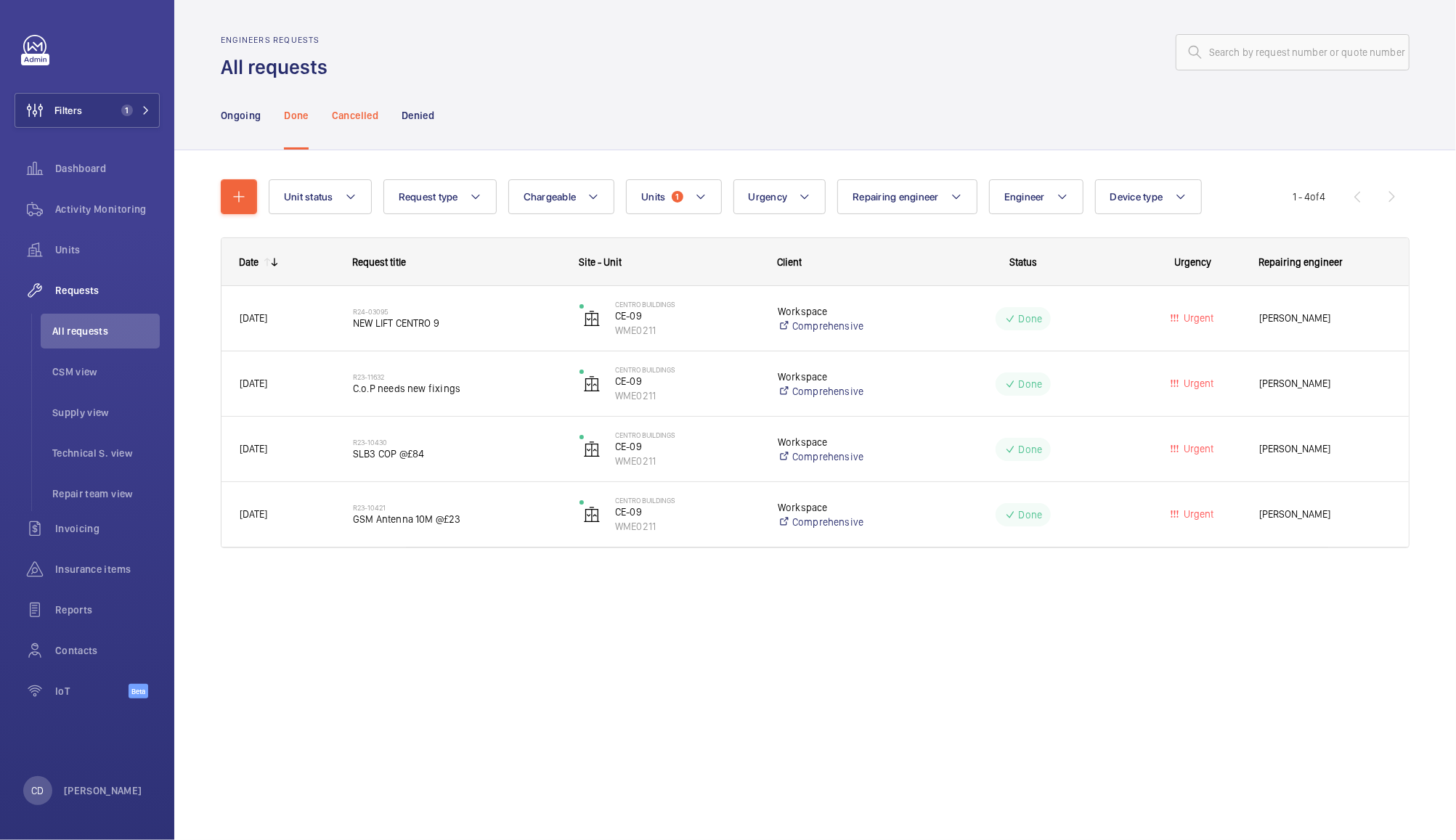
click at [360, 111] on p "Cancelled" at bounding box center [355, 115] width 46 height 14
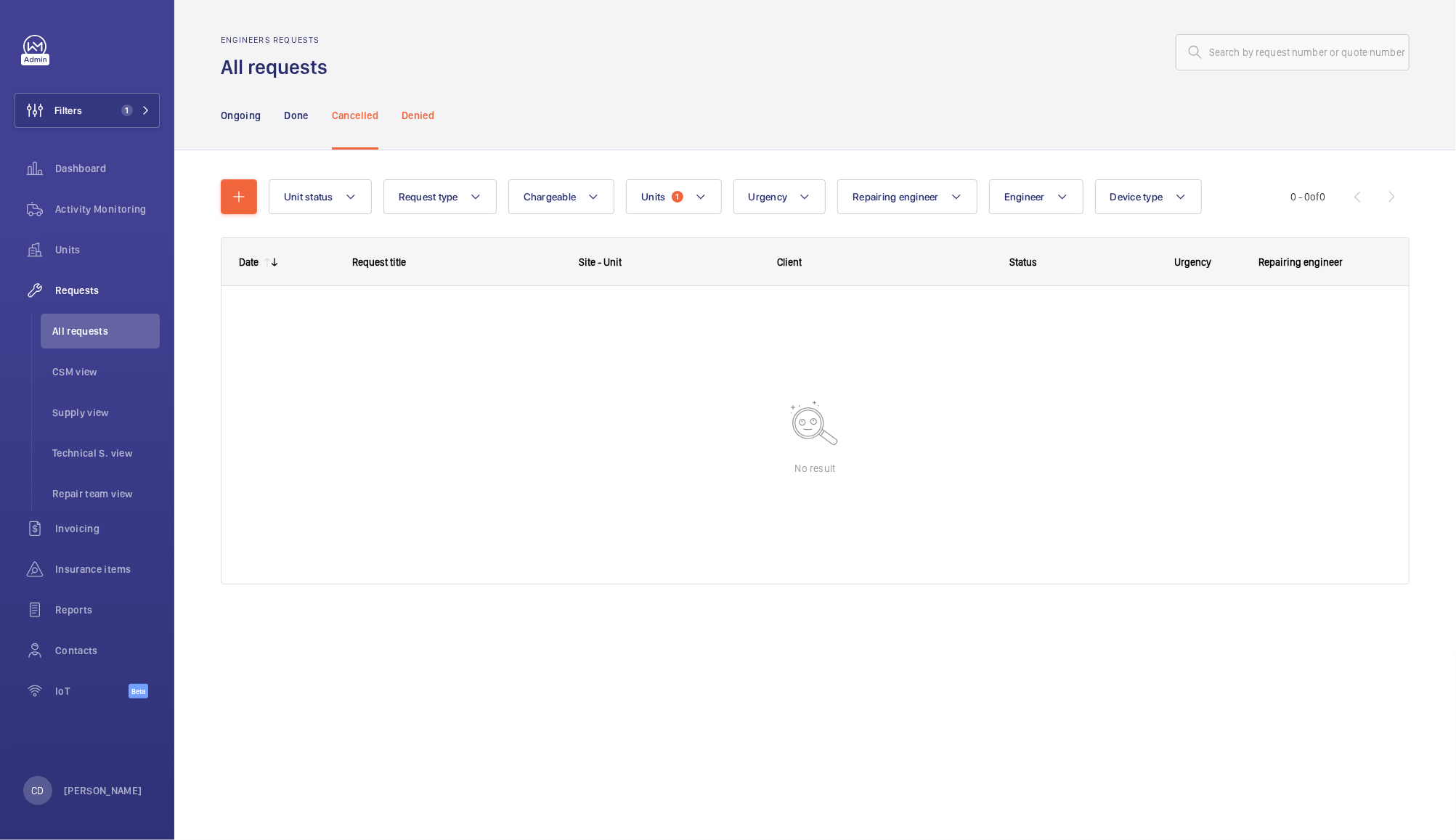
click at [432, 109] on p "Denied" at bounding box center [417, 115] width 33 height 14
click at [229, 125] on div "Ongoing" at bounding box center [240, 115] width 40 height 69
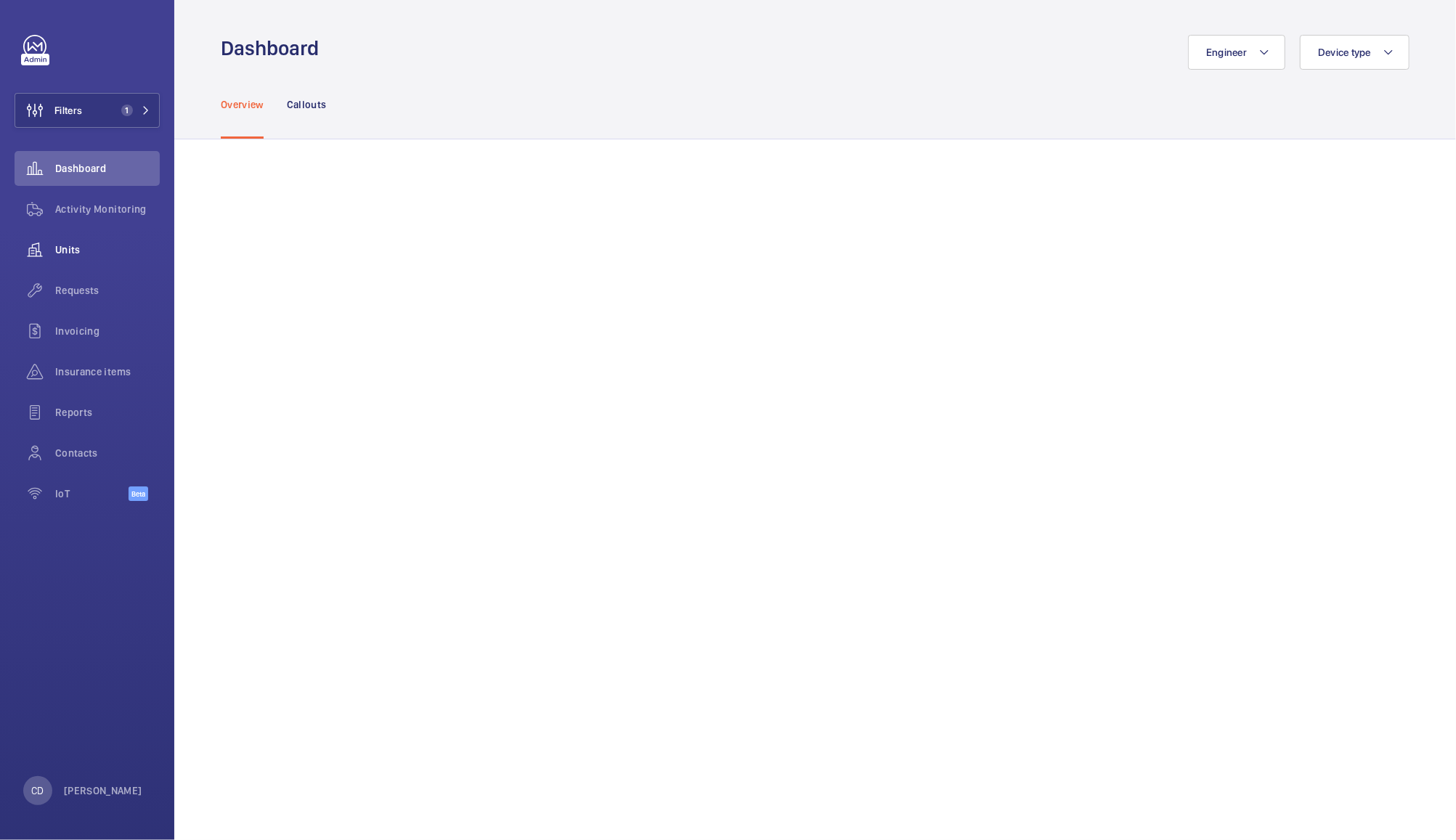
click at [71, 251] on span "Units" at bounding box center [107, 249] width 105 height 14
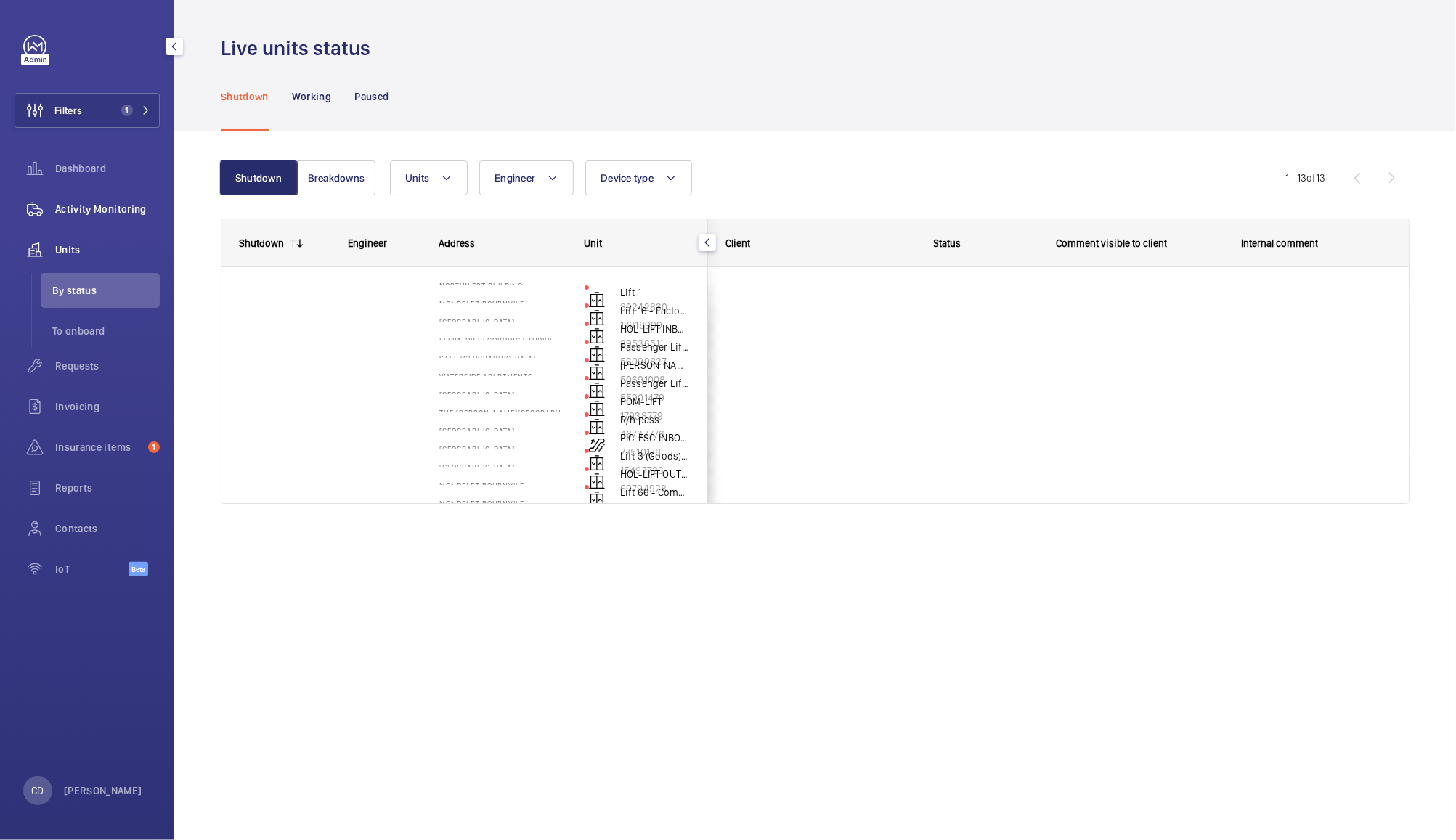
click at [105, 205] on span "Activity Monitoring" at bounding box center [107, 209] width 105 height 14
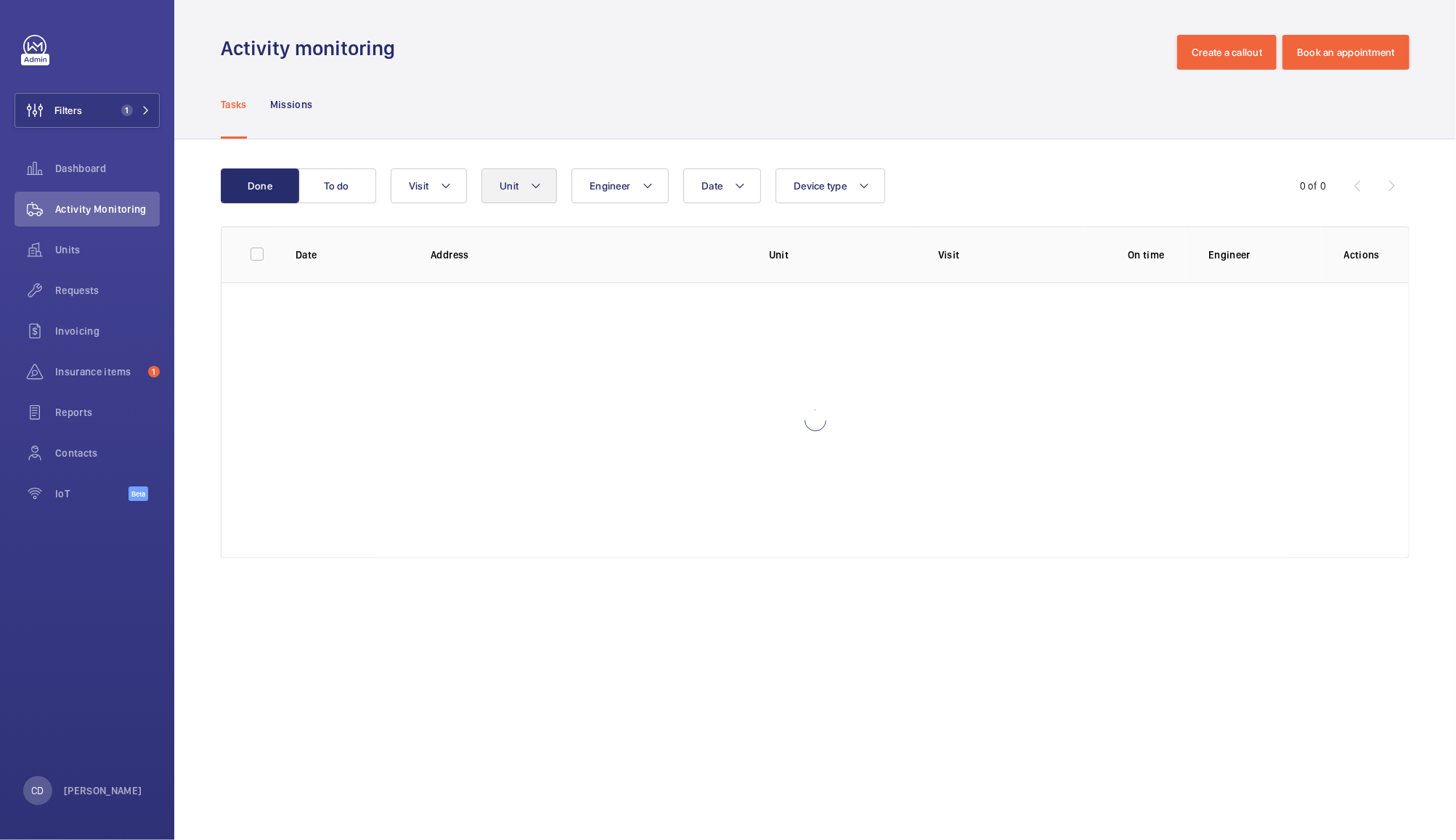
click at [524, 185] on button "Unit" at bounding box center [519, 185] width 75 height 35
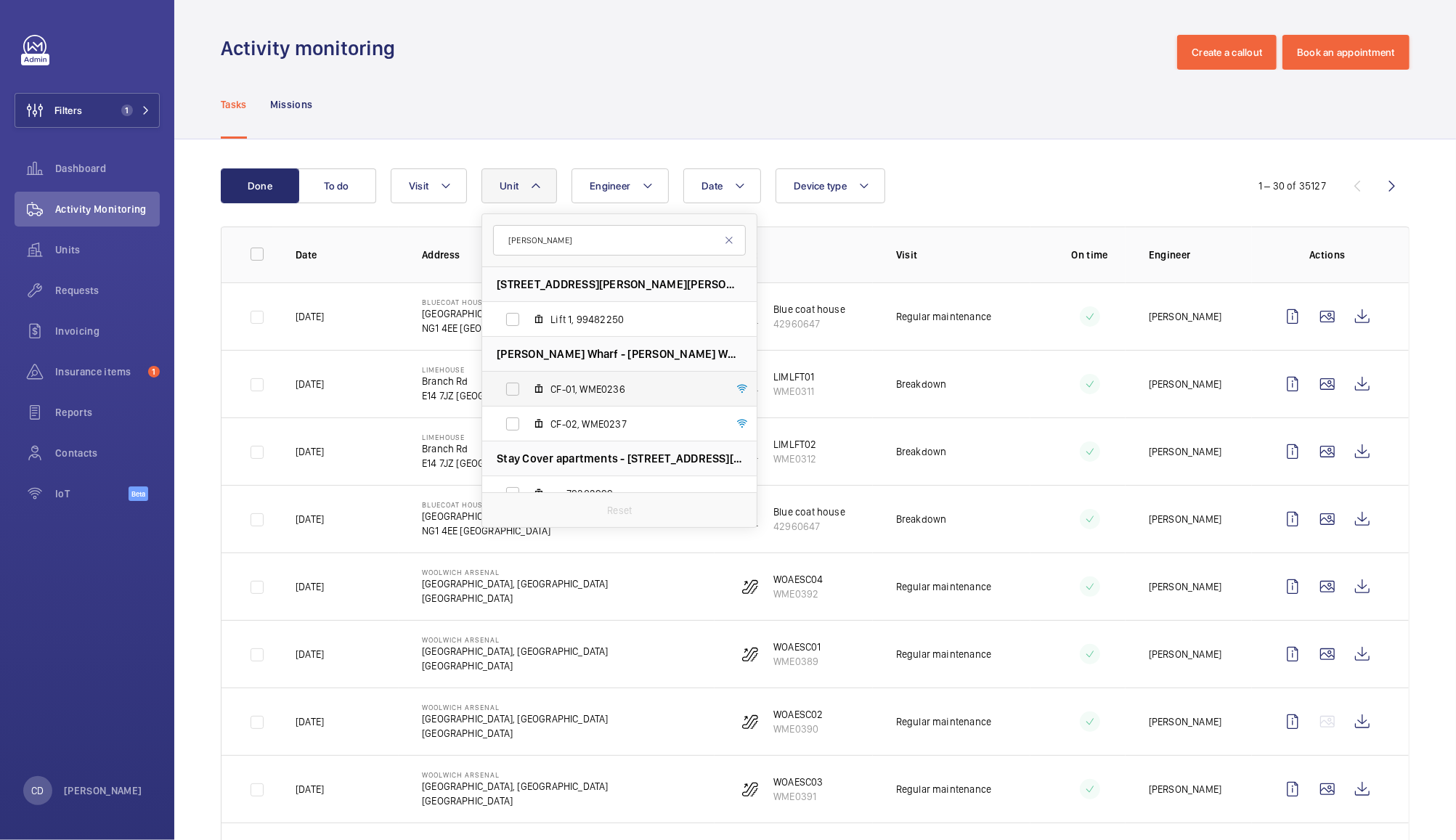
type input "cannon"
click at [504, 395] on label "CF-01, WME0236" at bounding box center [607, 388] width 251 height 35
click at [504, 395] on input "CF-01, WME0236" at bounding box center [513, 389] width 29 height 29
checkbox input "true"
click at [510, 426] on label "CF-02, WME0237" at bounding box center [607, 423] width 251 height 35
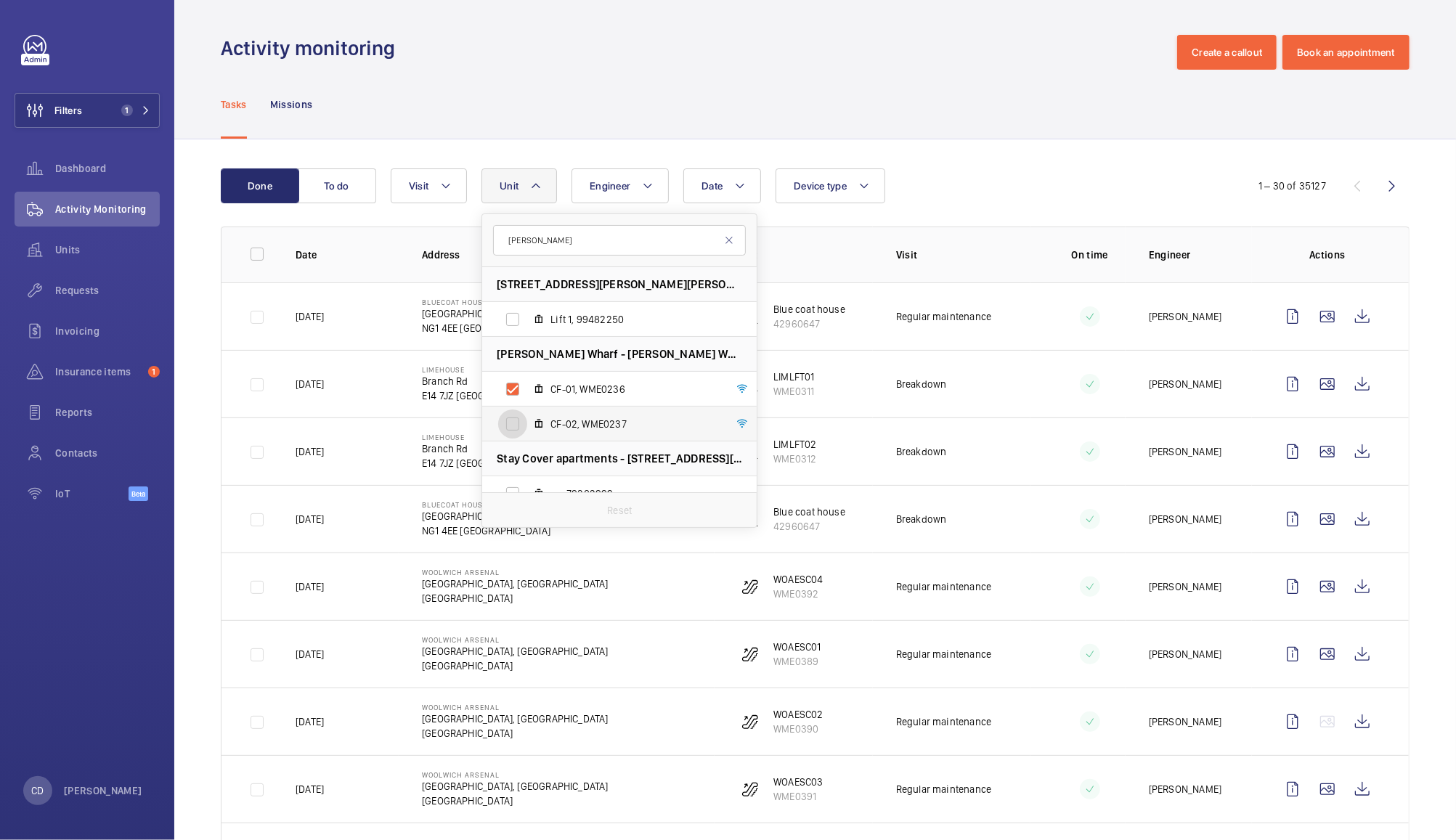
click at [510, 426] on input "CF-02, WME0237" at bounding box center [513, 424] width 29 height 29
checkbox input "true"
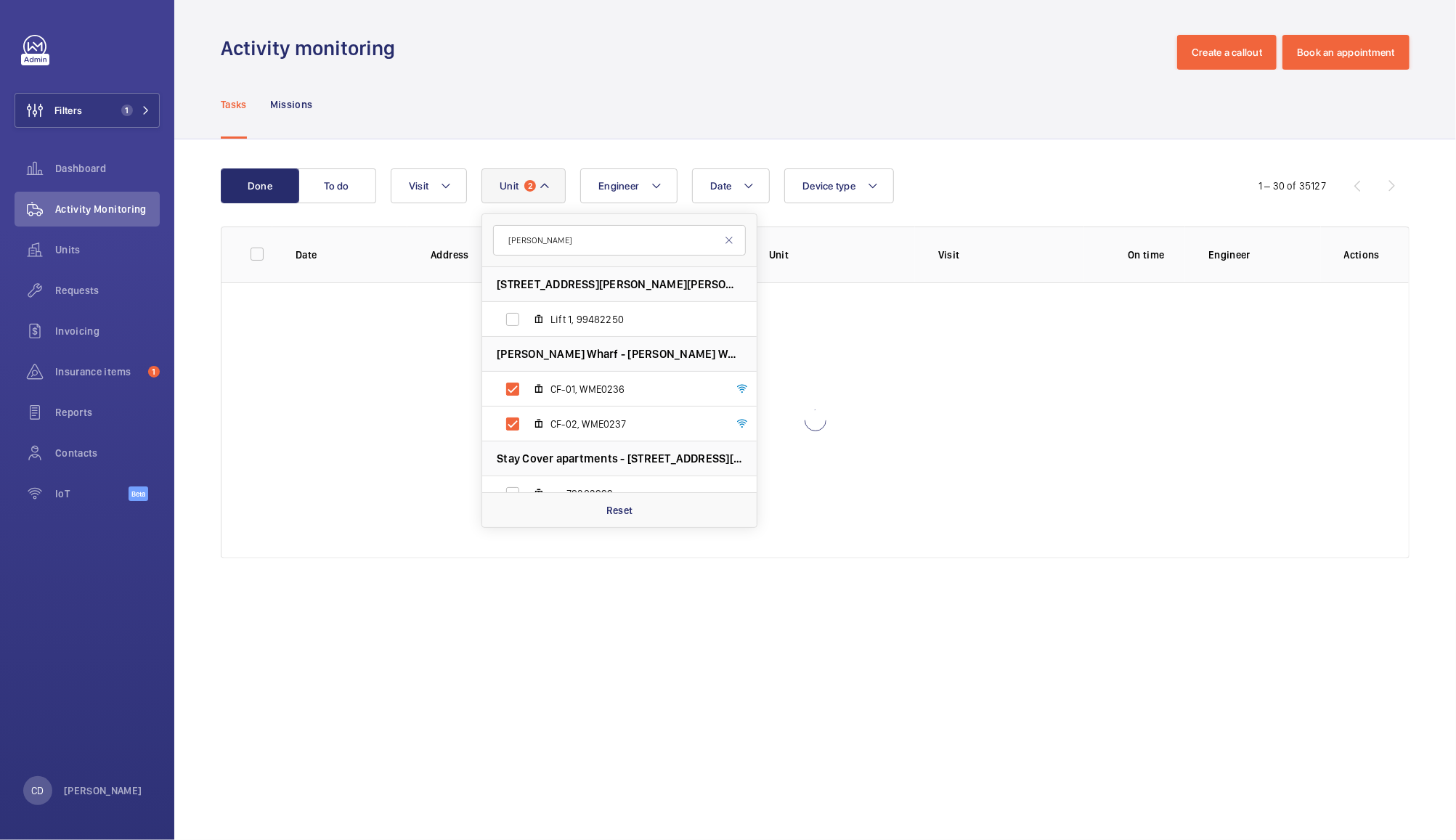
click at [981, 174] on div "Date Engineer Unit 2 cannon 76 Cannon Street - 76 Cannon St, EC4N 6AE LONDON Li…" at bounding box center [813, 185] width 845 height 35
